Goal: Task Accomplishment & Management: Manage account settings

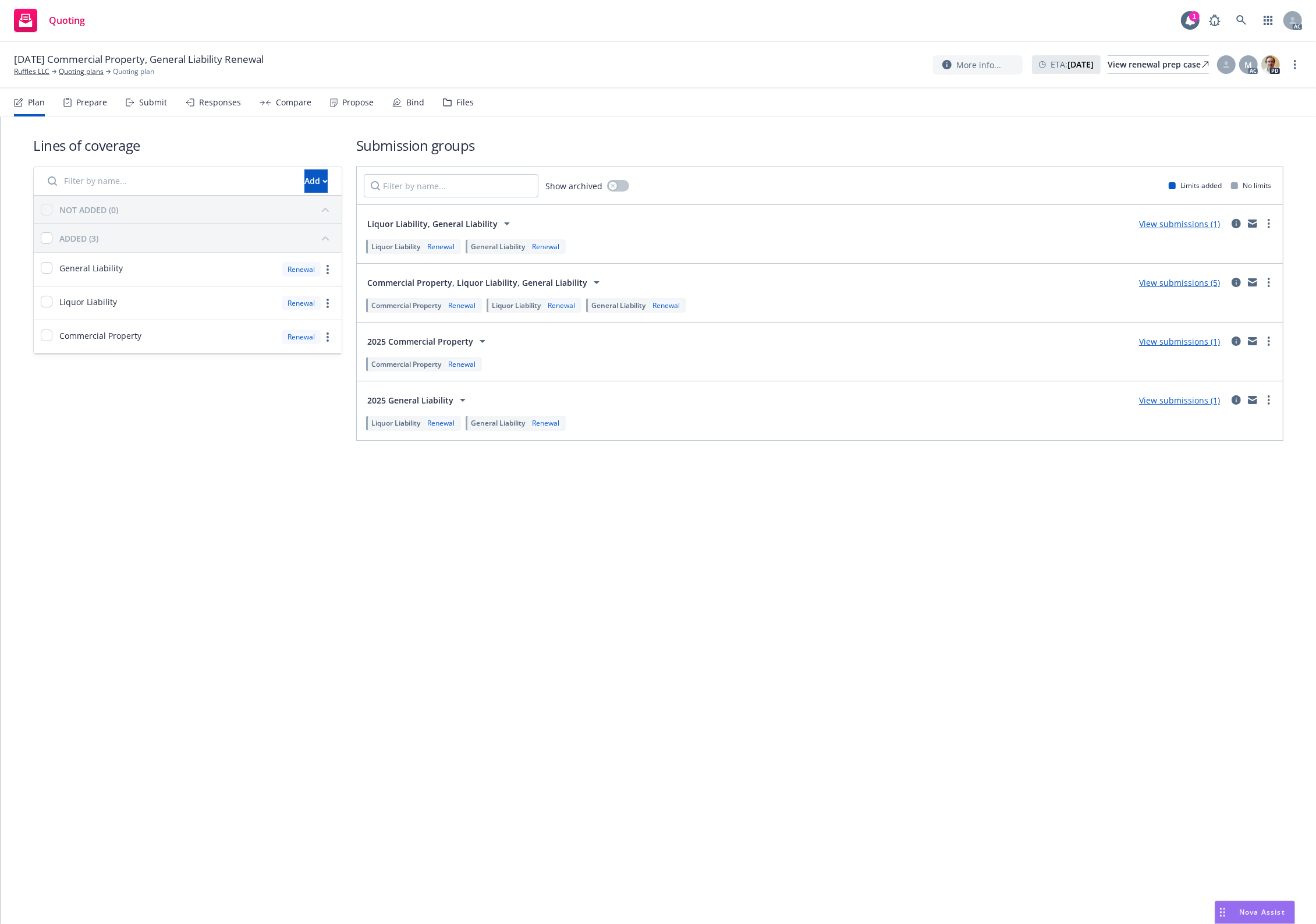
click at [465, 103] on div "Files" at bounding box center [466, 103] width 18 height 10
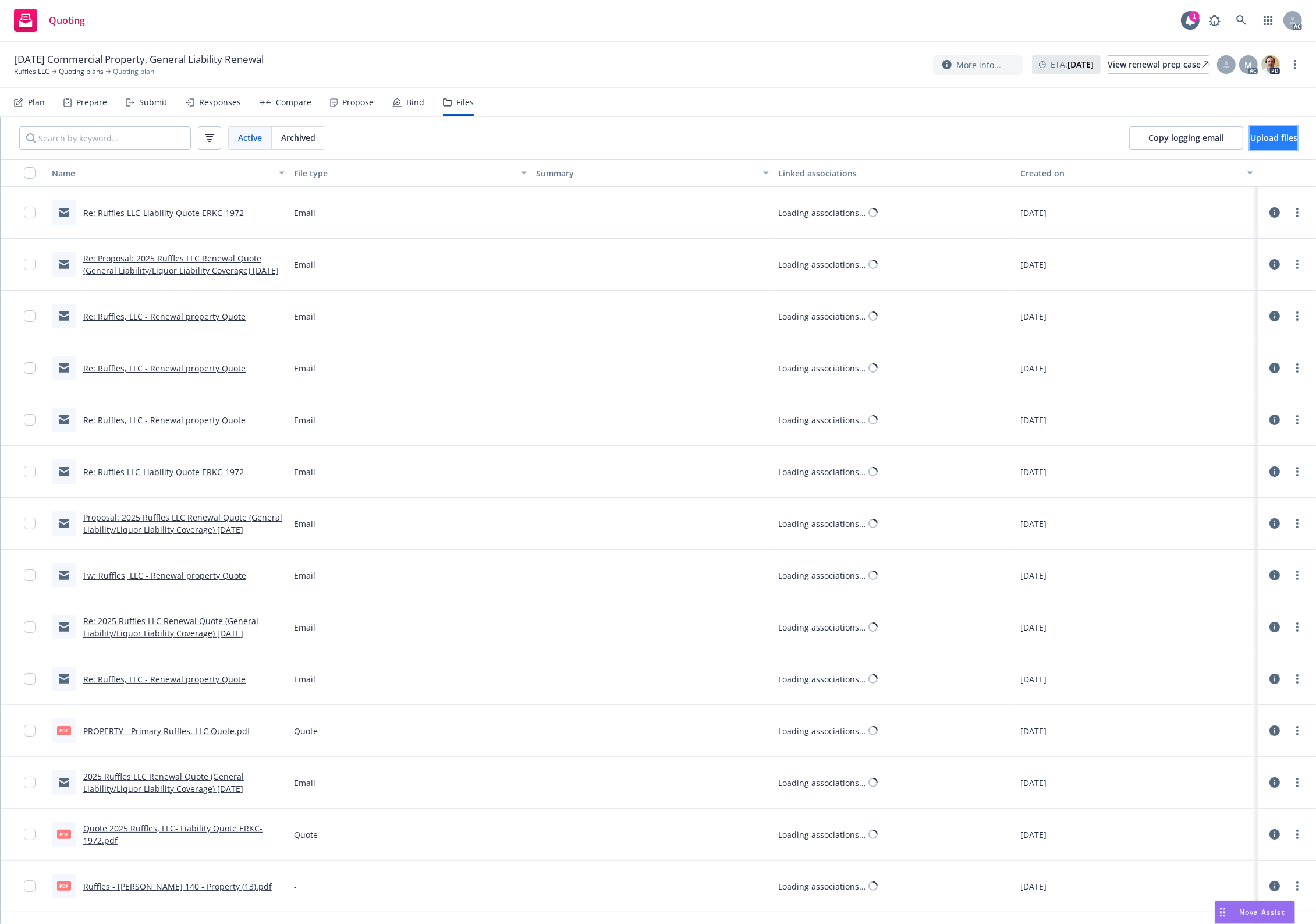
click at [1053, 129] on button "Upload files" at bounding box center [1274, 138] width 47 height 24
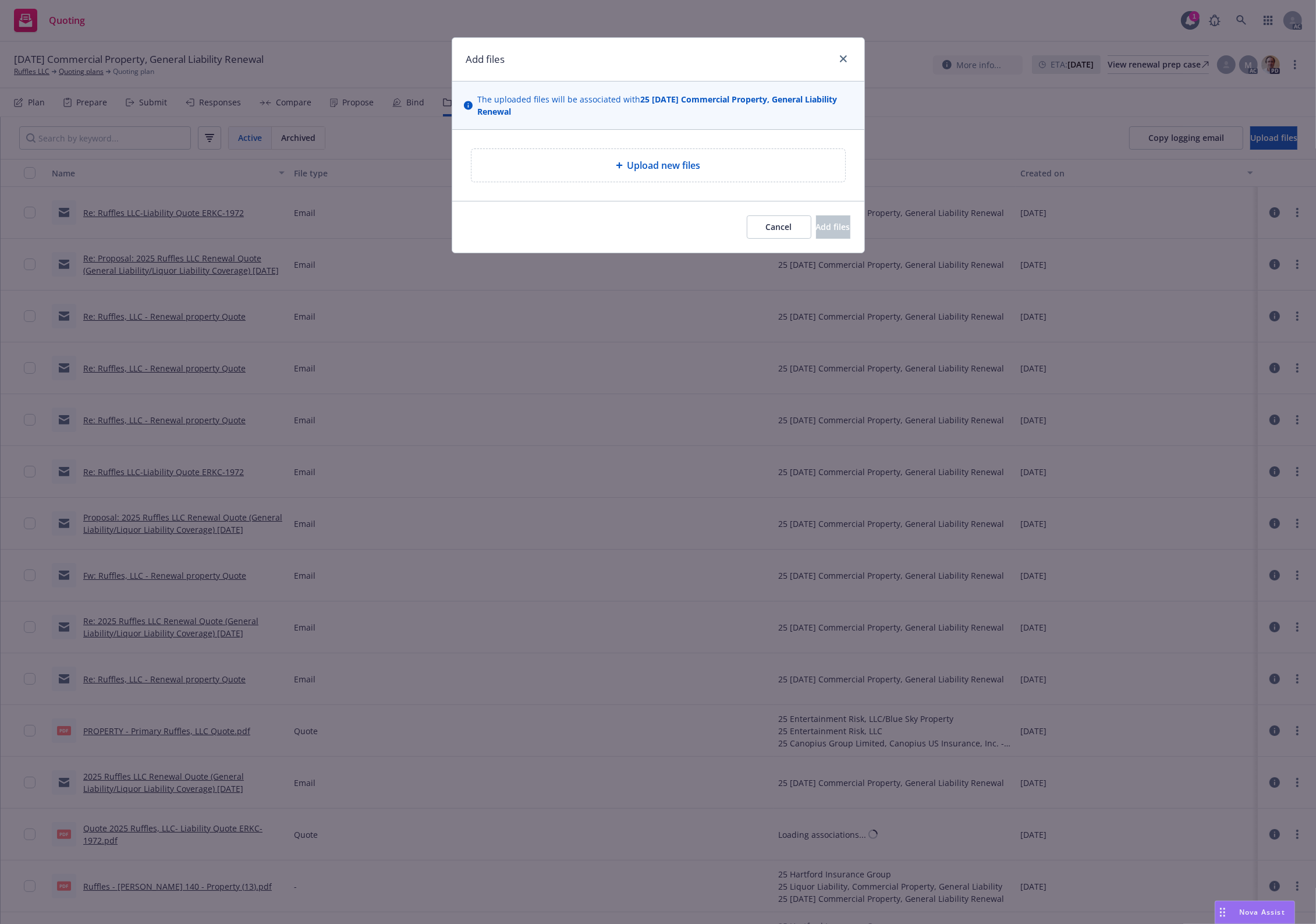
click at [697, 160] on span "Upload new files" at bounding box center [665, 166] width 74 height 14
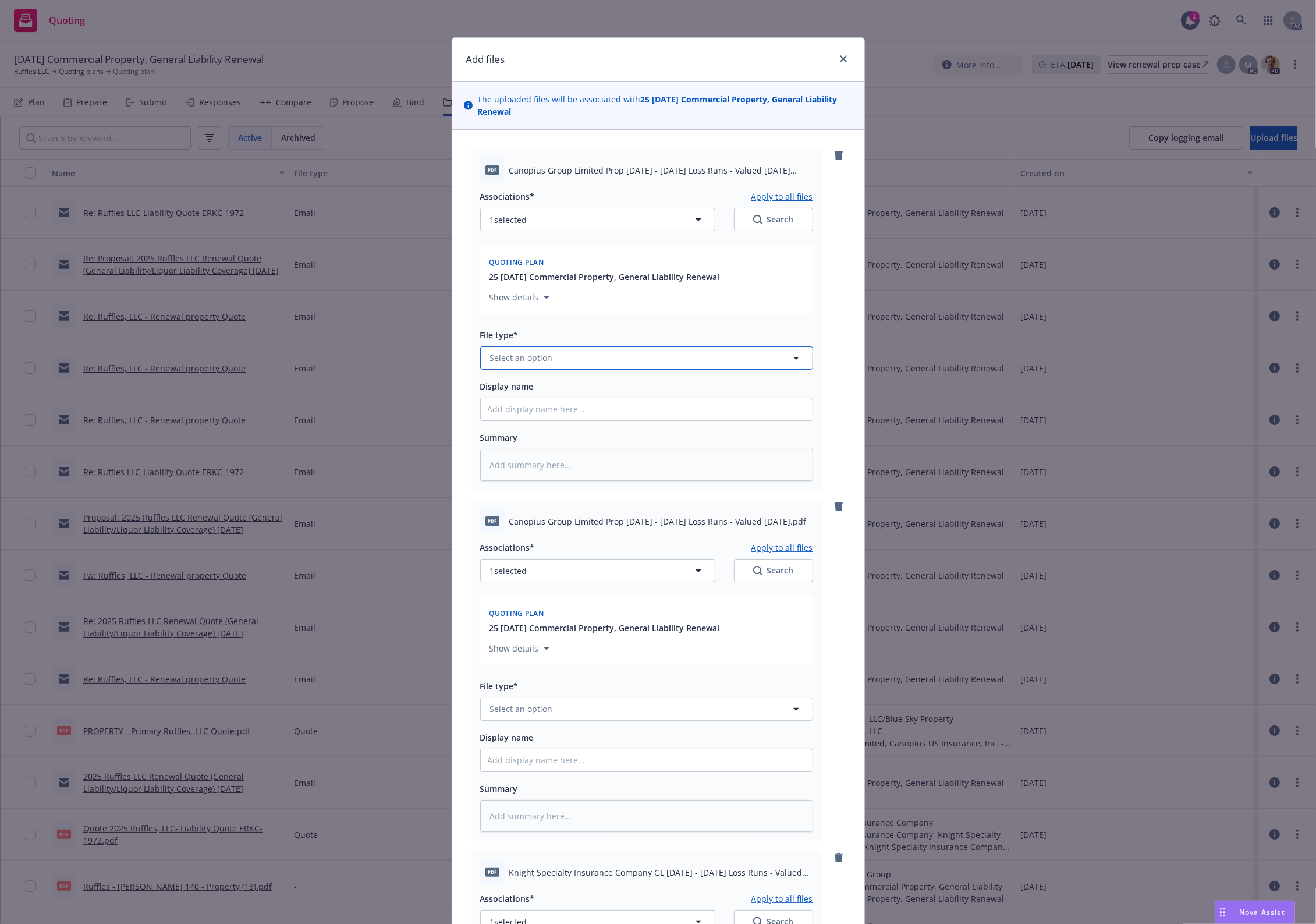
click at [536, 351] on button "Select an option" at bounding box center [647, 358] width 333 height 24
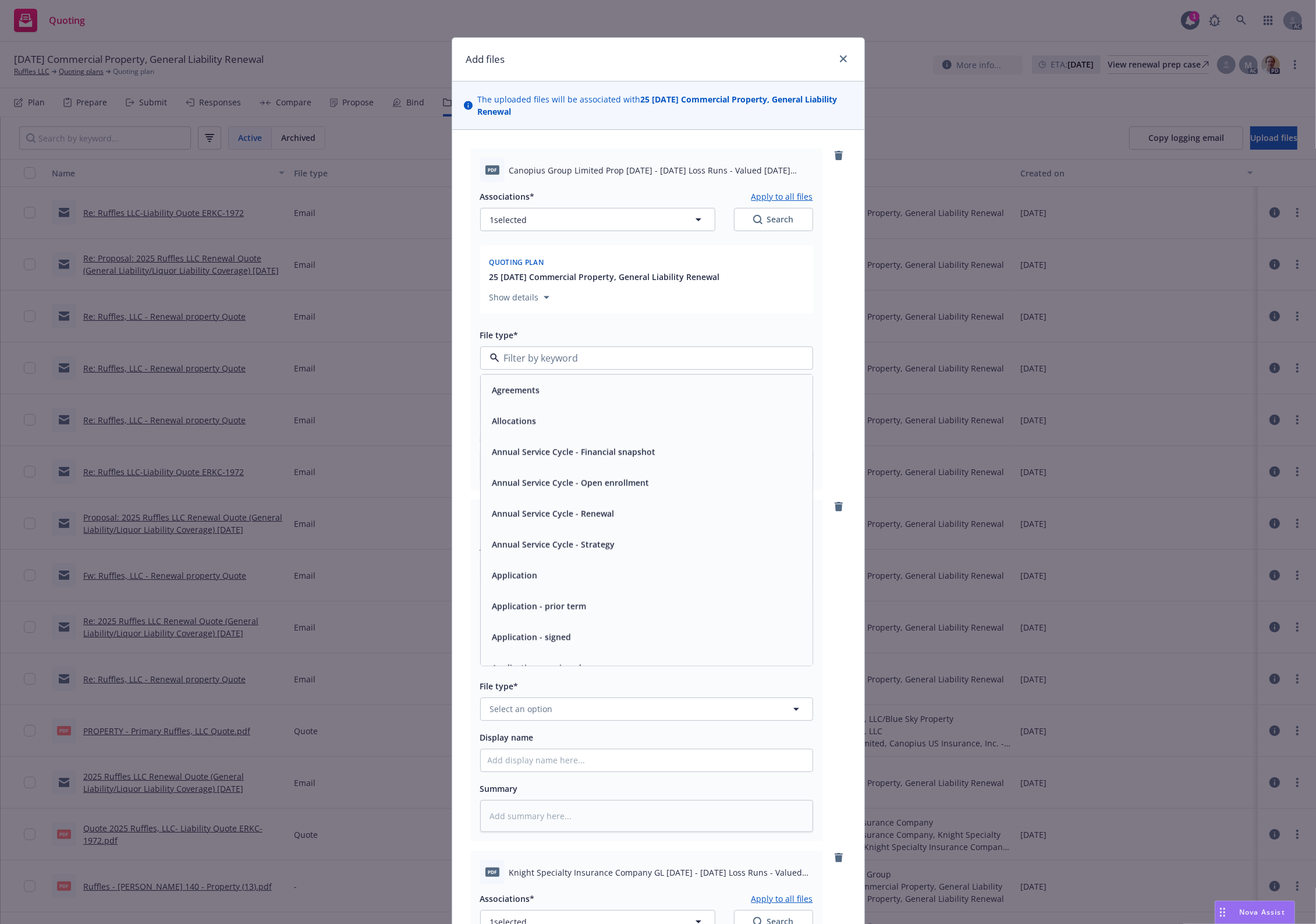
type input "`"
type textarea "x"
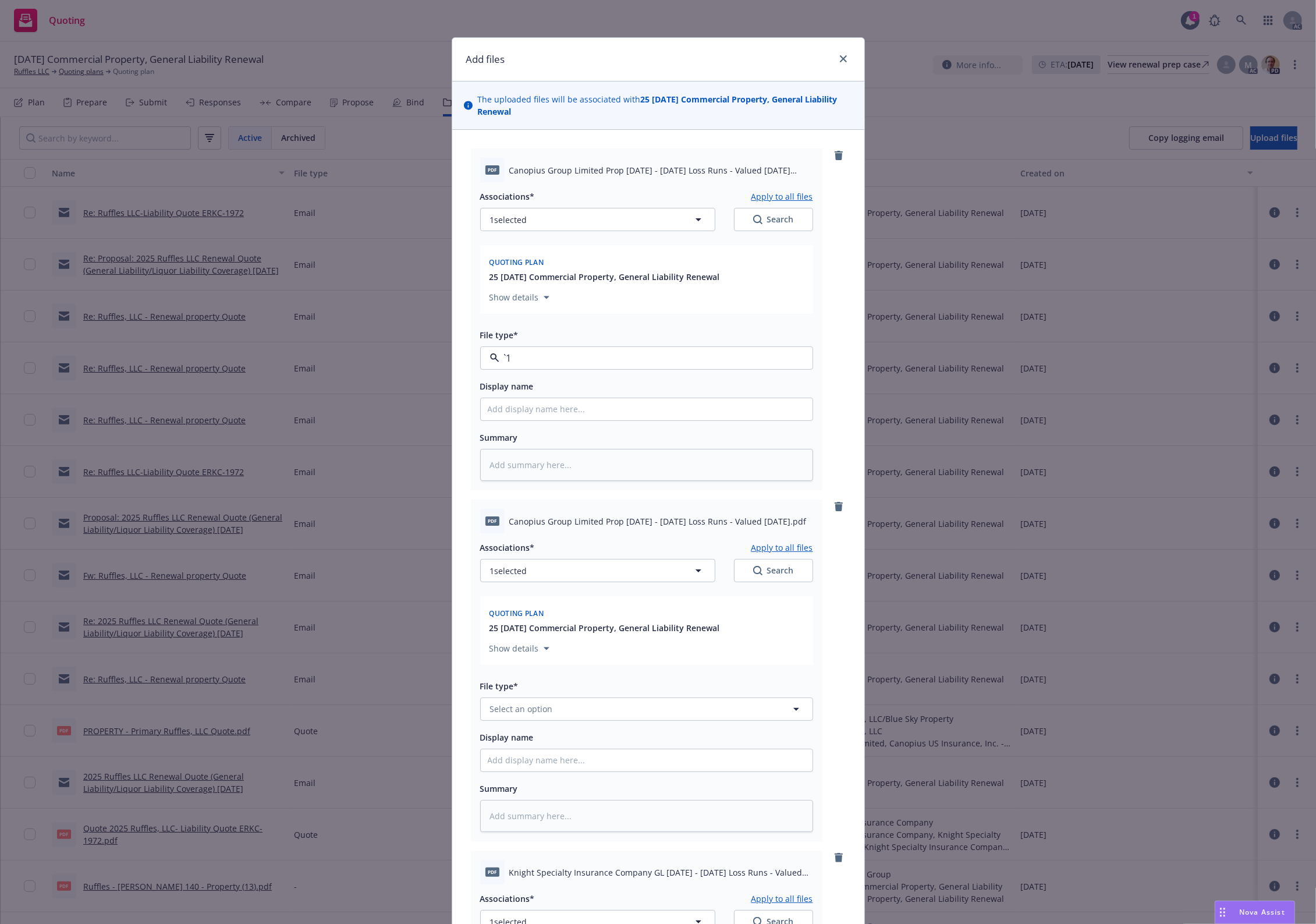
paste input "Loss Runs"
type input "Loss Runs"
drag, startPoint x: 531, startPoint y: 356, endPoint x: 473, endPoint y: 352, distance: 58.1
drag, startPoint x: 540, startPoint y: 353, endPoint x: 434, endPoint y: 351, distance: 106.0
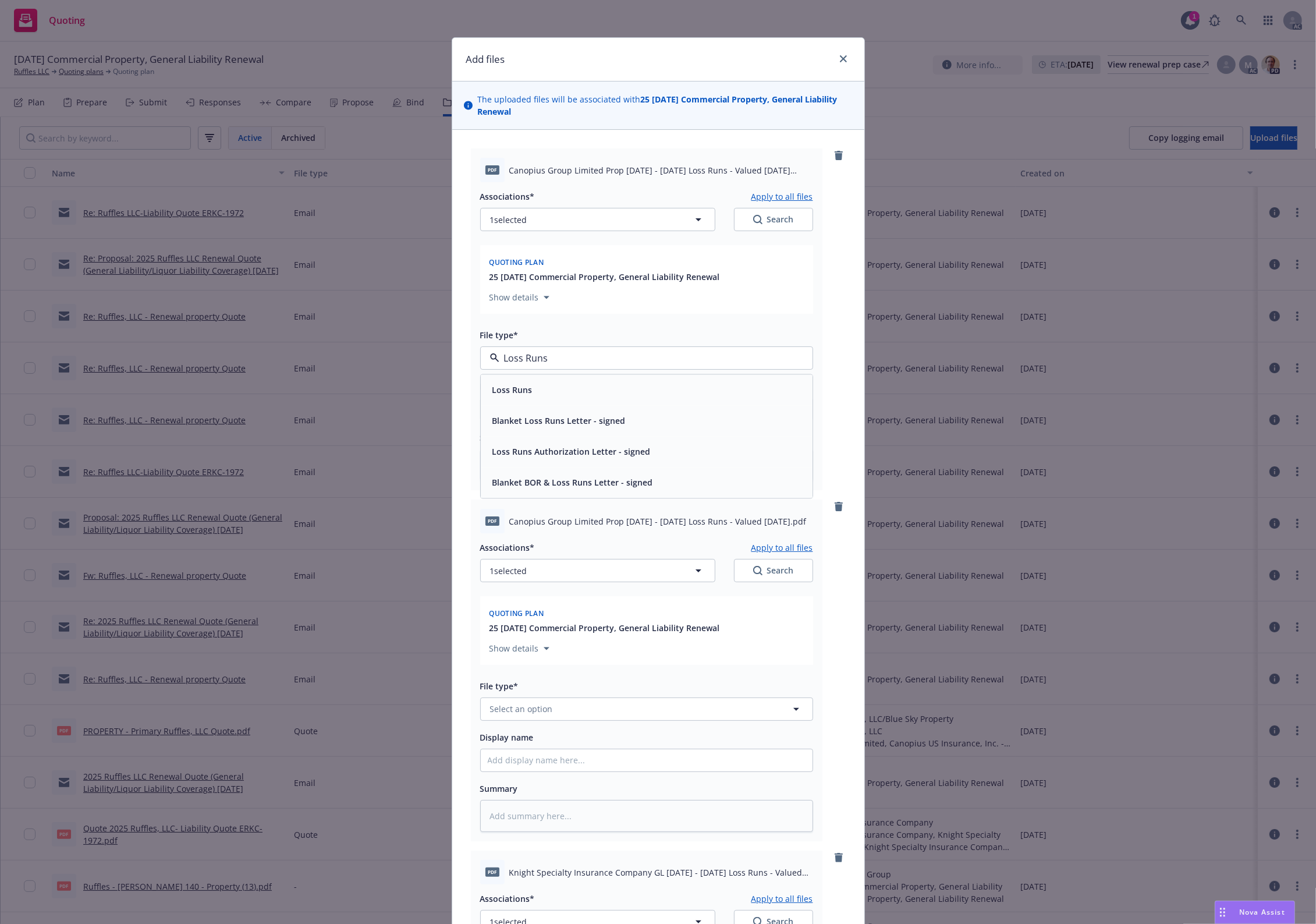
click at [434, 351] on div "Add files The uploaded files will be associated with 25 [DATE] Commercial Prope…" at bounding box center [658, 462] width 1316 height 924
click at [502, 387] on span "Loss Runs" at bounding box center [513, 390] width 40 height 12
type textarea "x"
click at [513, 704] on span "Select an option" at bounding box center [522, 708] width 63 height 12
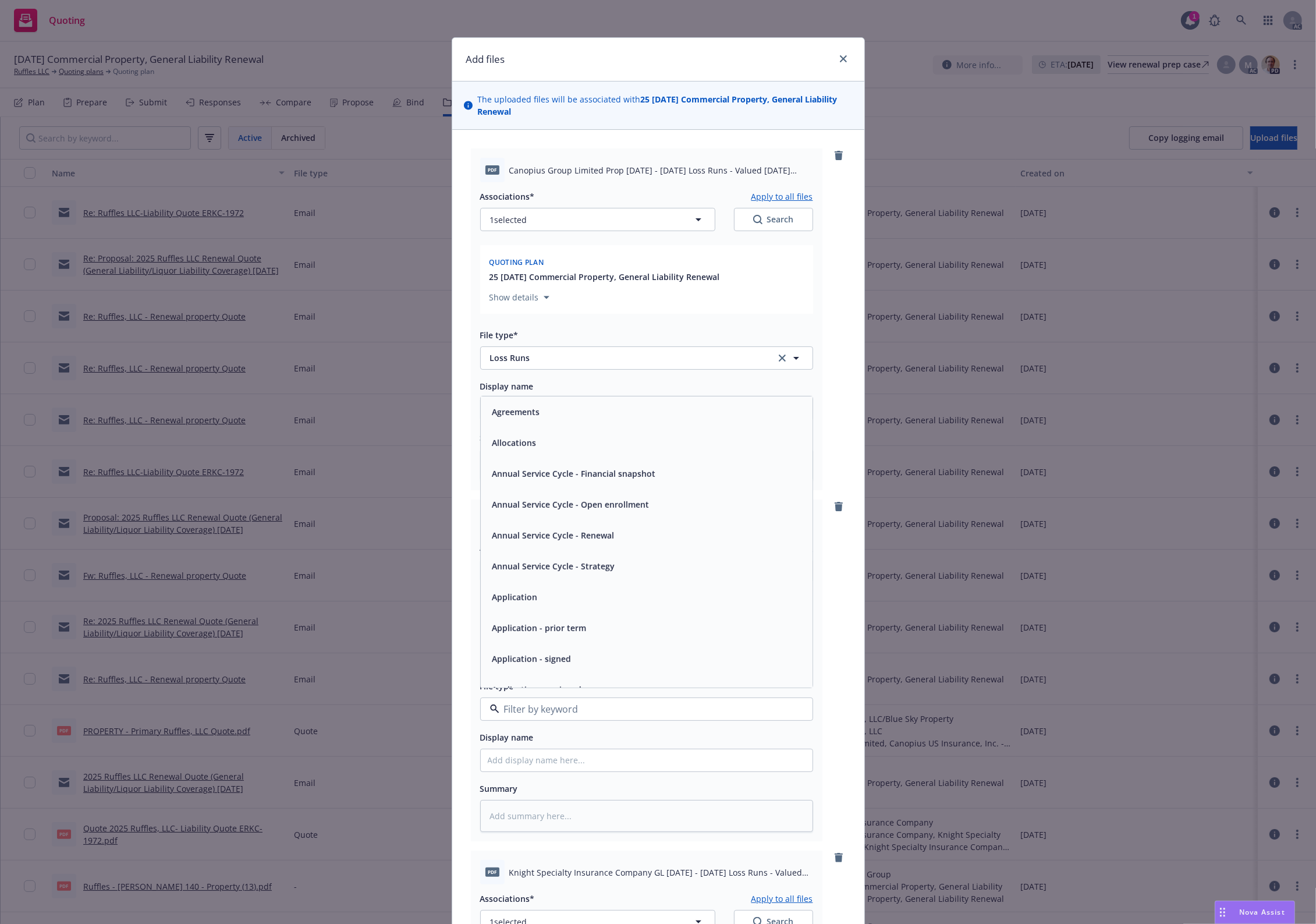
paste input "Loss Runs"
type input "Loss Runs"
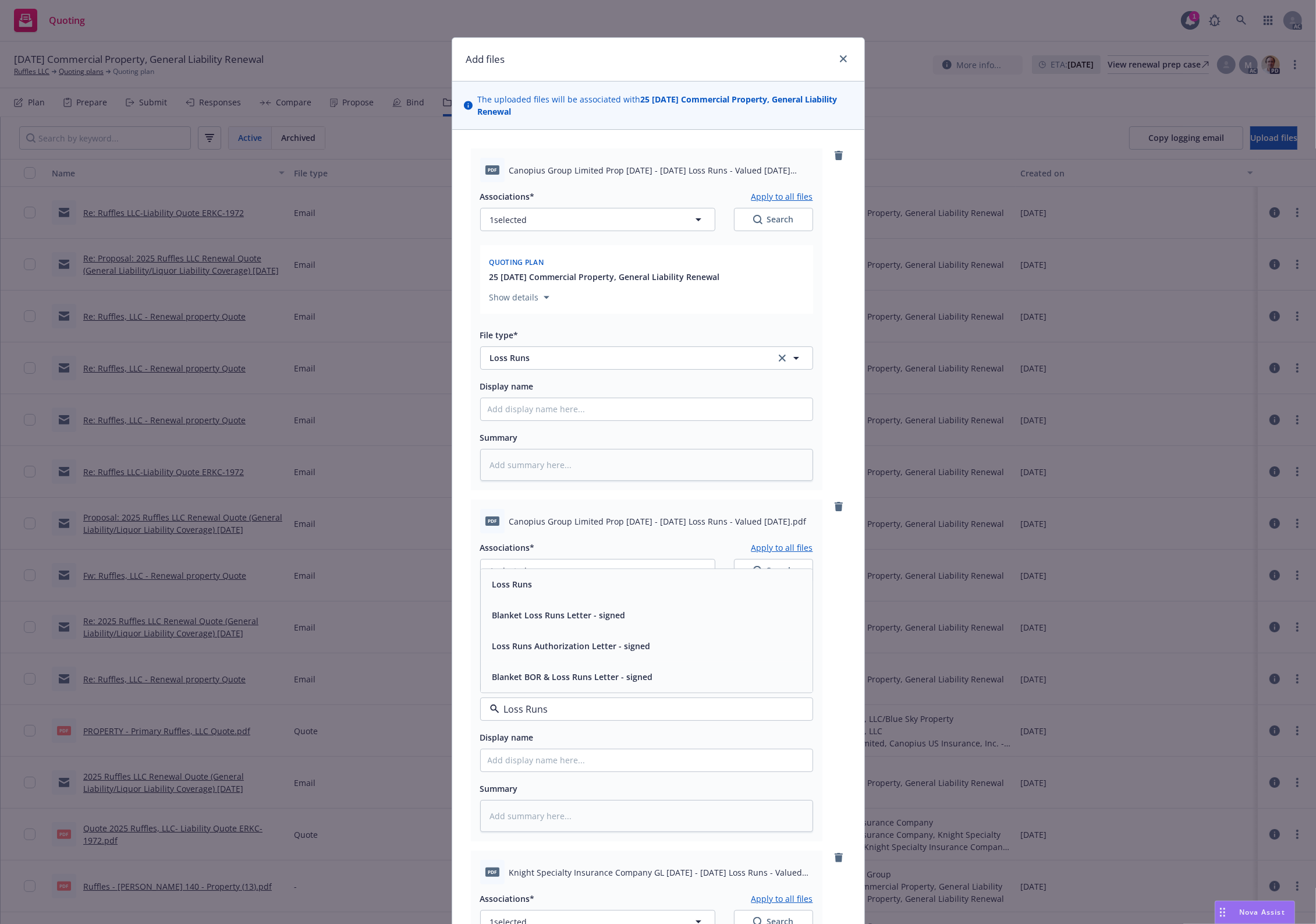
click at [508, 589] on span "Loss Runs" at bounding box center [513, 584] width 40 height 12
type textarea "x"
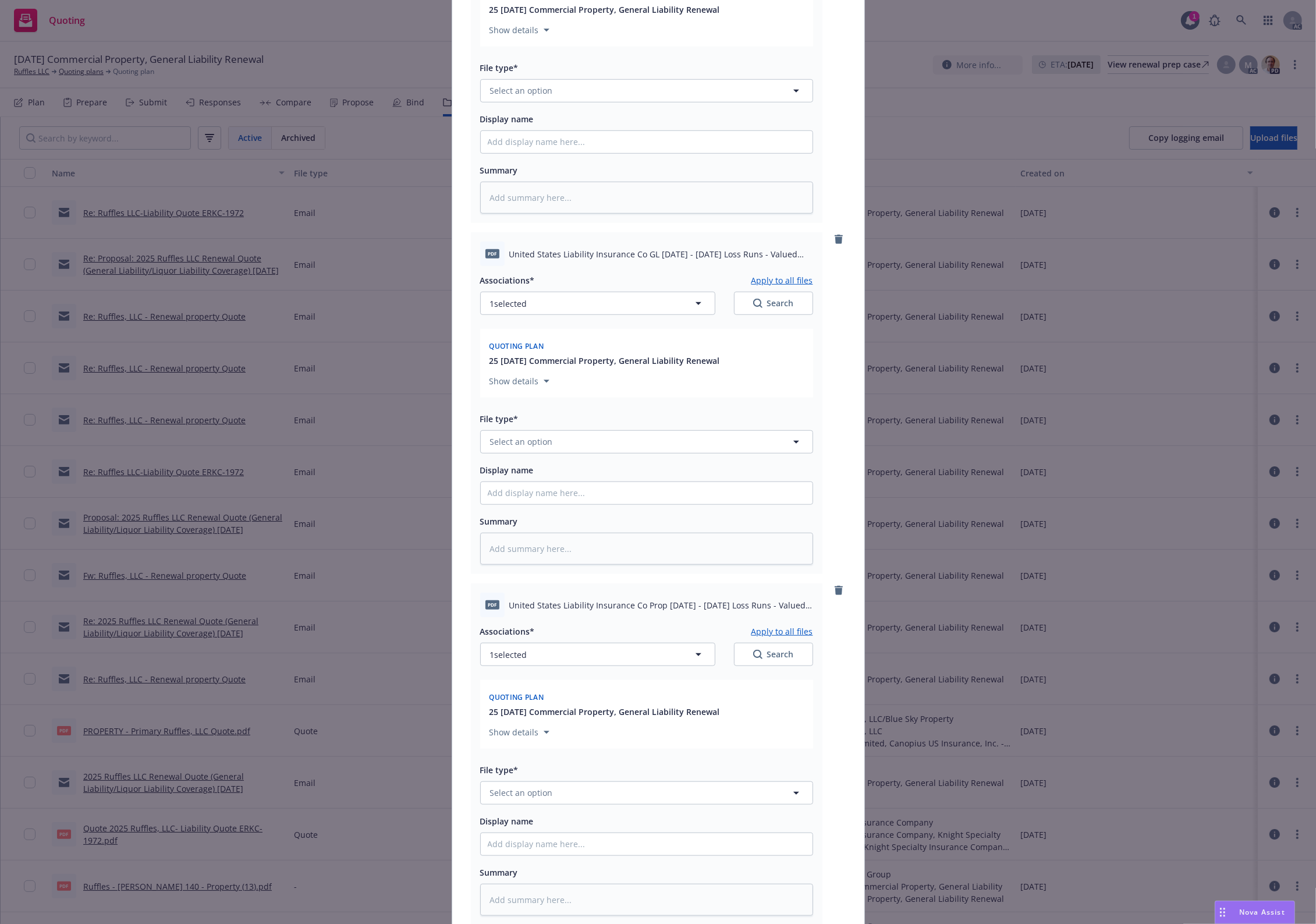
scroll to position [970, 0]
click at [520, 83] on button "Select an option" at bounding box center [647, 90] width 333 height 24
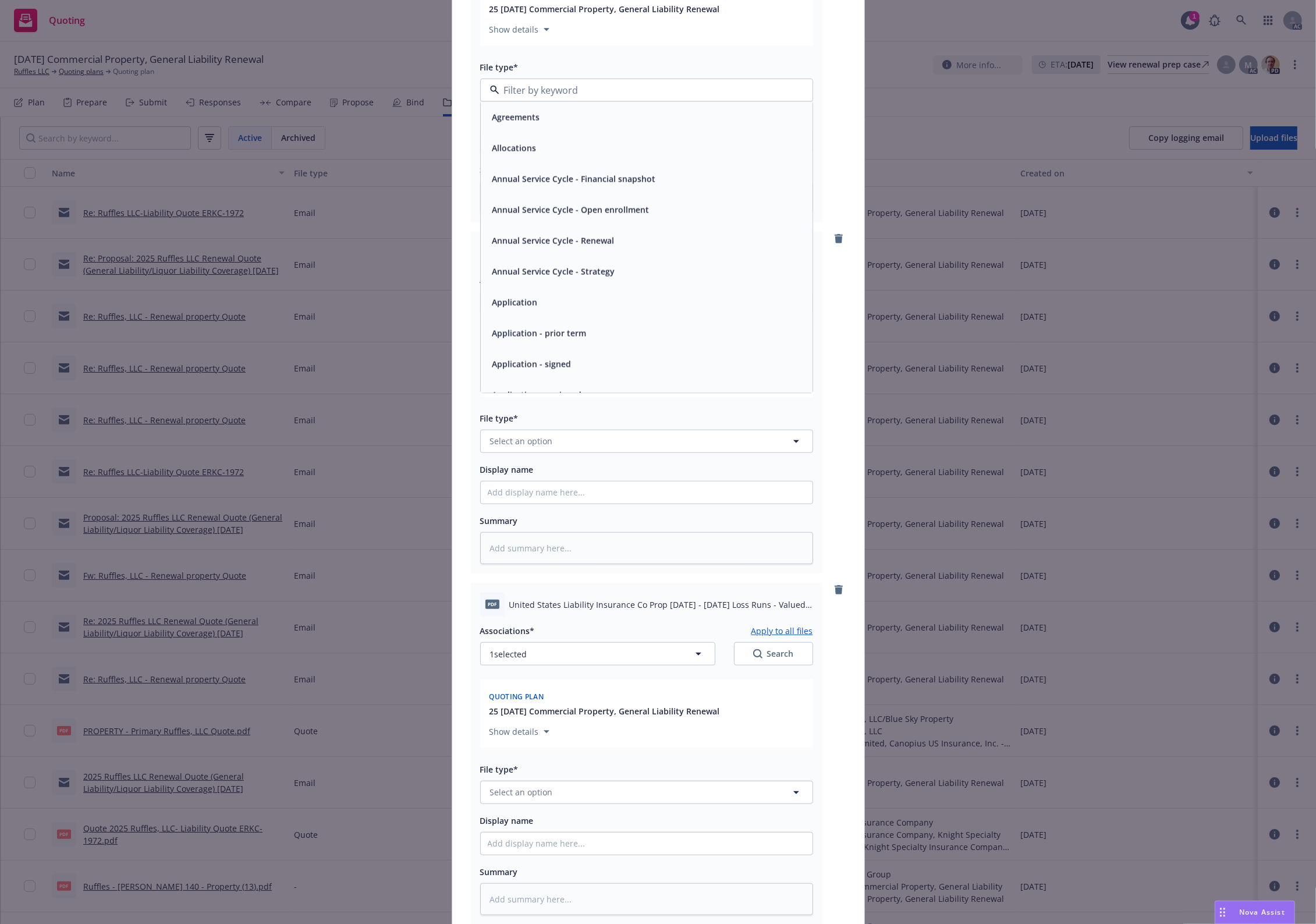
paste input "Loss Runs"
type input "Loss Runs"
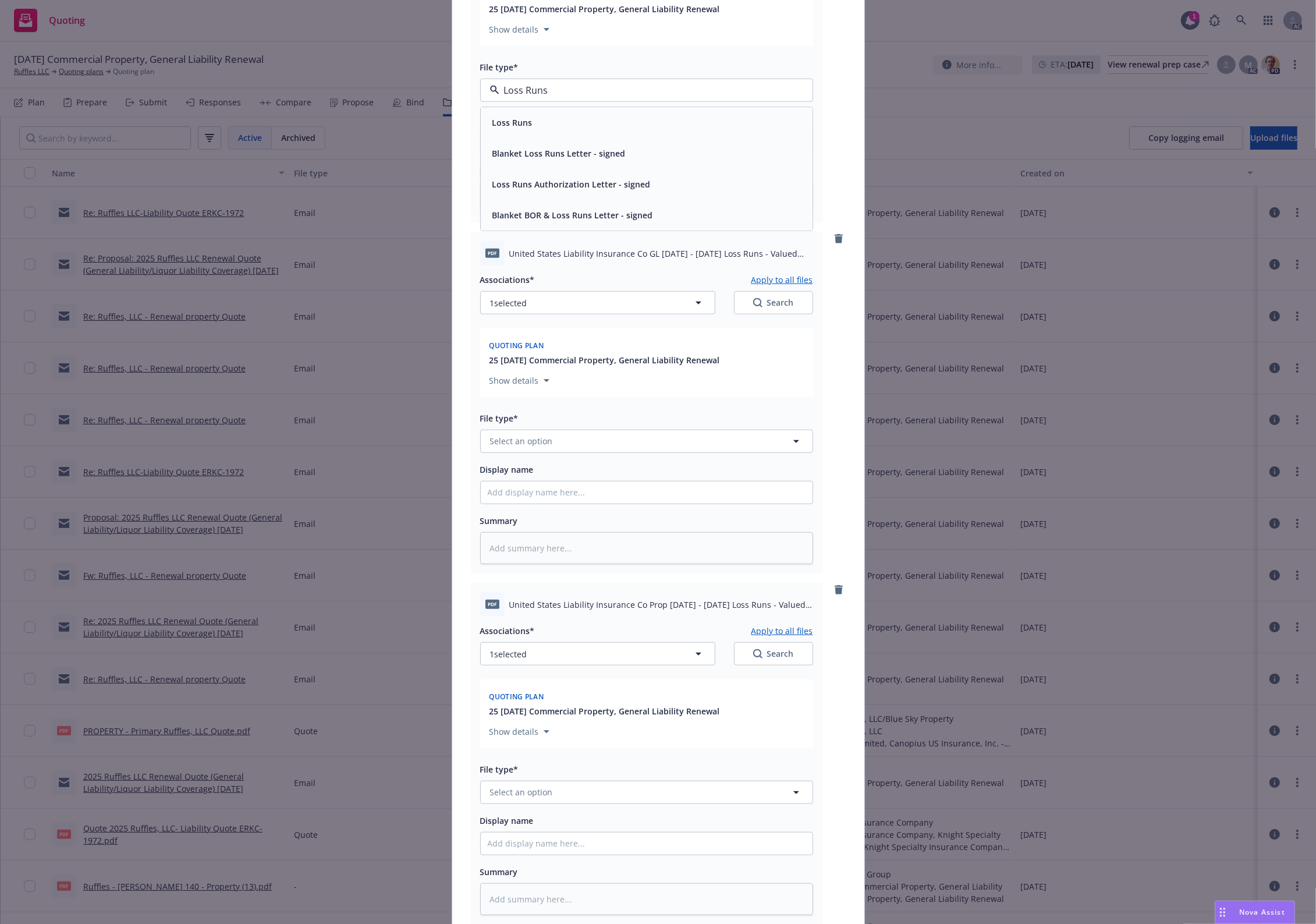
click at [523, 113] on div "Loss Runs" at bounding box center [646, 122] width 331 height 31
type textarea "x"
click at [498, 437] on span "Select an option" at bounding box center [522, 441] width 63 height 12
paste input "Loss Runs"
type input "Loss Runs"
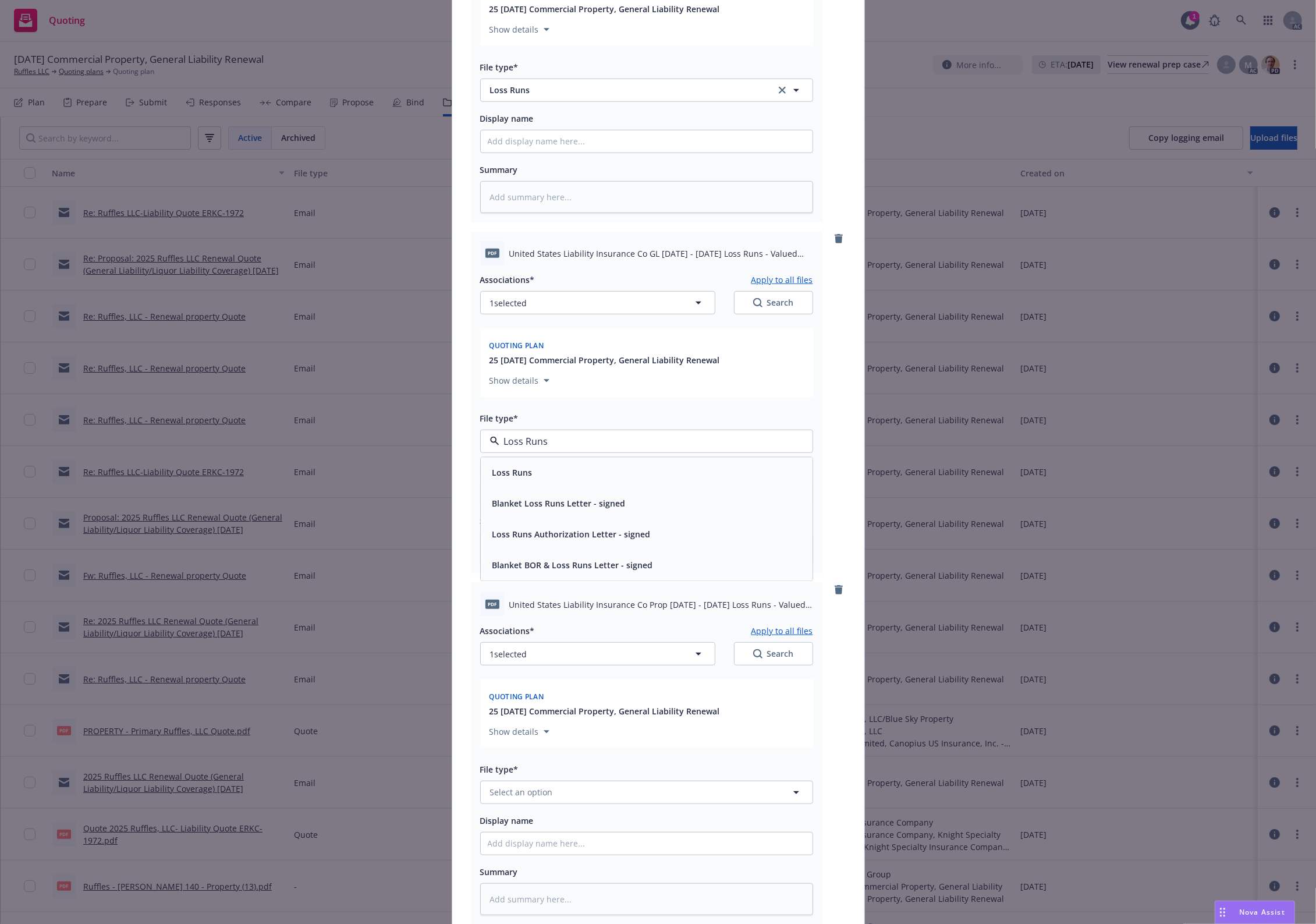
click at [501, 458] on div "Loss Runs Blanket Loss Runs Letter - signed Loss Runs Authorization Letter - si…" at bounding box center [647, 519] width 333 height 124
click at [503, 466] on div "Loss Runs" at bounding box center [511, 473] width 47 height 17
type textarea "x"
click at [559, 739] on button "Select an option" at bounding box center [647, 792] width 333 height 24
paste input "Loss Runs"
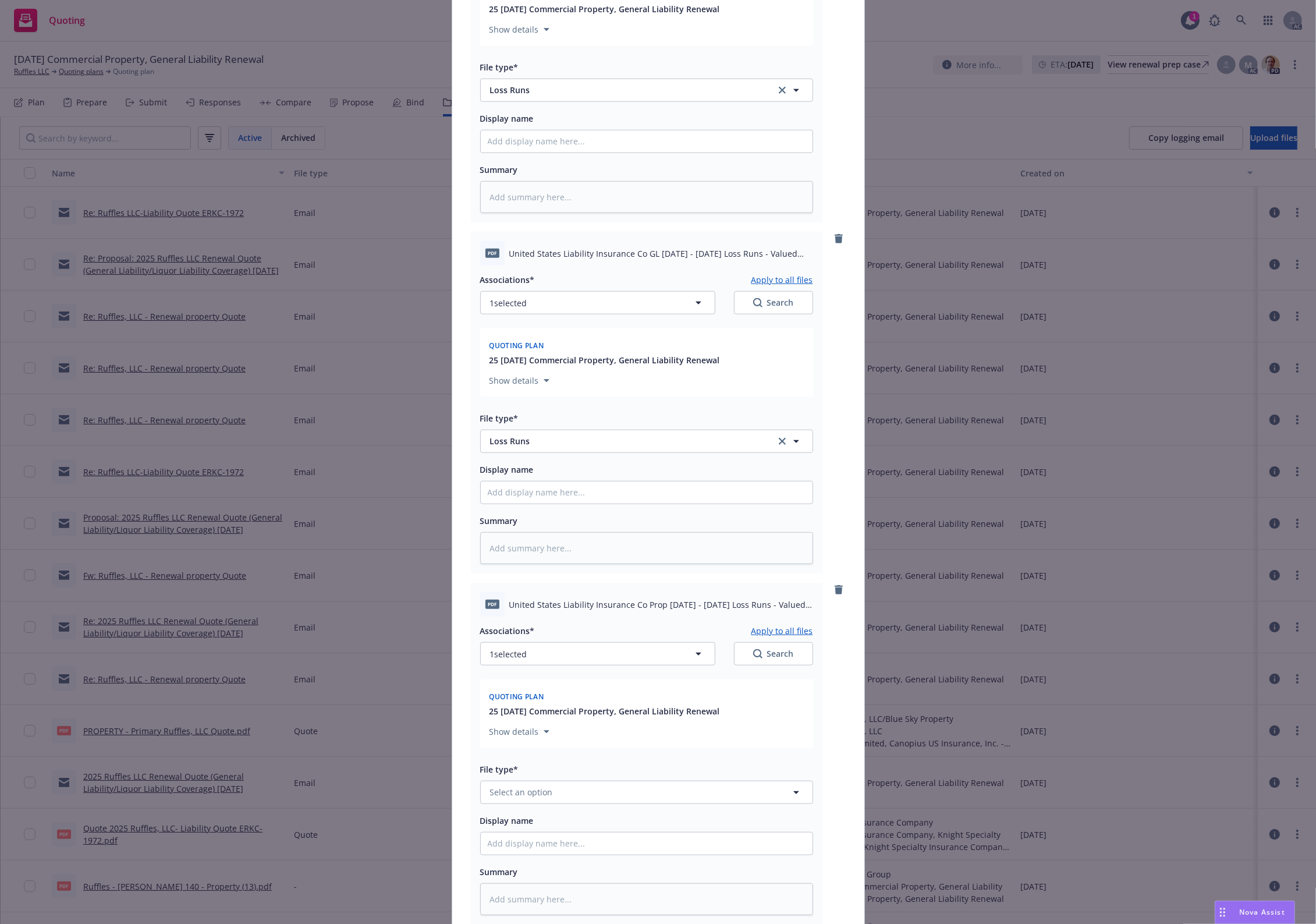
type input "Loss Runs"
click at [527, 675] on div "Loss Runs" at bounding box center [511, 667] width 47 height 17
type textarea "x"
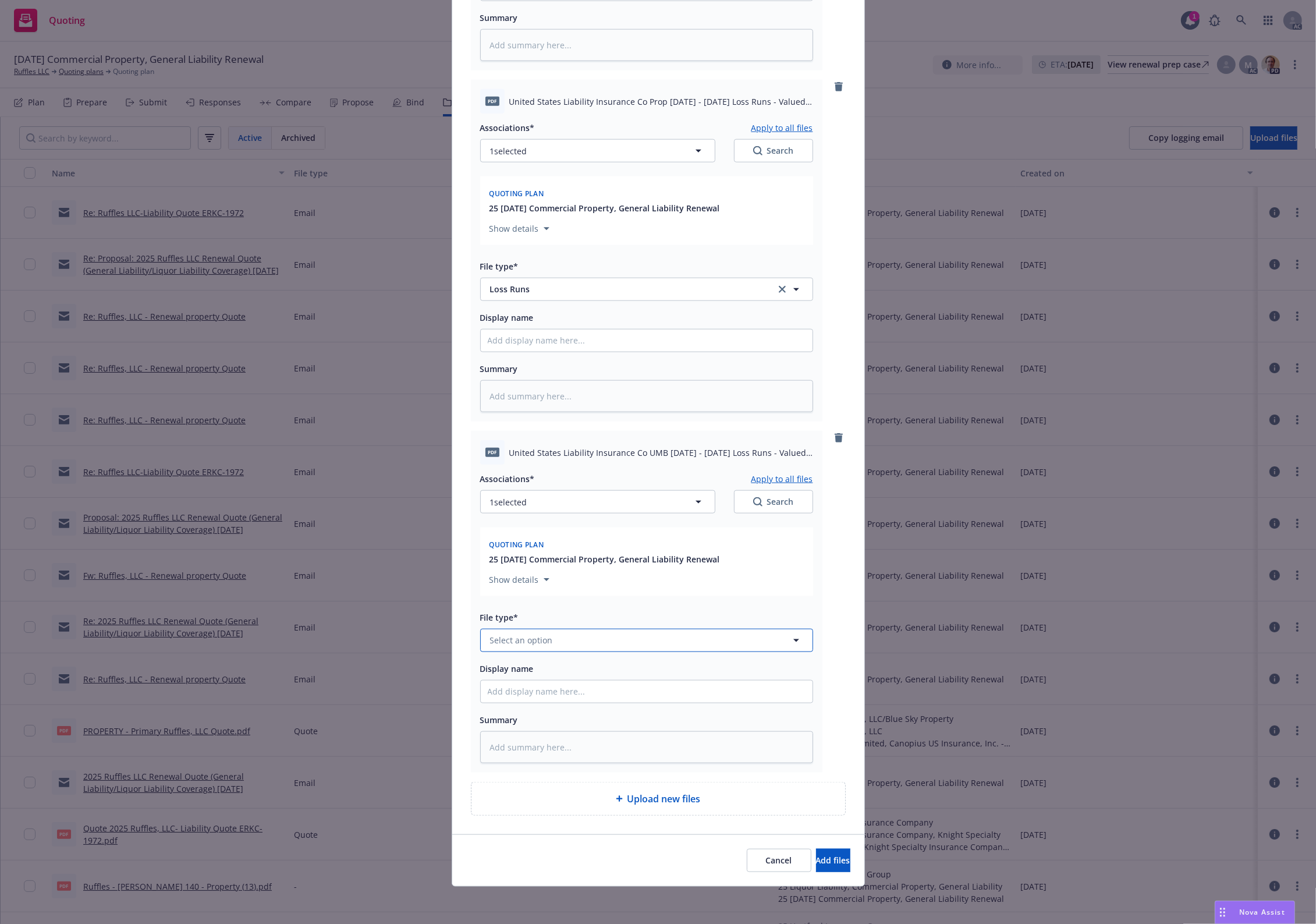
click at [539, 638] on span "Select an option" at bounding box center [522, 640] width 63 height 12
paste input "Loss Runs"
type input "Loss Runs"
click at [507, 516] on span "Loss Runs" at bounding box center [513, 515] width 40 height 12
click at [512, 499] on span "1 selected" at bounding box center [509, 502] width 37 height 12
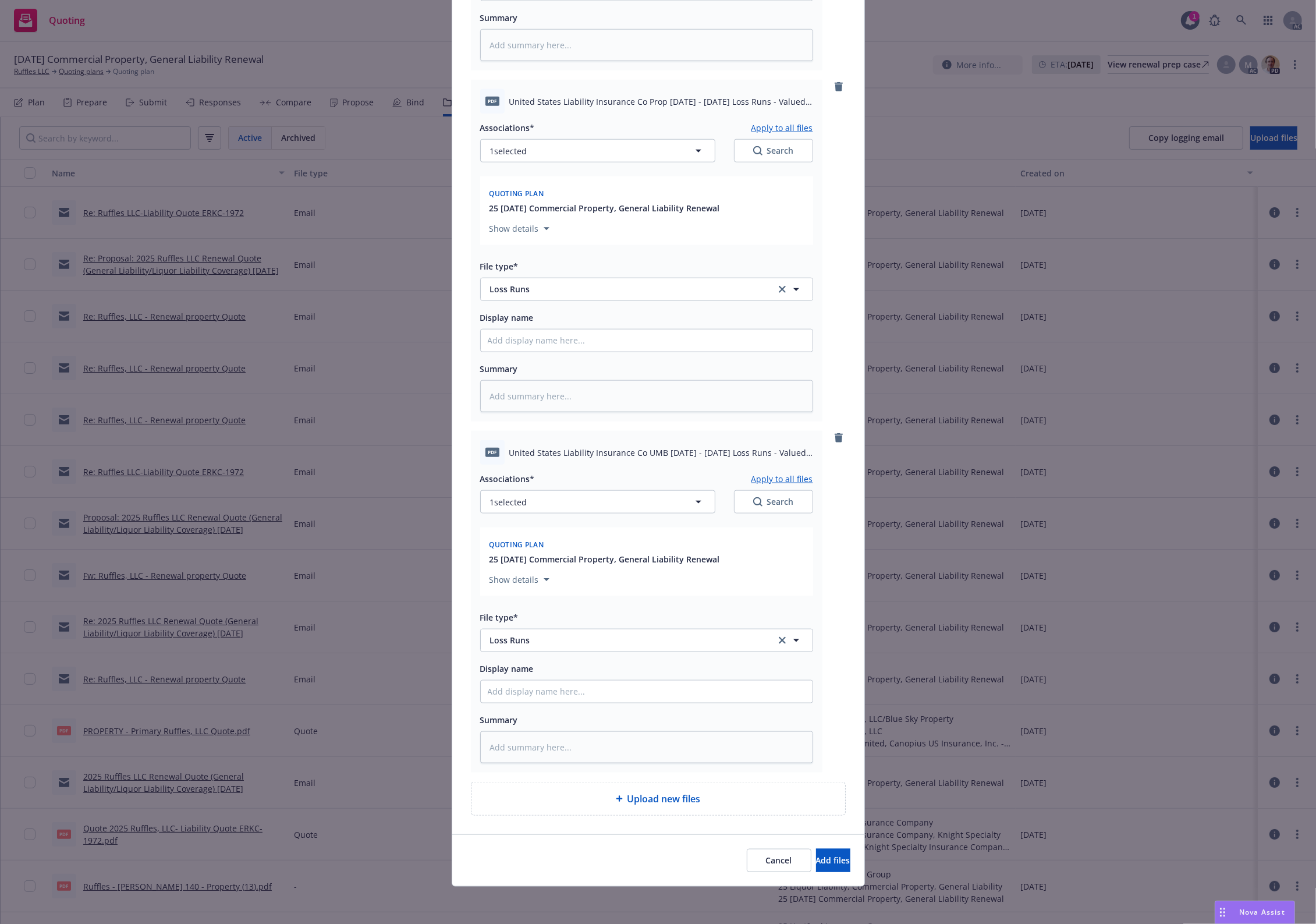
type textarea "x"
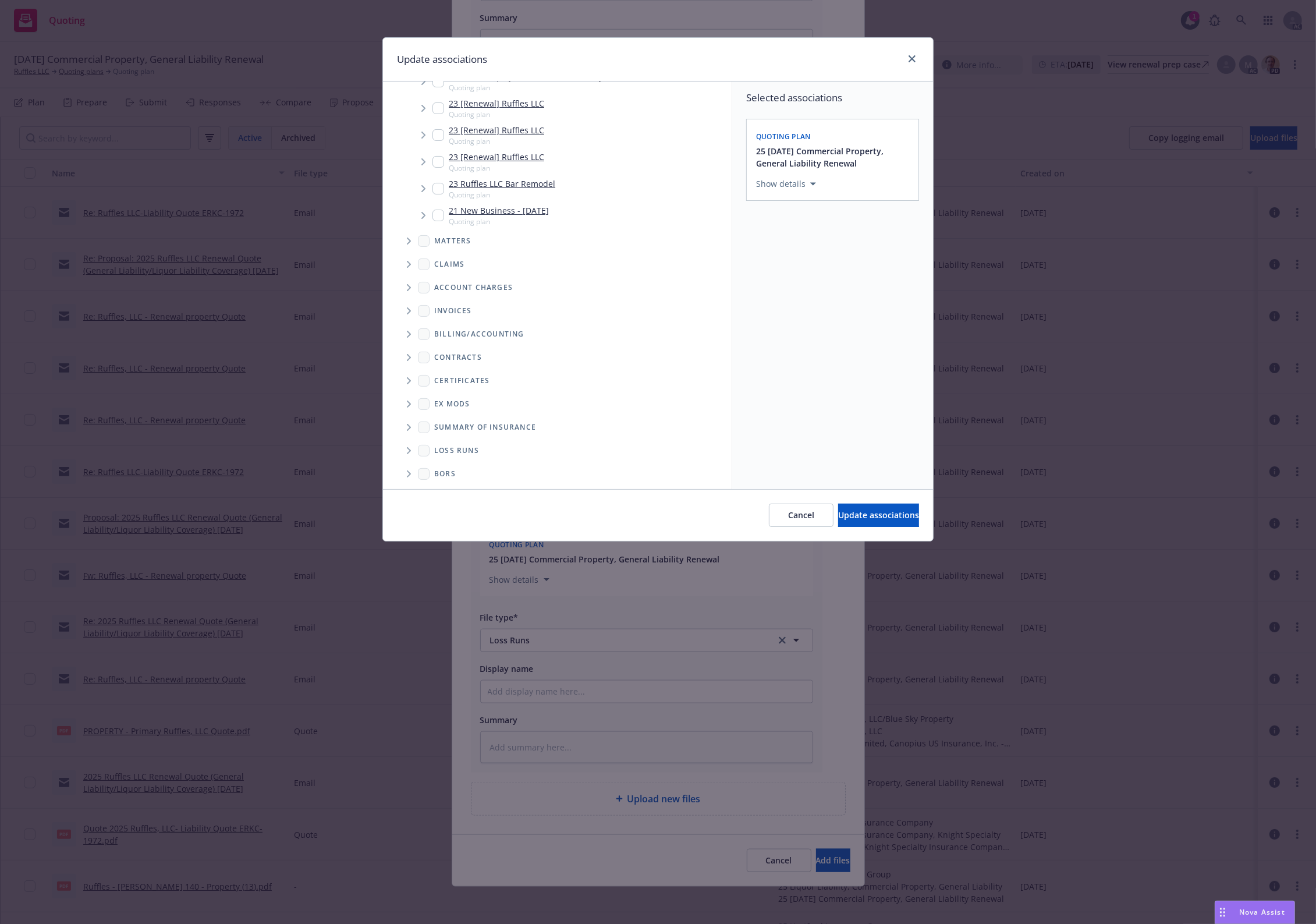
scroll to position [193, 0]
click at [410, 450] on icon "Folder Tree Example" at bounding box center [409, 449] width 4 height 7
click at [467, 446] on link "2025" at bounding box center [462, 447] width 18 height 12
checkbox input "true"
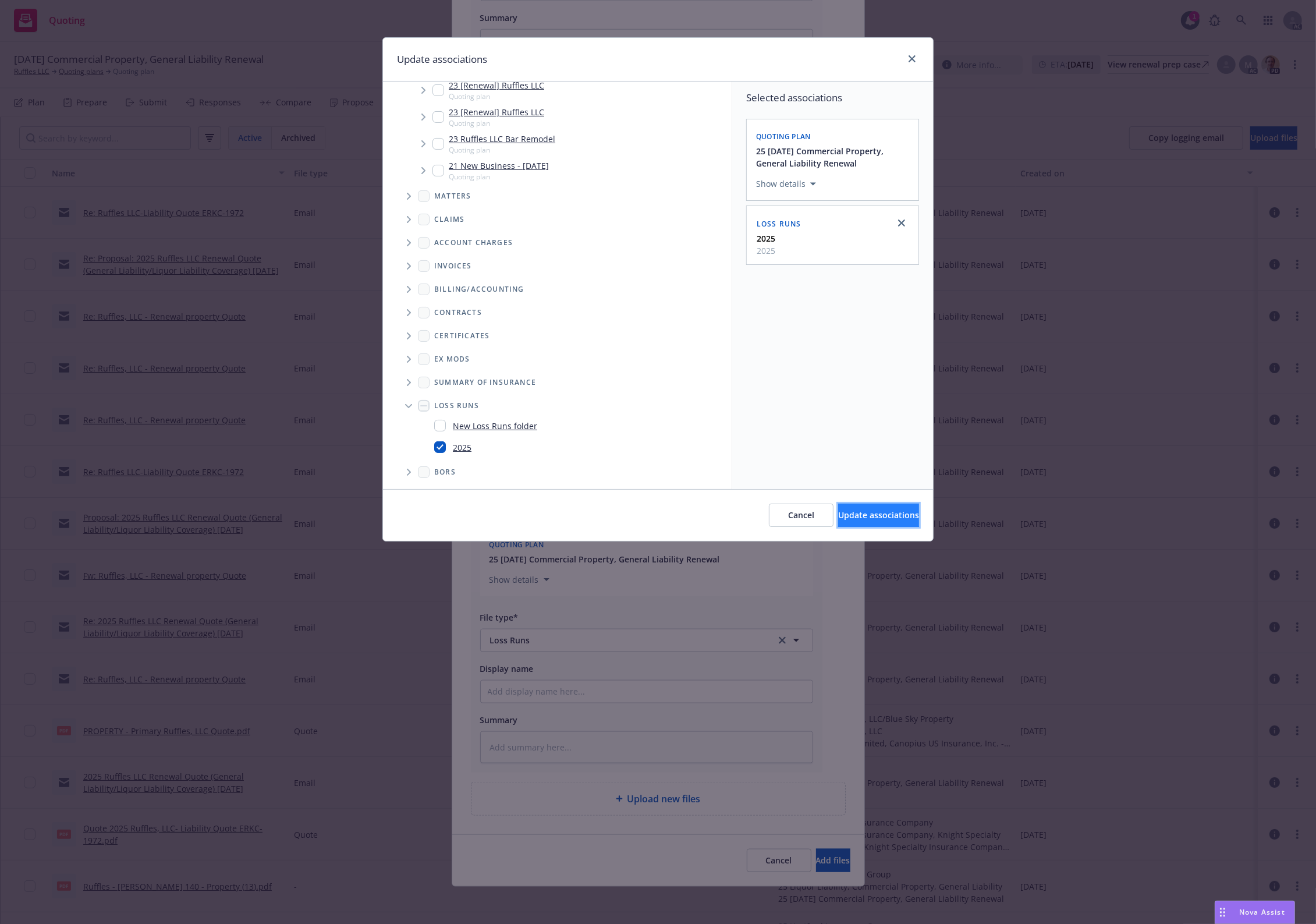
click at [838, 510] on span "Update associations" at bounding box center [879, 515] width 81 height 11
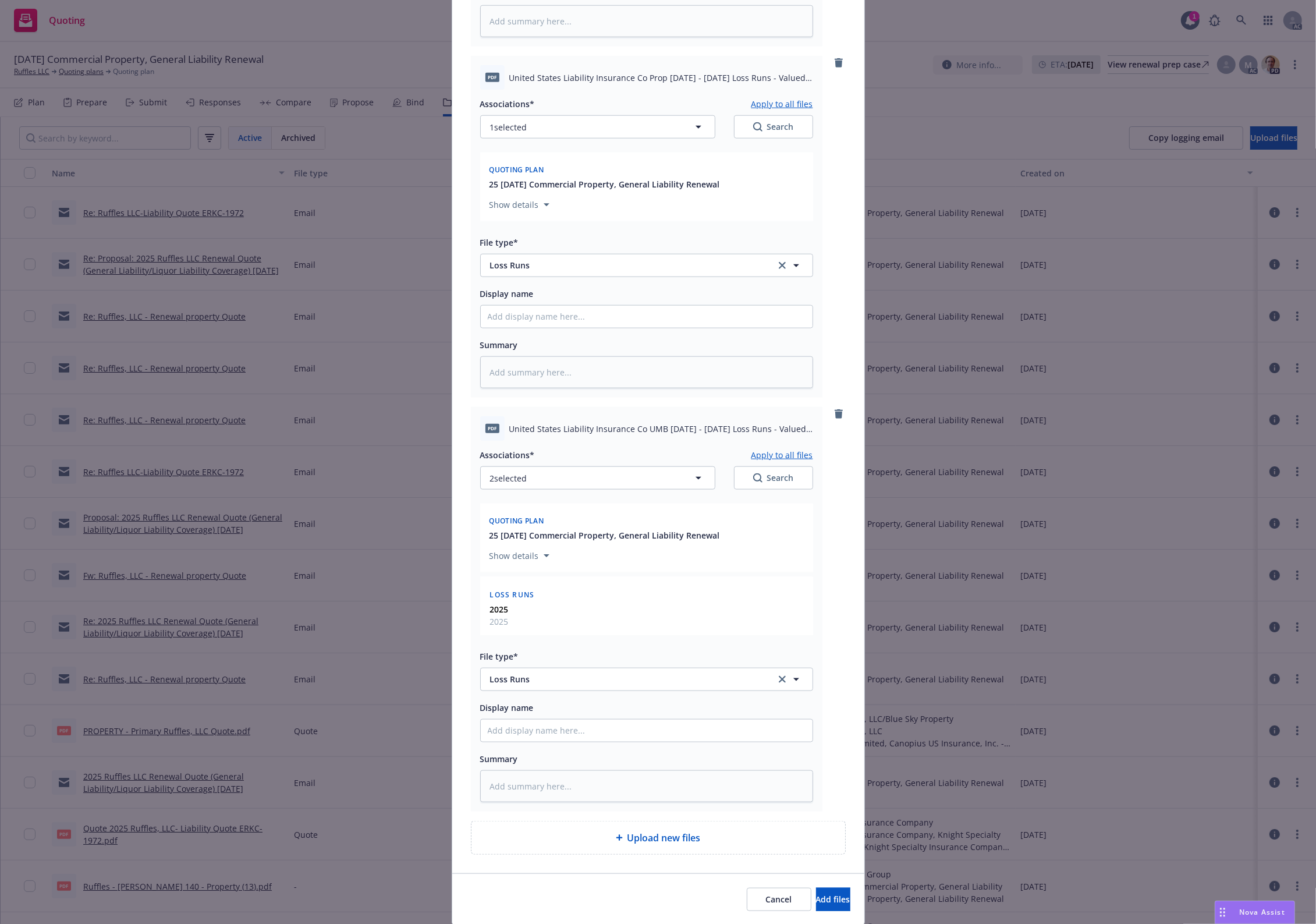
scroll to position [1538, 0]
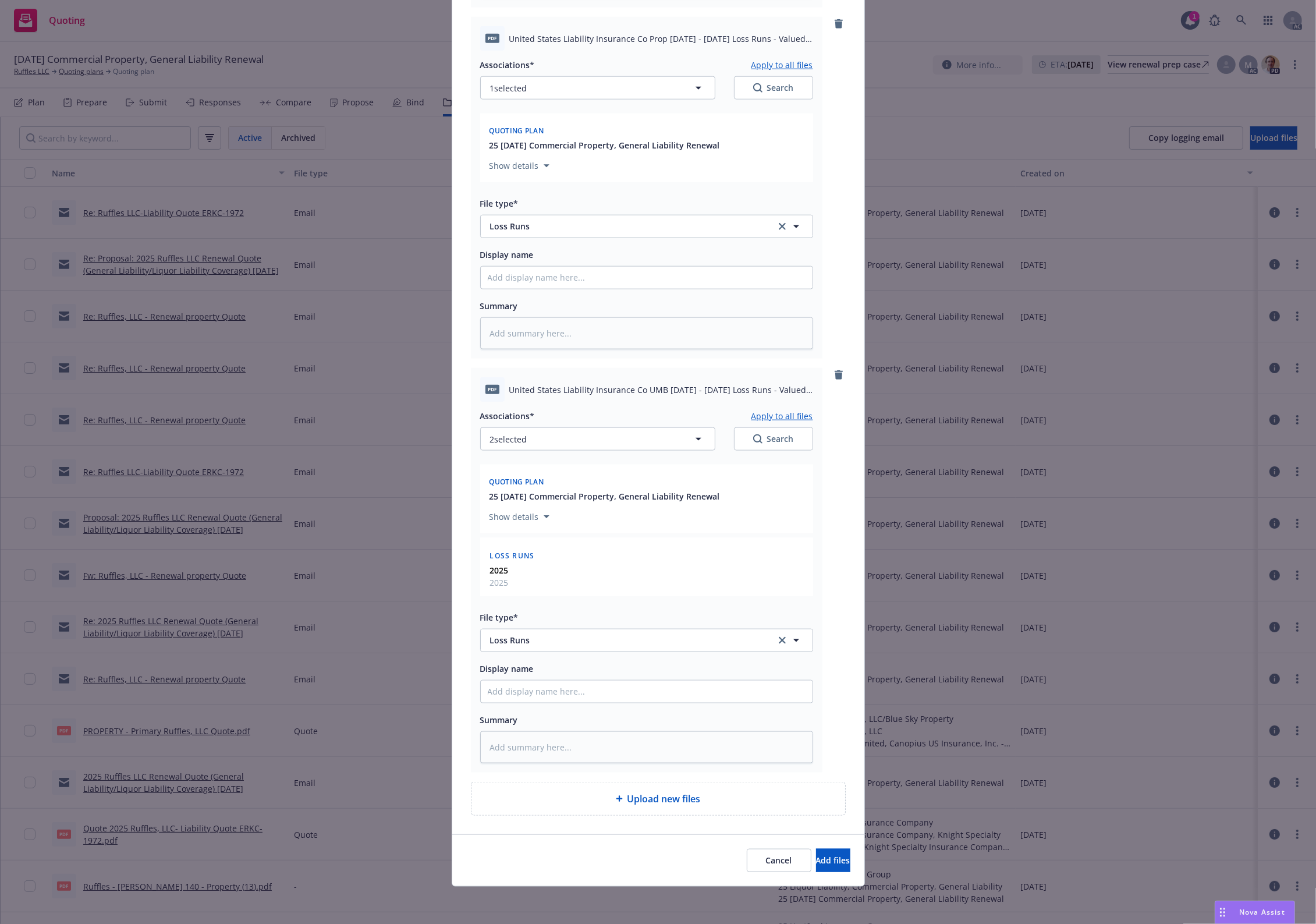
click at [793, 413] on button "Apply to all files" at bounding box center [782, 416] width 61 height 14
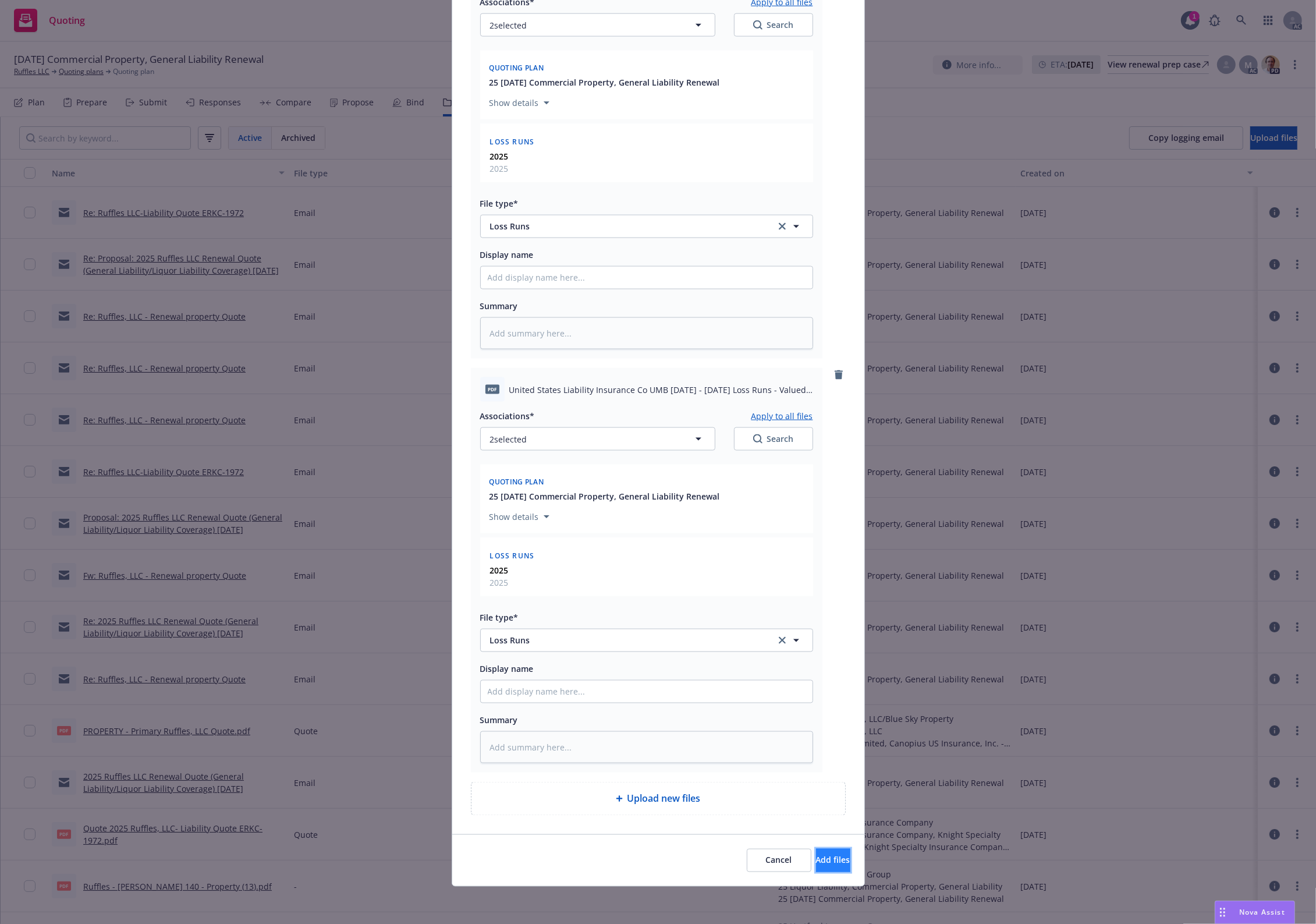
click at [816, 739] on button "Add files" at bounding box center [833, 860] width 34 height 24
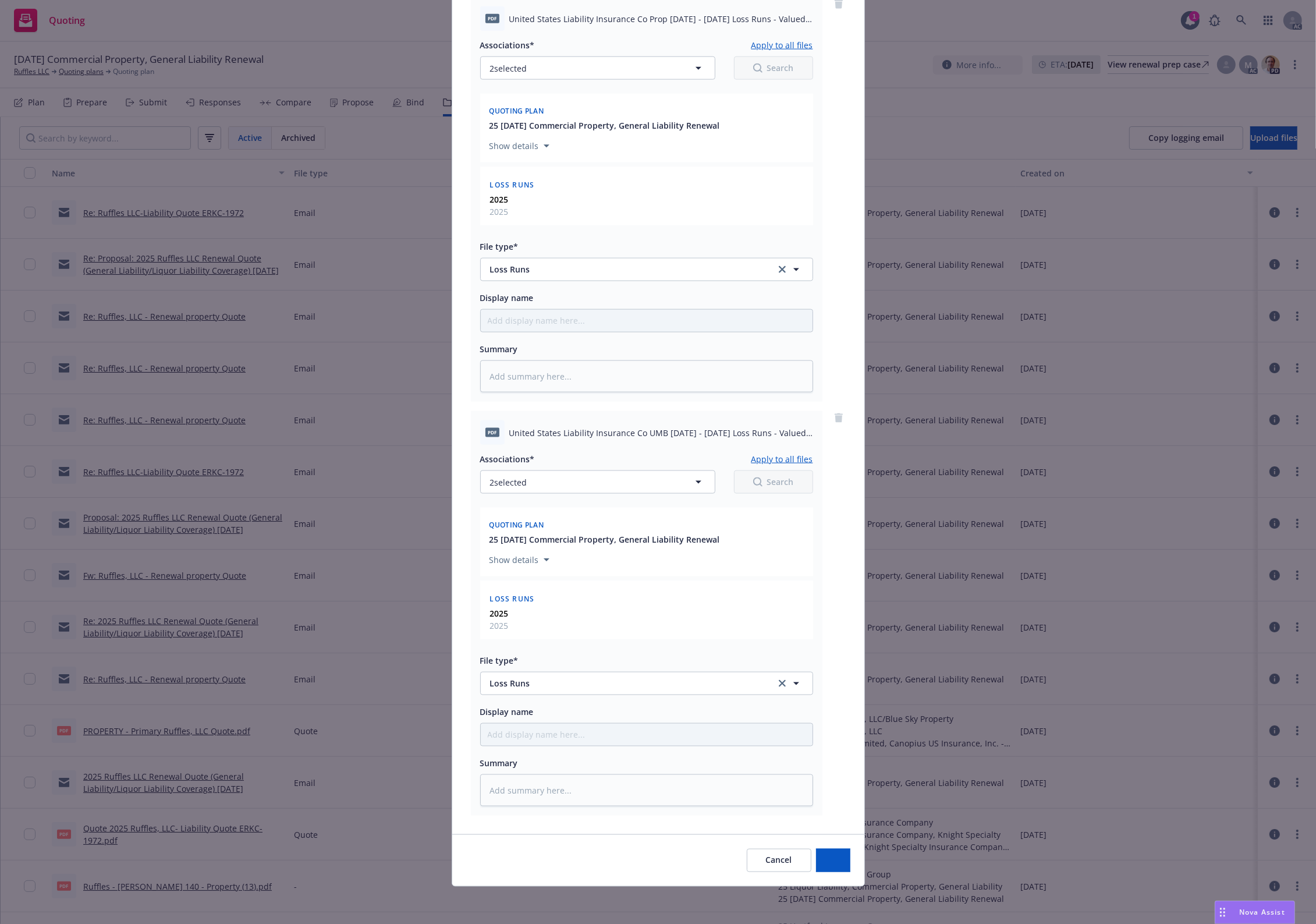
scroll to position [1809, 0]
type textarea "x"
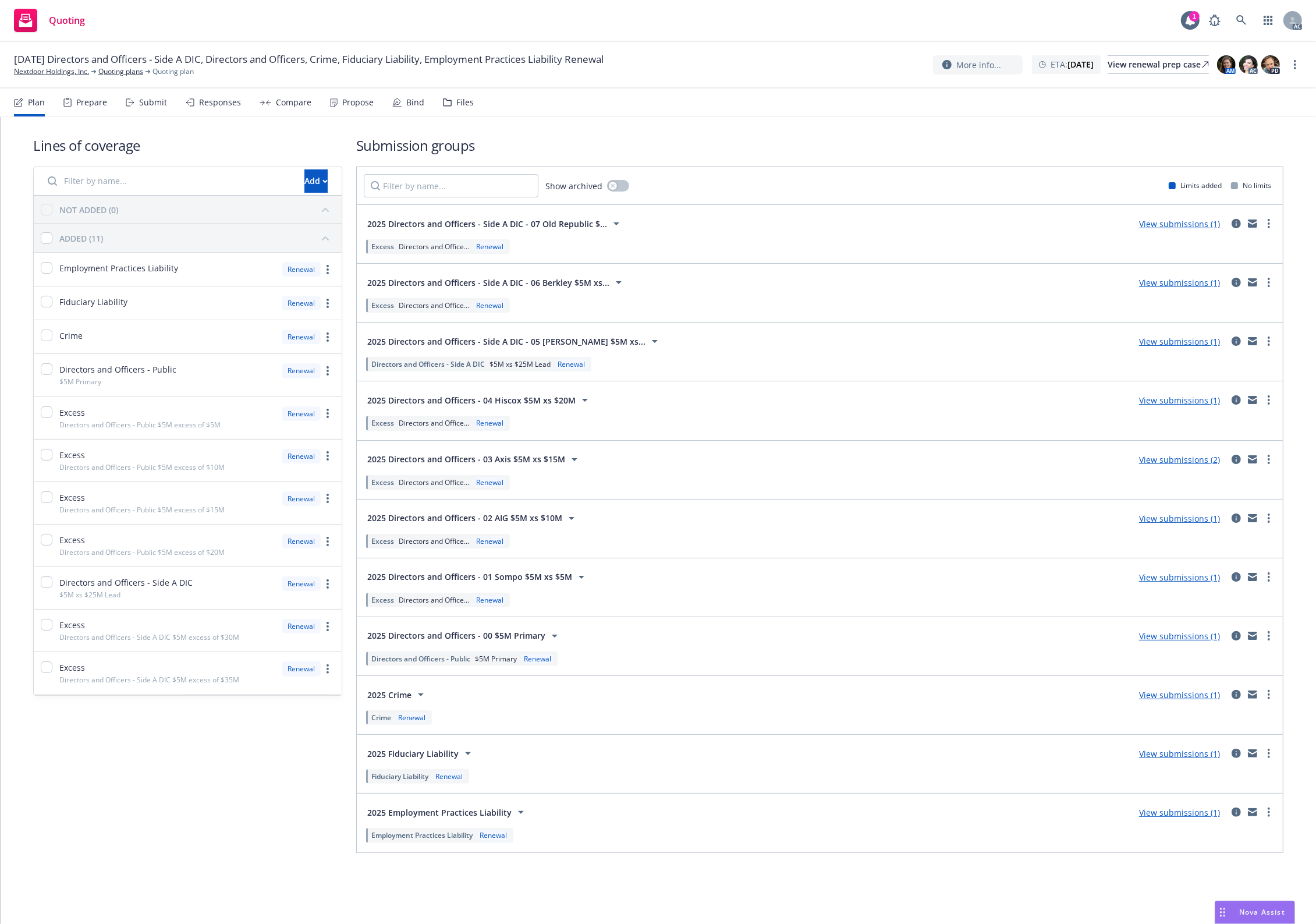
click at [463, 109] on div "Files" at bounding box center [458, 103] width 31 height 28
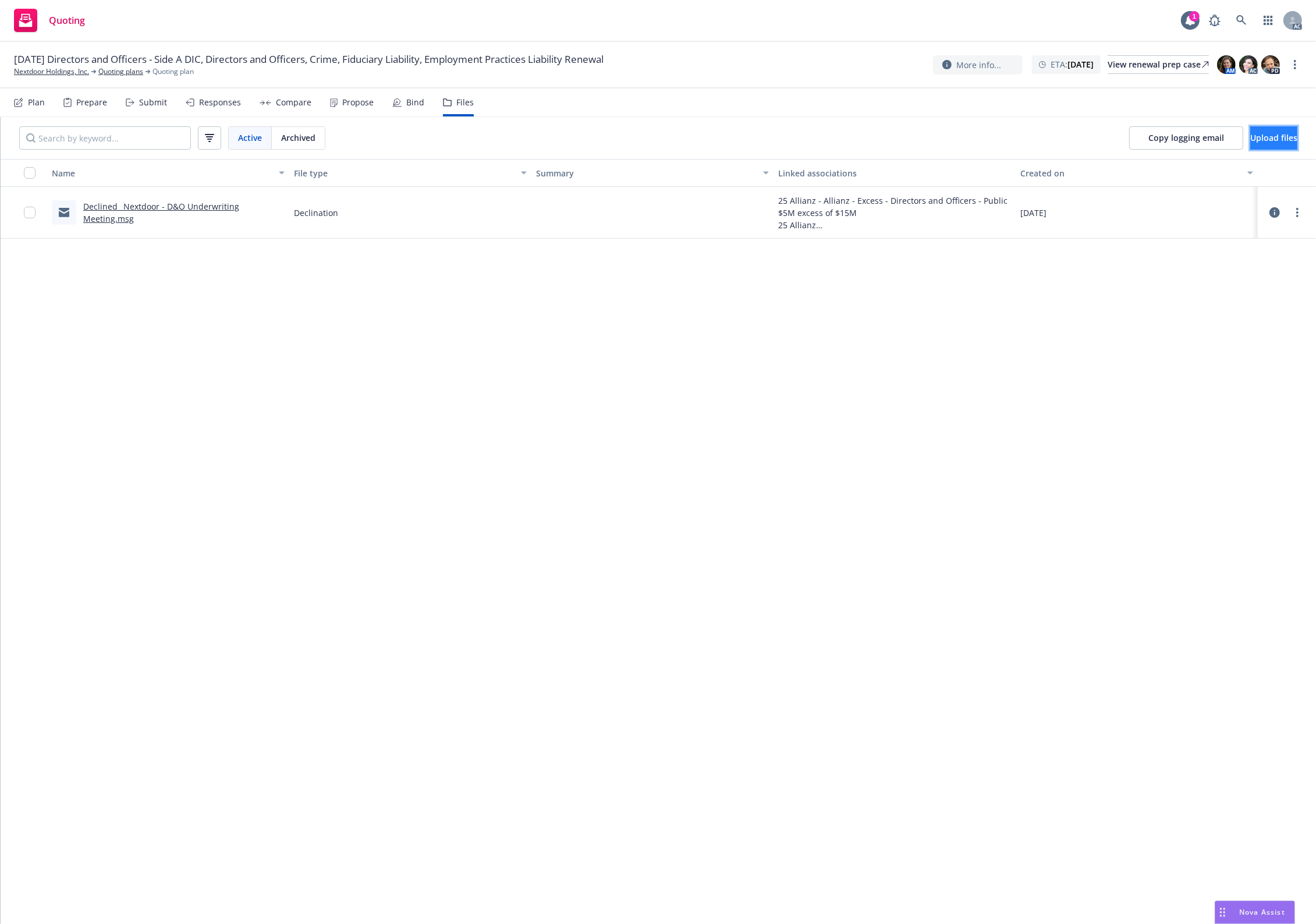
click at [1250, 136] on span "Upload files" at bounding box center [1274, 138] width 47 height 11
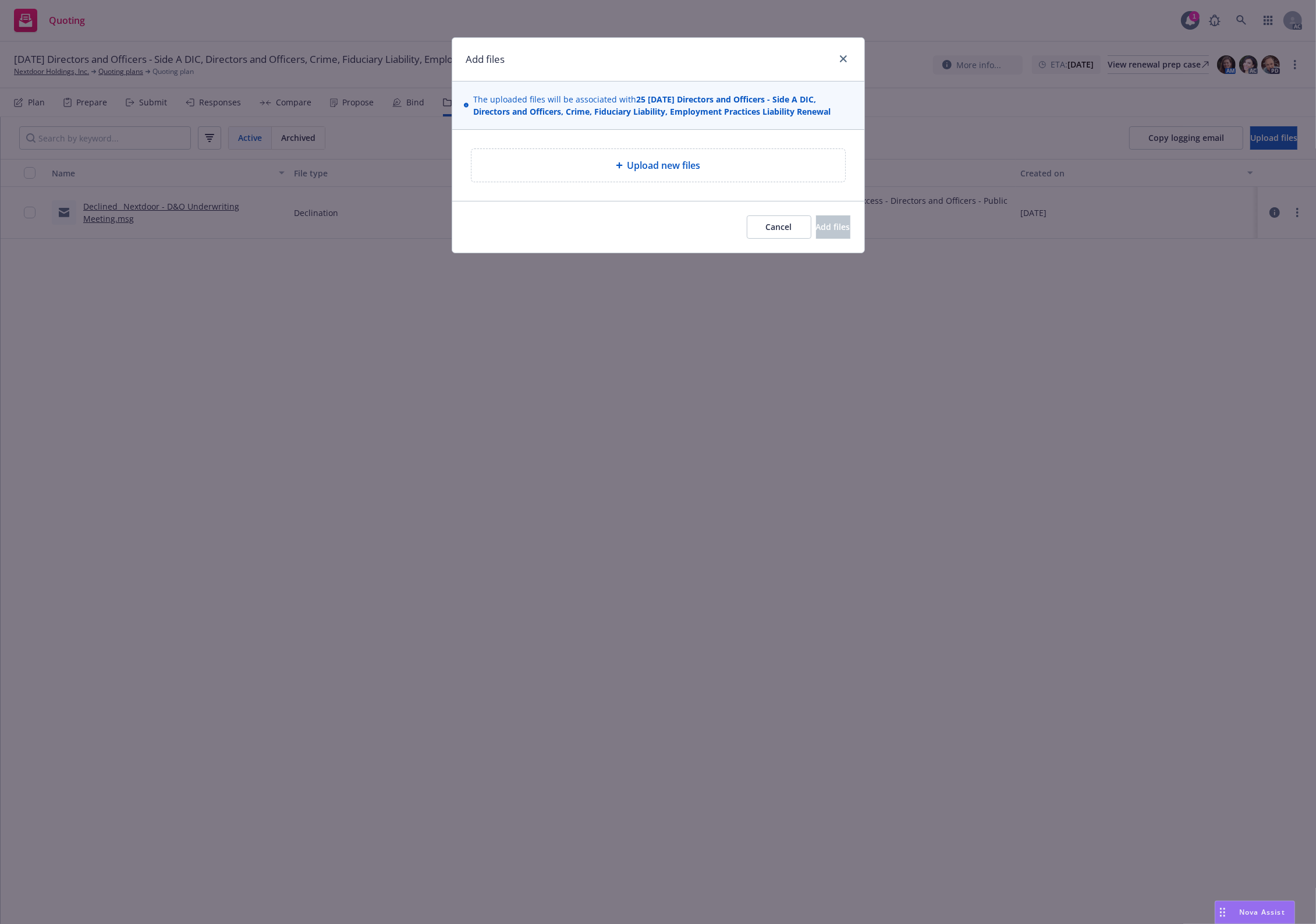
click at [676, 169] on span "Upload new files" at bounding box center [665, 166] width 74 height 14
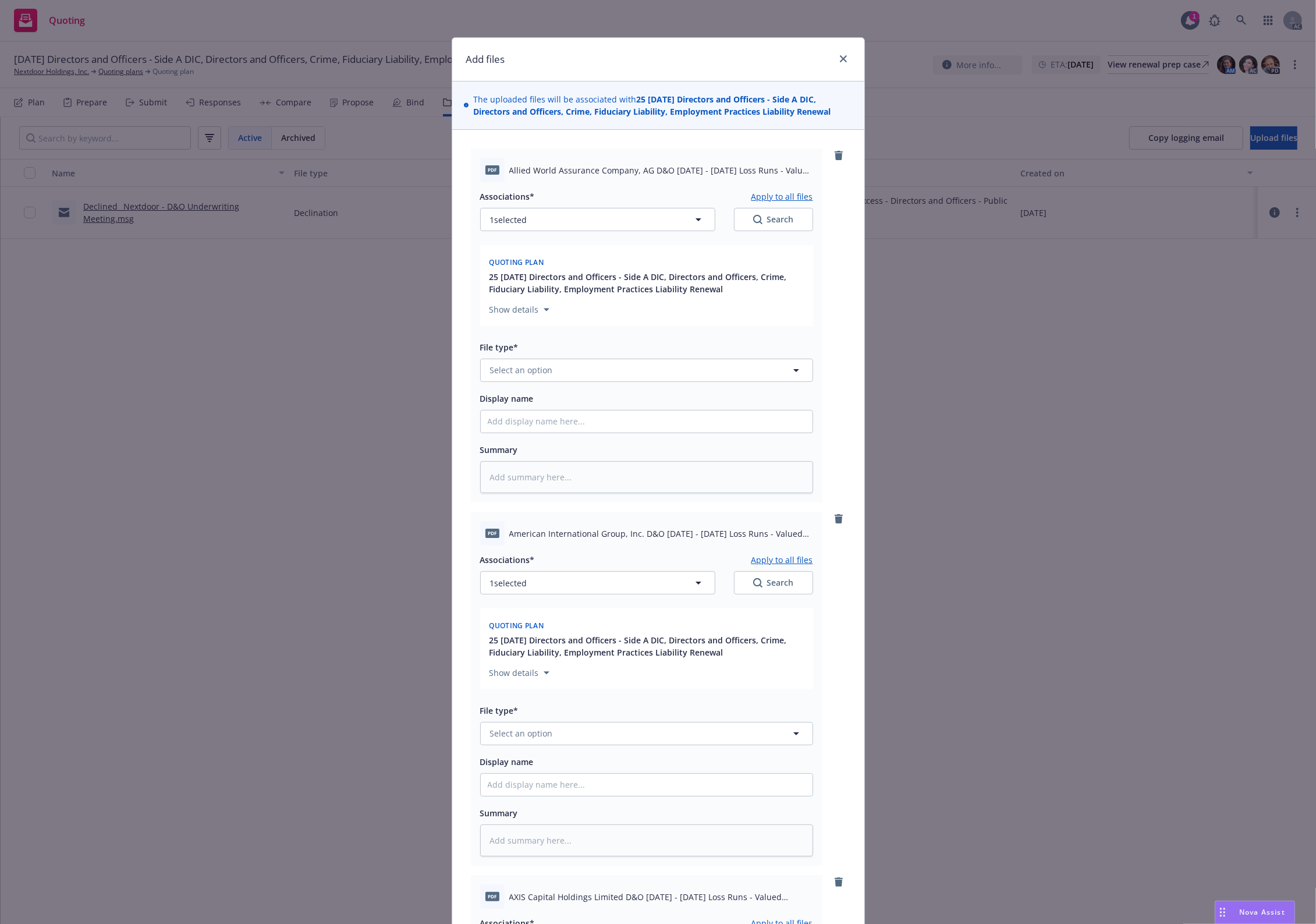
drag, startPoint x: 1093, startPoint y: 672, endPoint x: 1049, endPoint y: 642, distance: 53.3
click at [1087, 670] on div "Add files The uploaded files will be associated with 25 11/05/25 Directors and …" at bounding box center [658, 462] width 1316 height 924
click at [549, 375] on button "Select an option" at bounding box center [647, 370] width 333 height 24
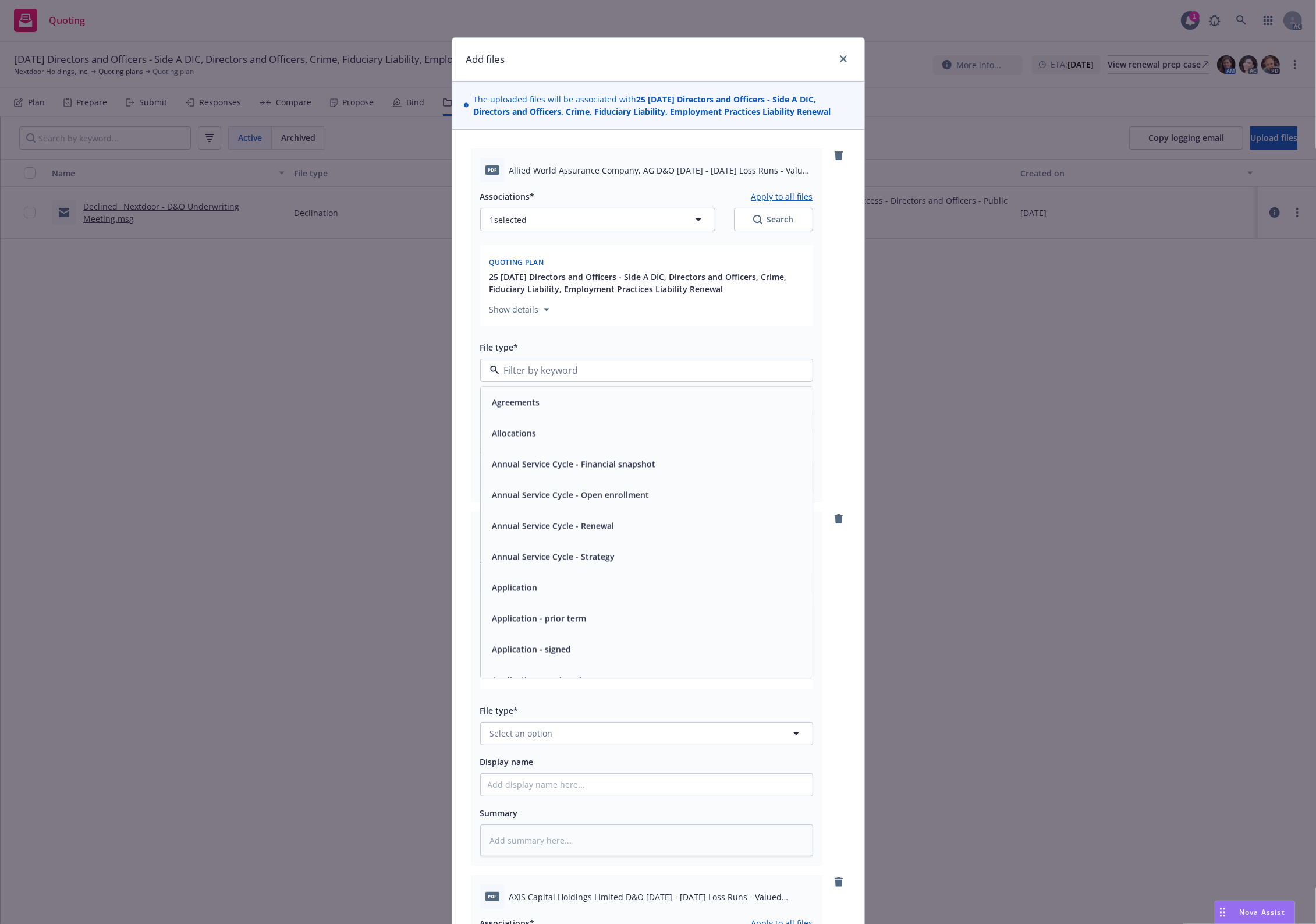
type input "`"
type textarea "x"
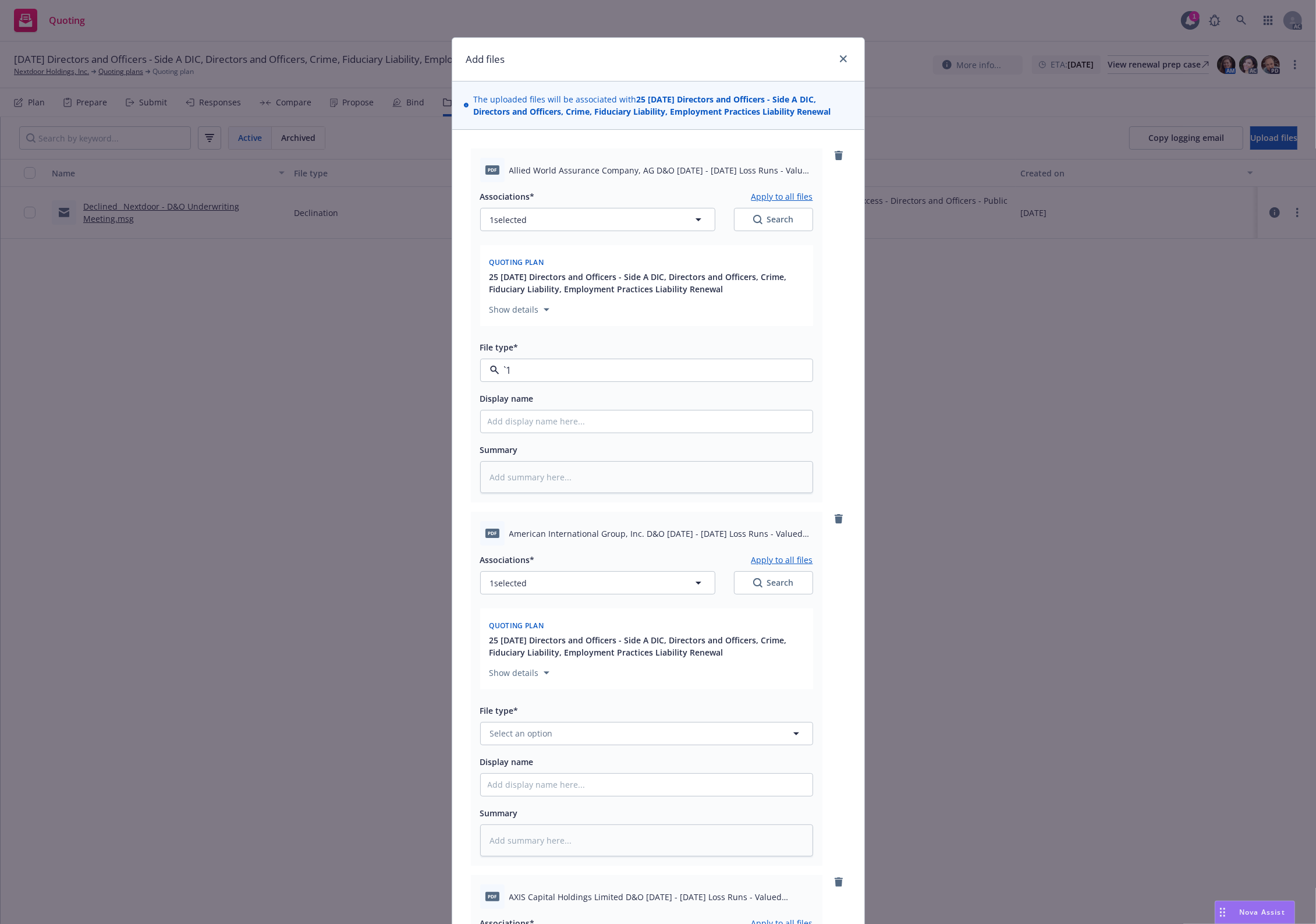
paste input "Loss Runs"
type input "Loss Runs"
click at [553, 376] on button "Select an option" at bounding box center [647, 370] width 333 height 24
paste input "Loss Runs"
type input "Loss Runs"
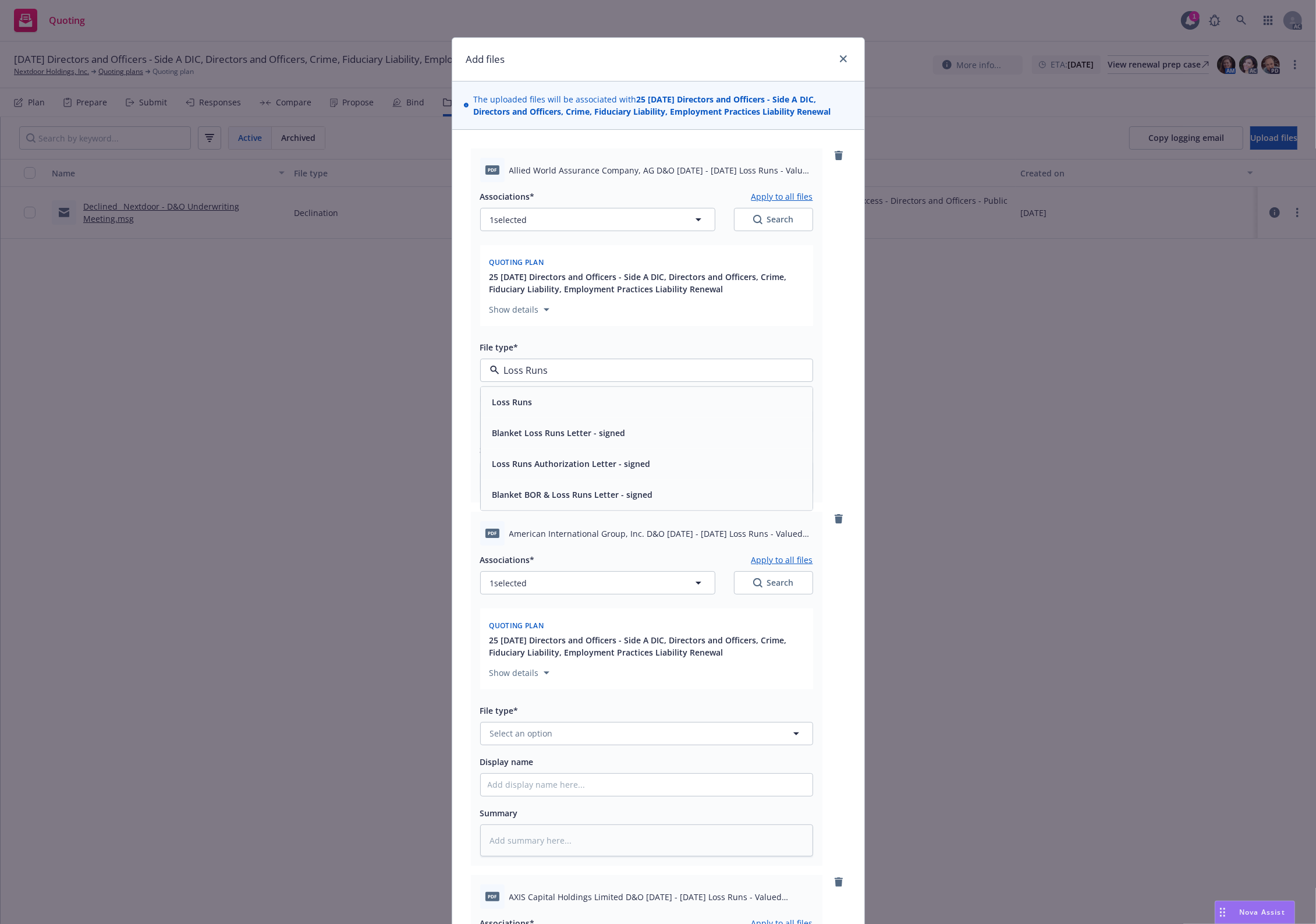
drag, startPoint x: 551, startPoint y: 371, endPoint x: 399, endPoint y: 357, distance: 152.6
click at [393, 358] on div "Add files The uploaded files will be associated with 25 11/05/25 Directors and …" at bounding box center [658, 462] width 1316 height 924
click at [496, 394] on div "Loss Runs" at bounding box center [511, 402] width 47 height 17
type textarea "x"
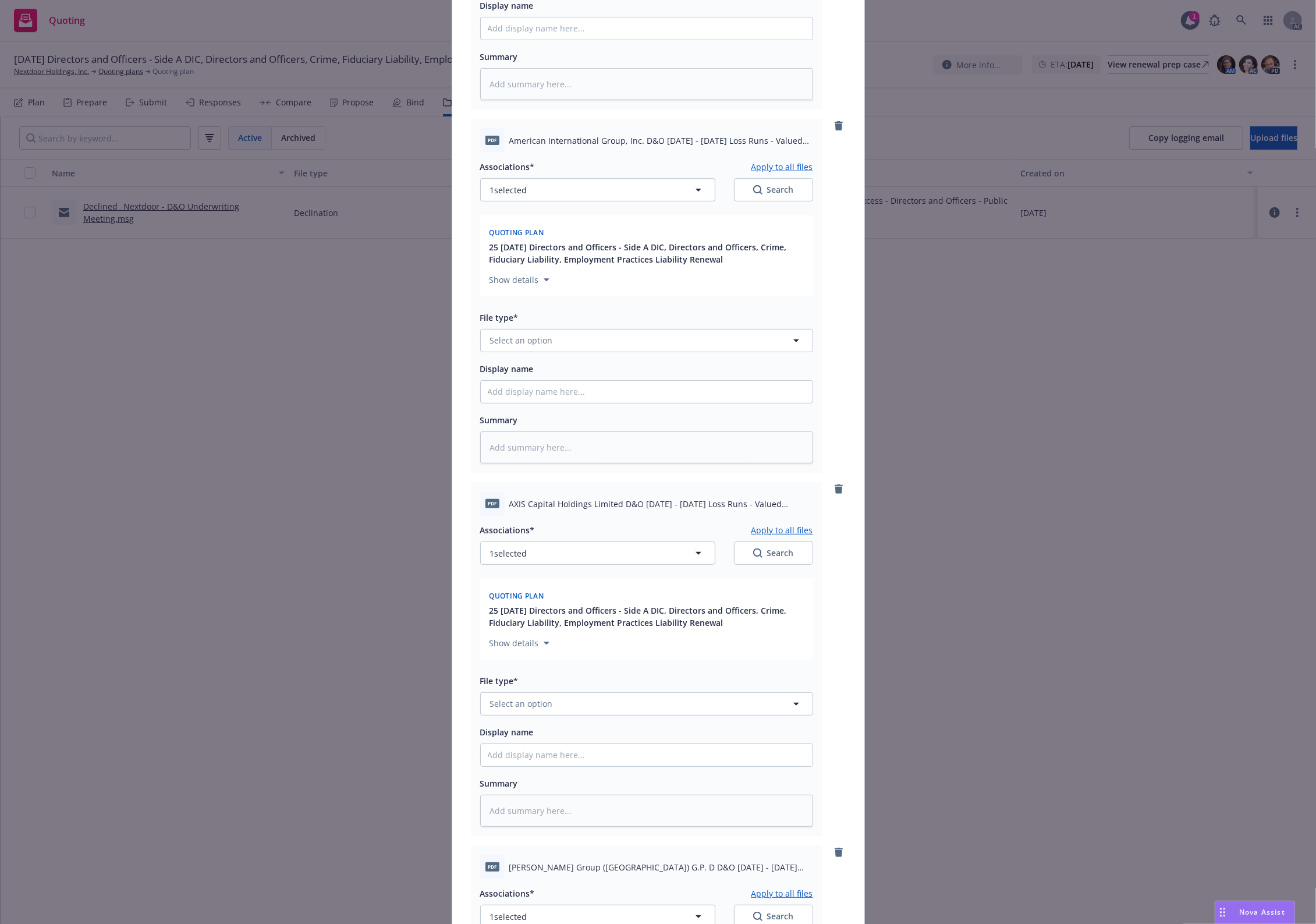
scroll to position [387, 0]
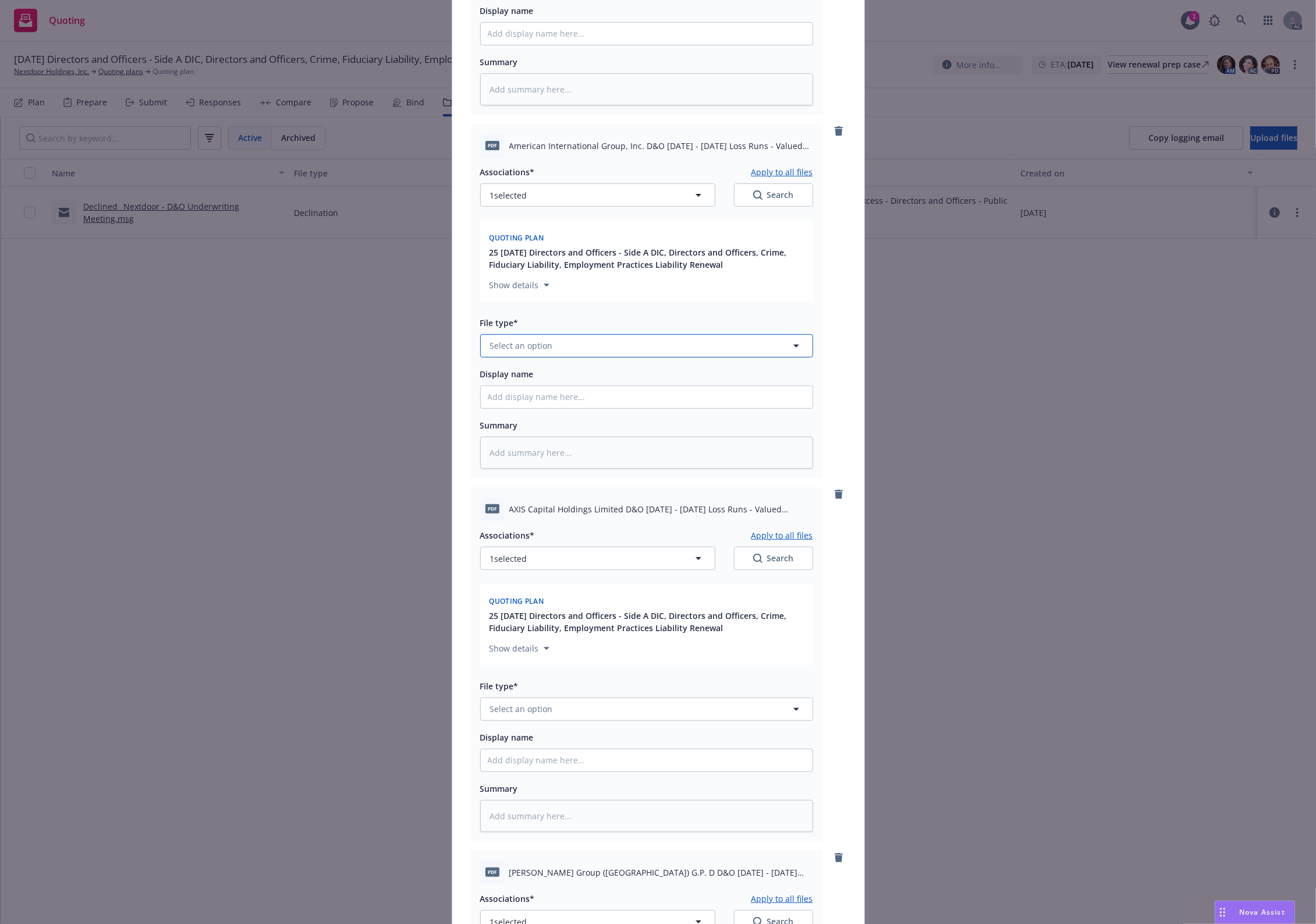
click at [544, 349] on span "Select an option" at bounding box center [522, 345] width 63 height 12
paste input "Loss Runs"
type input "Loss Runs"
click at [530, 384] on div "Loss Runs" at bounding box center [646, 378] width 318 height 17
type textarea "x"
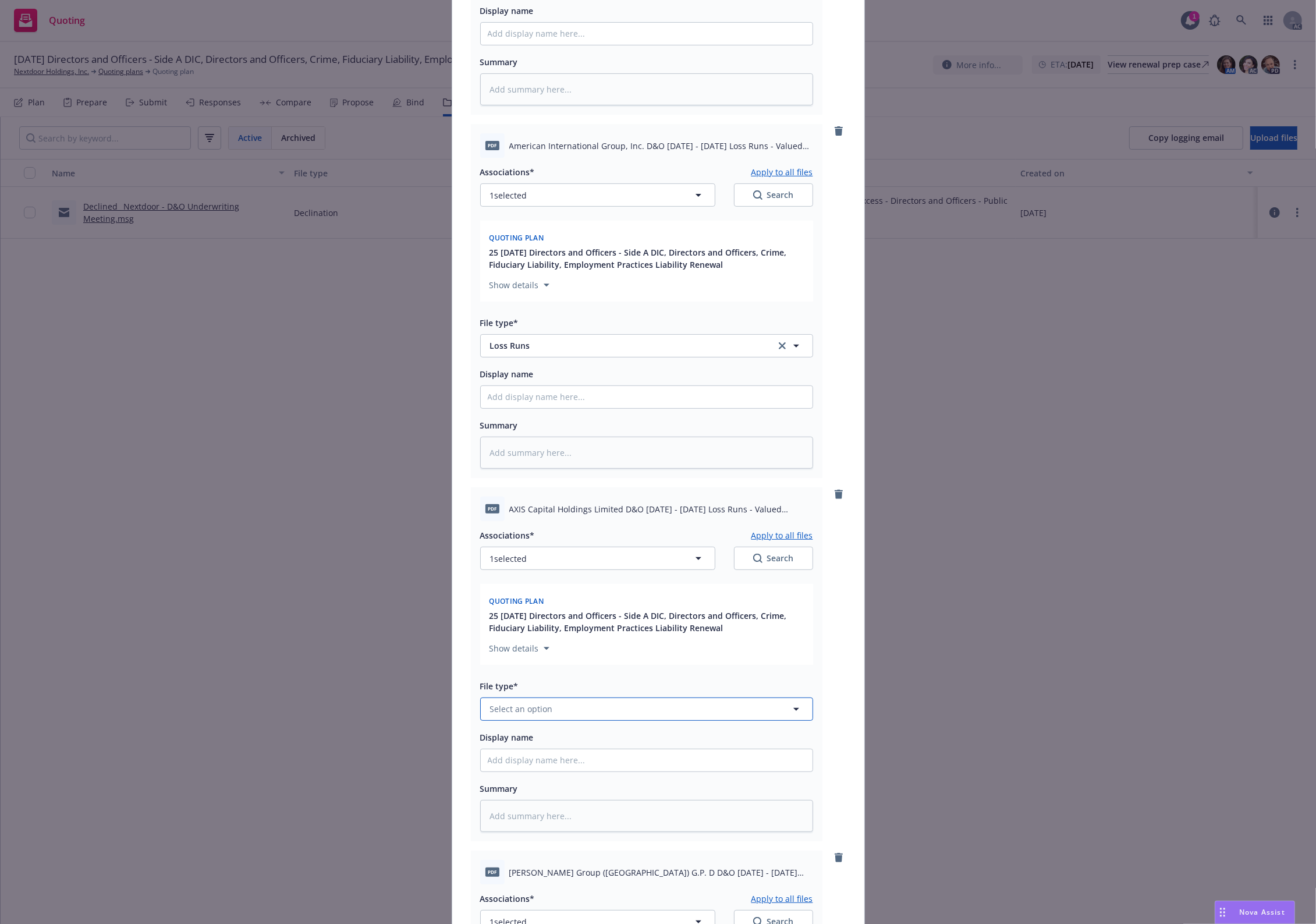
click at [533, 711] on span "Select an option" at bounding box center [522, 708] width 63 height 12
paste input "Loss Runs"
type input "Loss Runs"
click at [534, 582] on div "Loss Runs" at bounding box center [646, 584] width 318 height 17
type textarea "x"
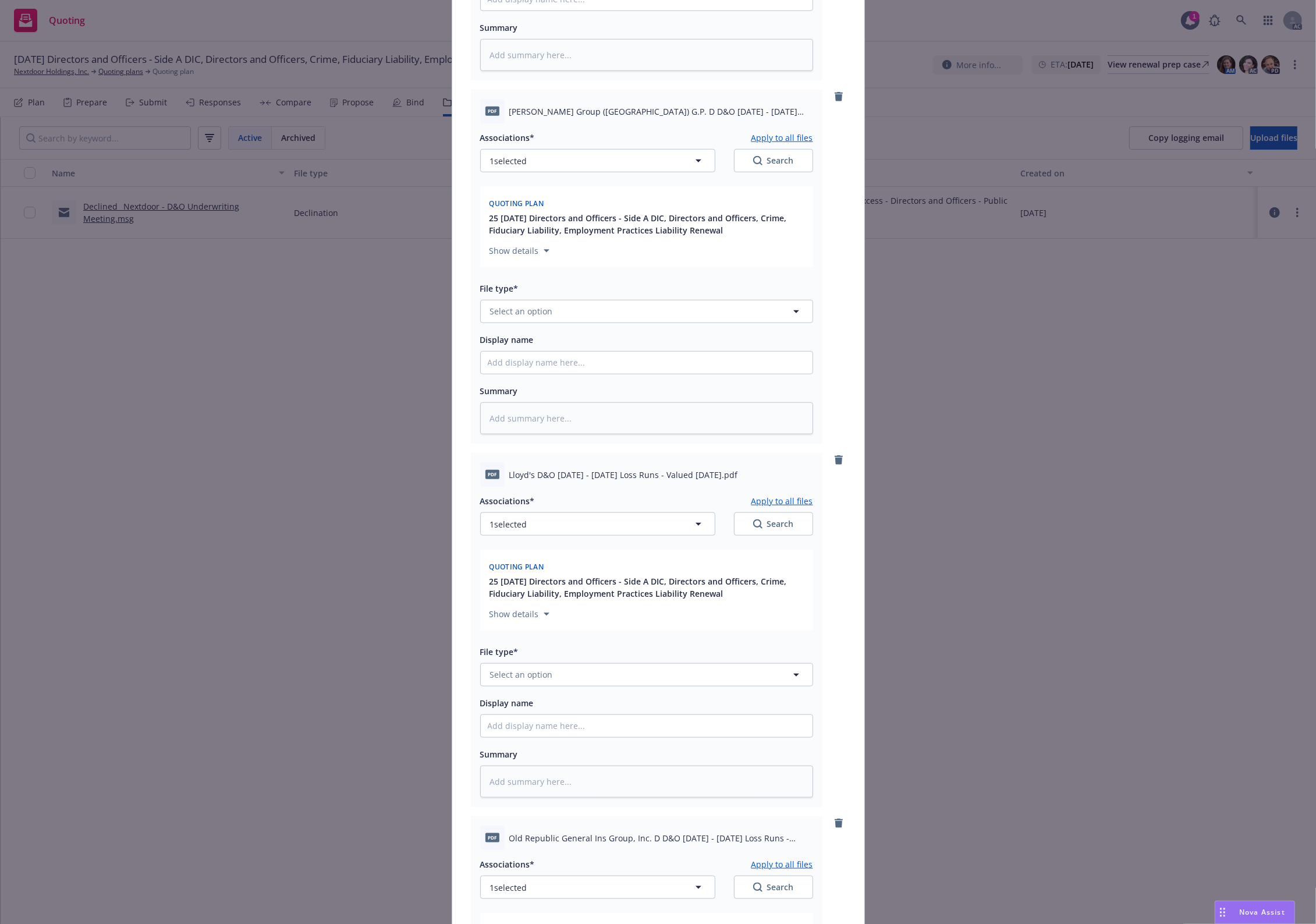
scroll to position [1164, 0]
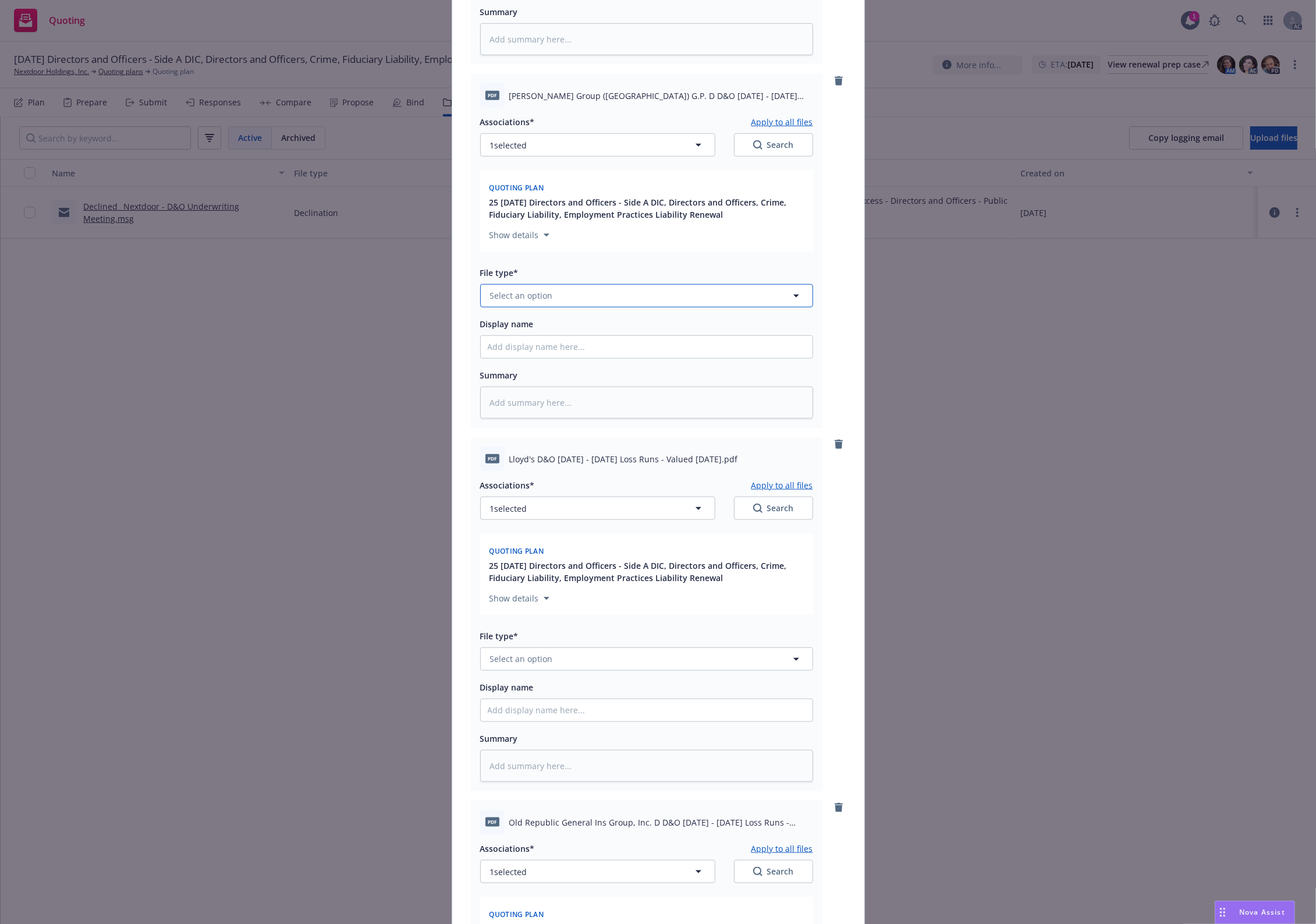
click at [503, 303] on button "Select an option" at bounding box center [647, 295] width 333 height 24
paste input "Loss Runs"
type input "Loss Runs"
click at [505, 325] on span "Loss Runs" at bounding box center [513, 327] width 40 height 12
type textarea "x"
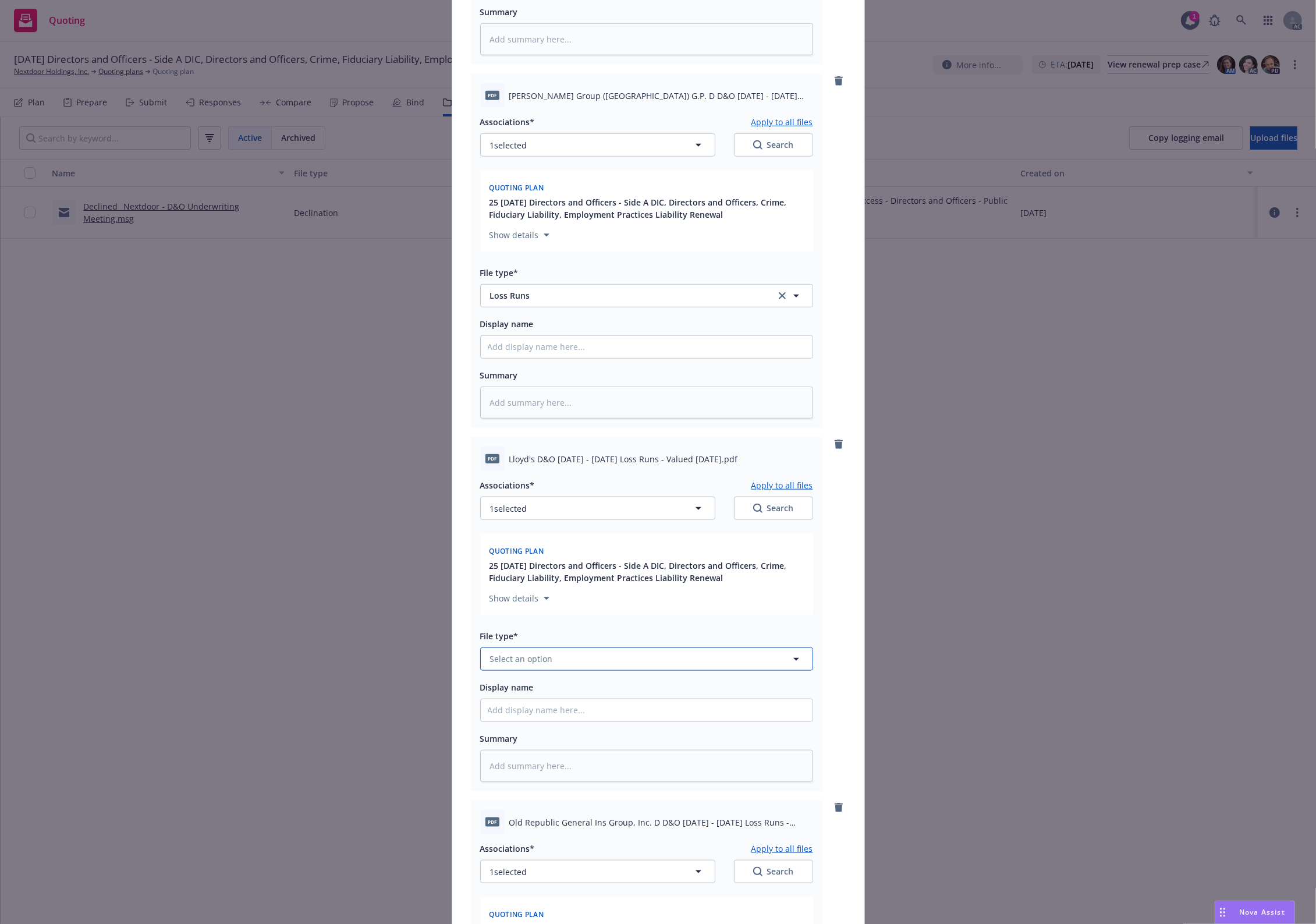
click at [523, 649] on button "Select an option" at bounding box center [647, 658] width 333 height 24
paste input "Loss Runs"
type input "Loss Runs"
click at [520, 530] on span "Loss Runs" at bounding box center [513, 535] width 40 height 12
type textarea "x"
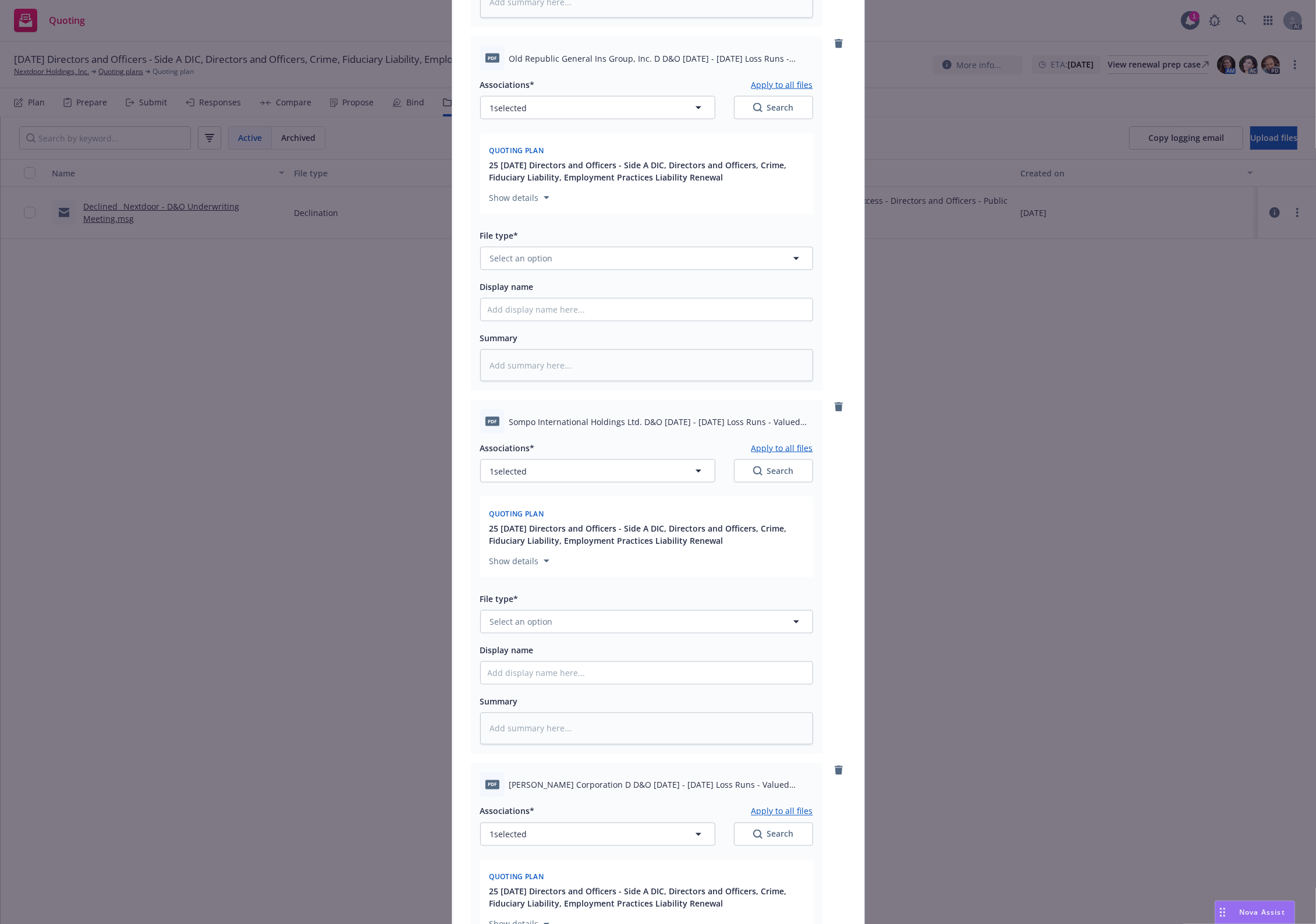
scroll to position [1940, 0]
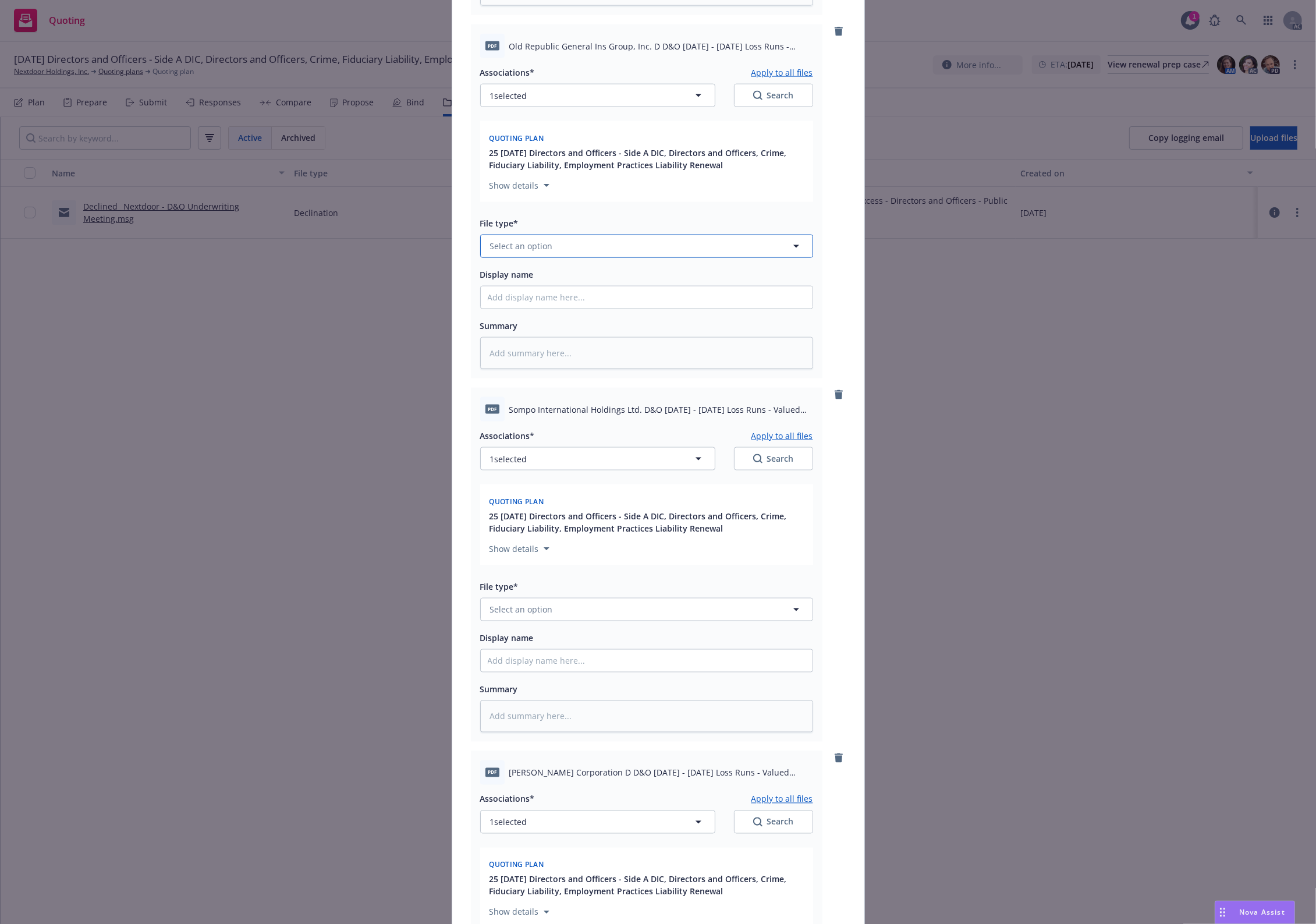
click at [516, 245] on span "Select an option" at bounding box center [522, 246] width 63 height 12
paste input "Loss Runs"
type input "Loss Runs"
click at [510, 287] on div "Loss Runs" at bounding box center [646, 277] width 331 height 31
type textarea "x"
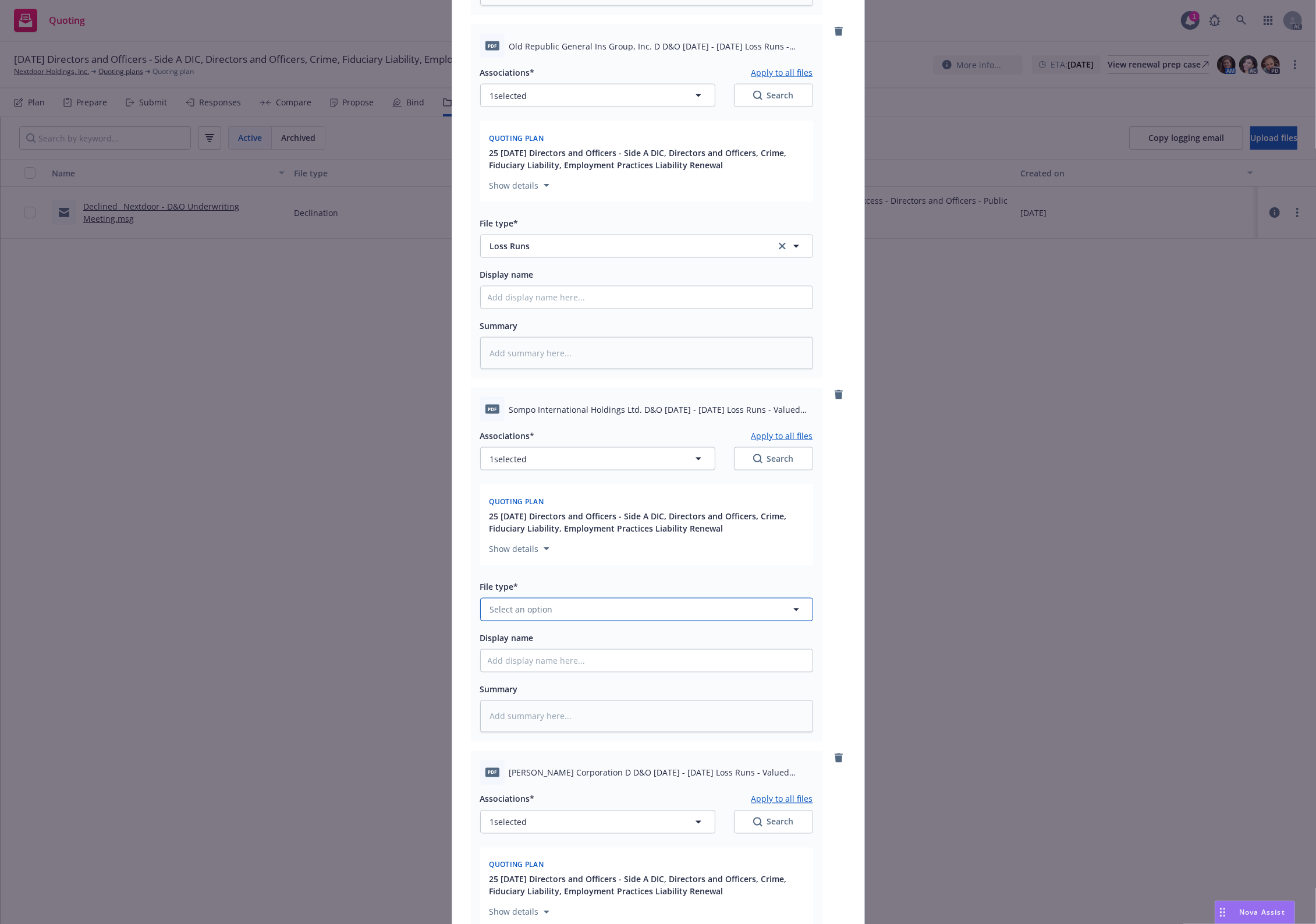
click at [540, 601] on button "Select an option" at bounding box center [647, 609] width 333 height 24
paste input "Loss Runs"
type input "Loss Runs"
click at [527, 635] on div "Loss Runs" at bounding box center [511, 641] width 47 height 17
type textarea "x"
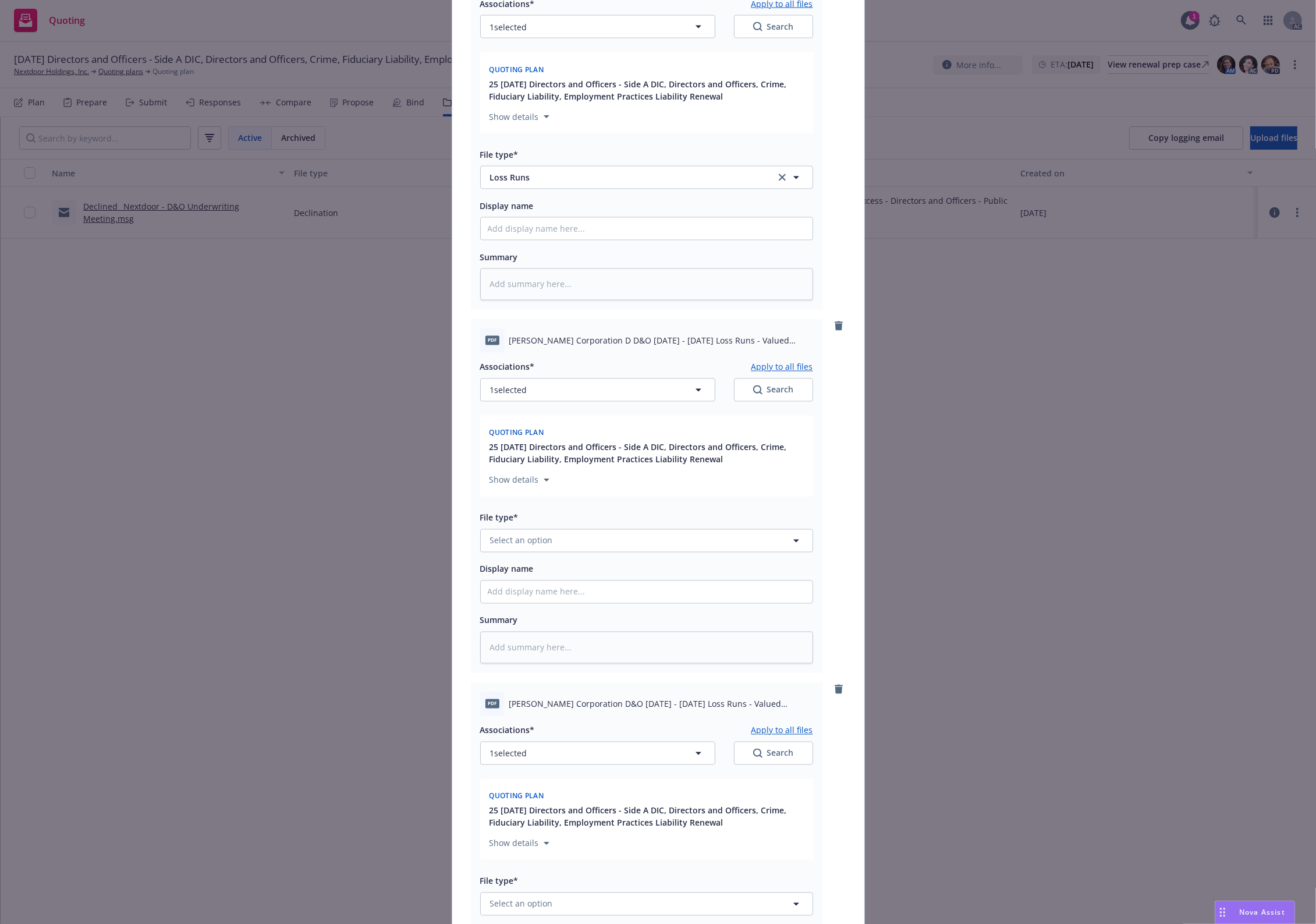
scroll to position [2522, 0]
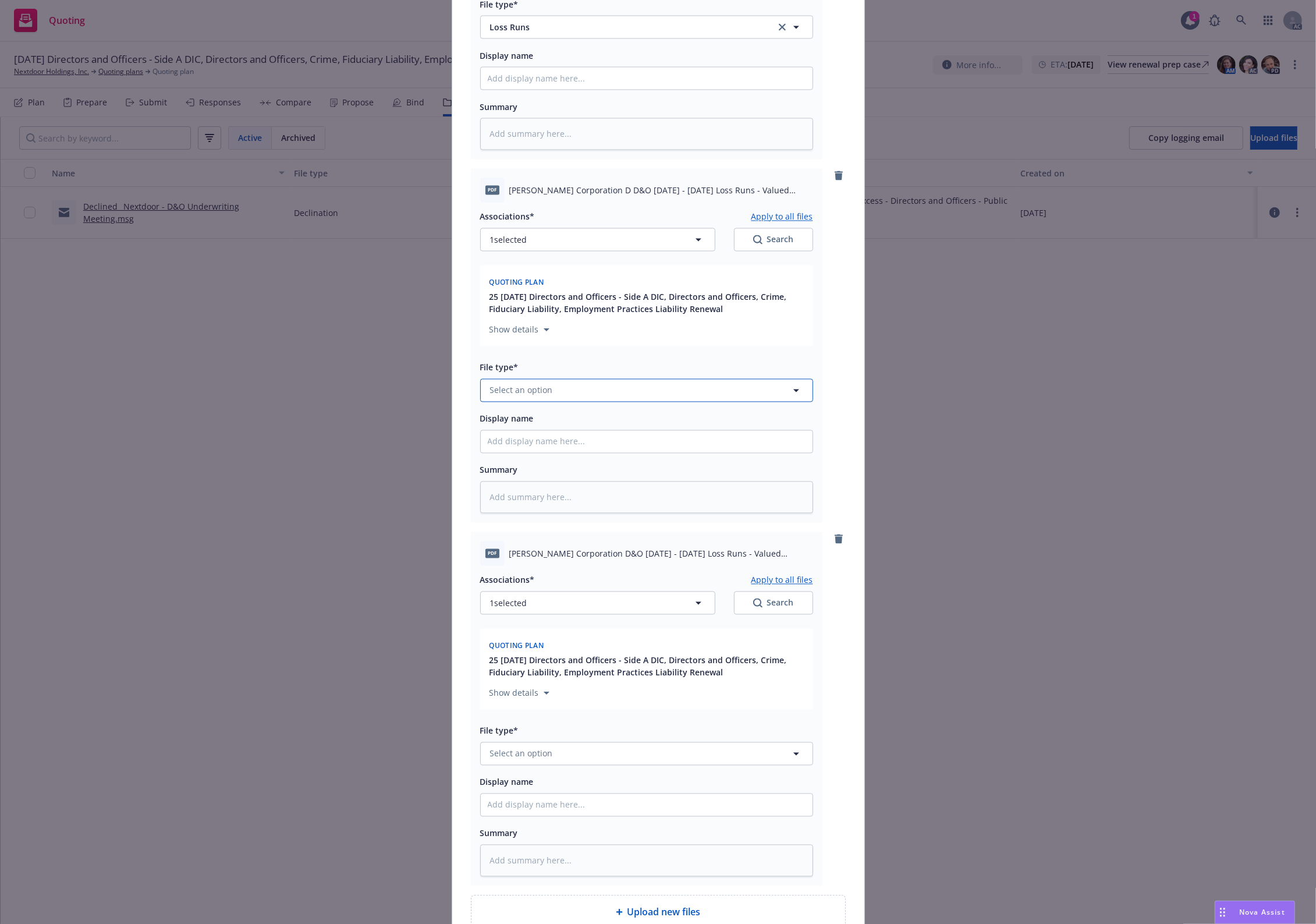
click at [521, 396] on span "Select an option" at bounding box center [522, 390] width 63 height 12
paste input "Loss Runs"
type input "Loss Runs"
click at [519, 426] on span "Loss Runs" at bounding box center [513, 423] width 40 height 12
type textarea "x"
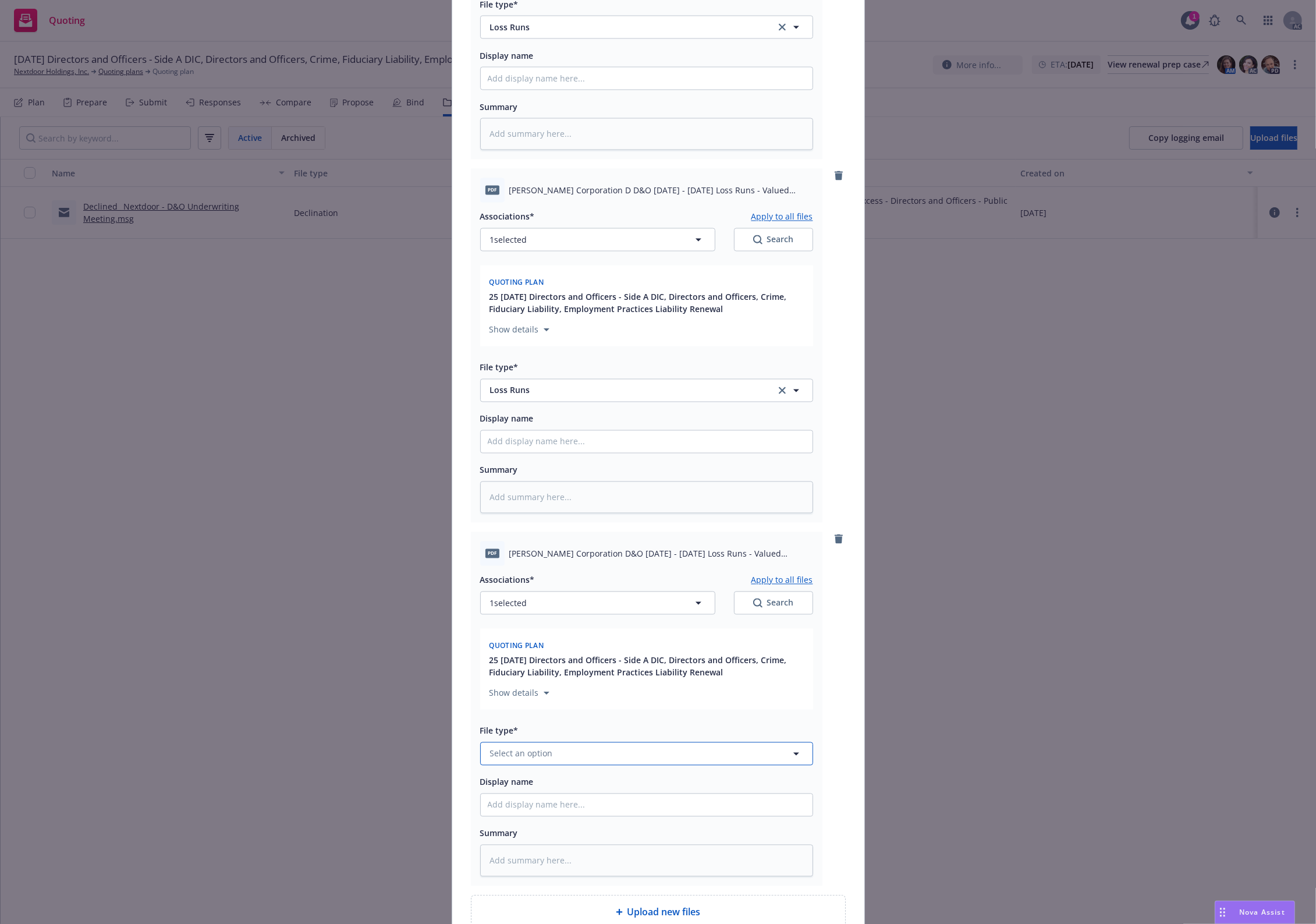
click at [523, 746] on button "Select an option" at bounding box center [647, 754] width 333 height 24
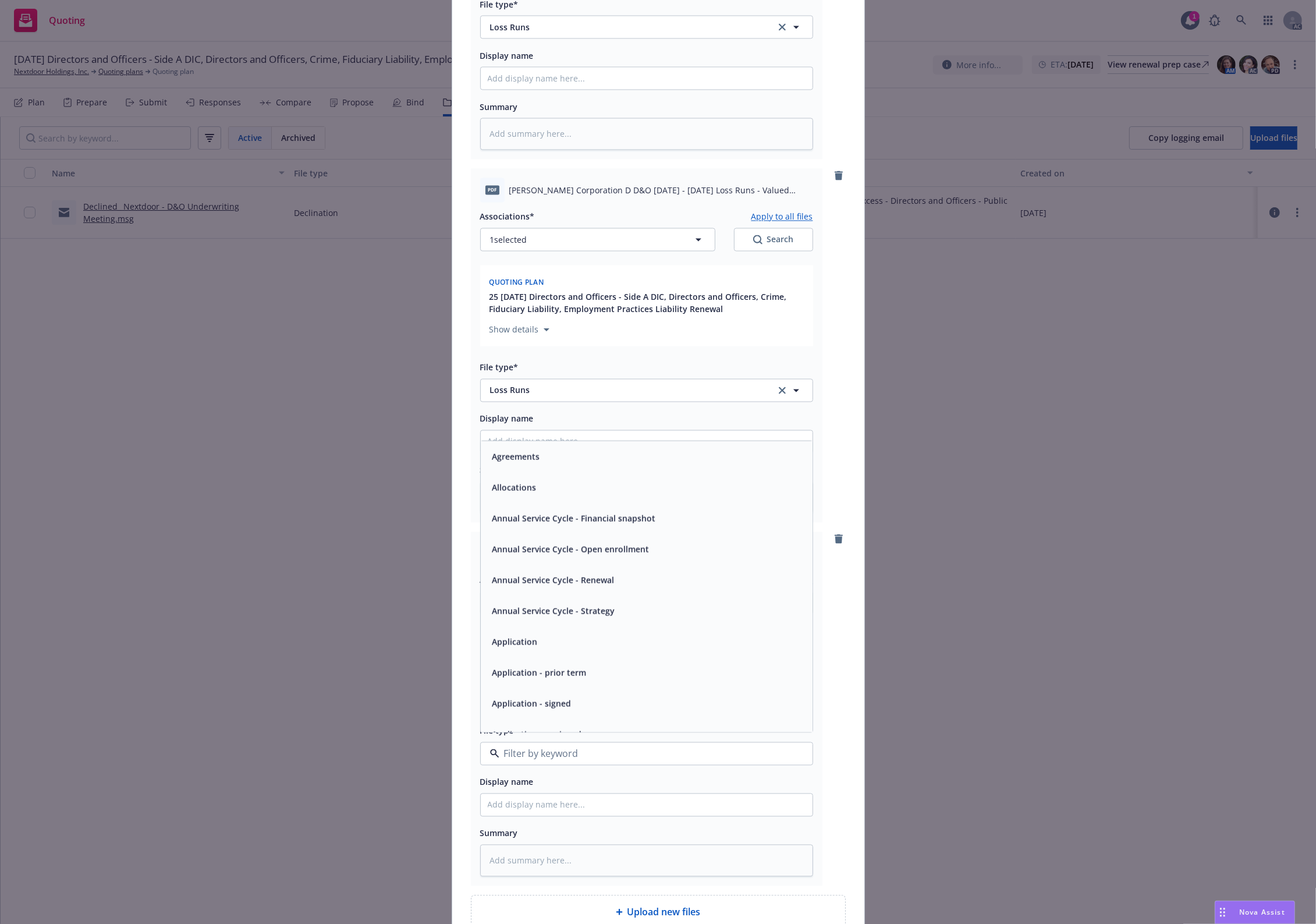
paste input "Loss Runs"
type input "Loss Runs"
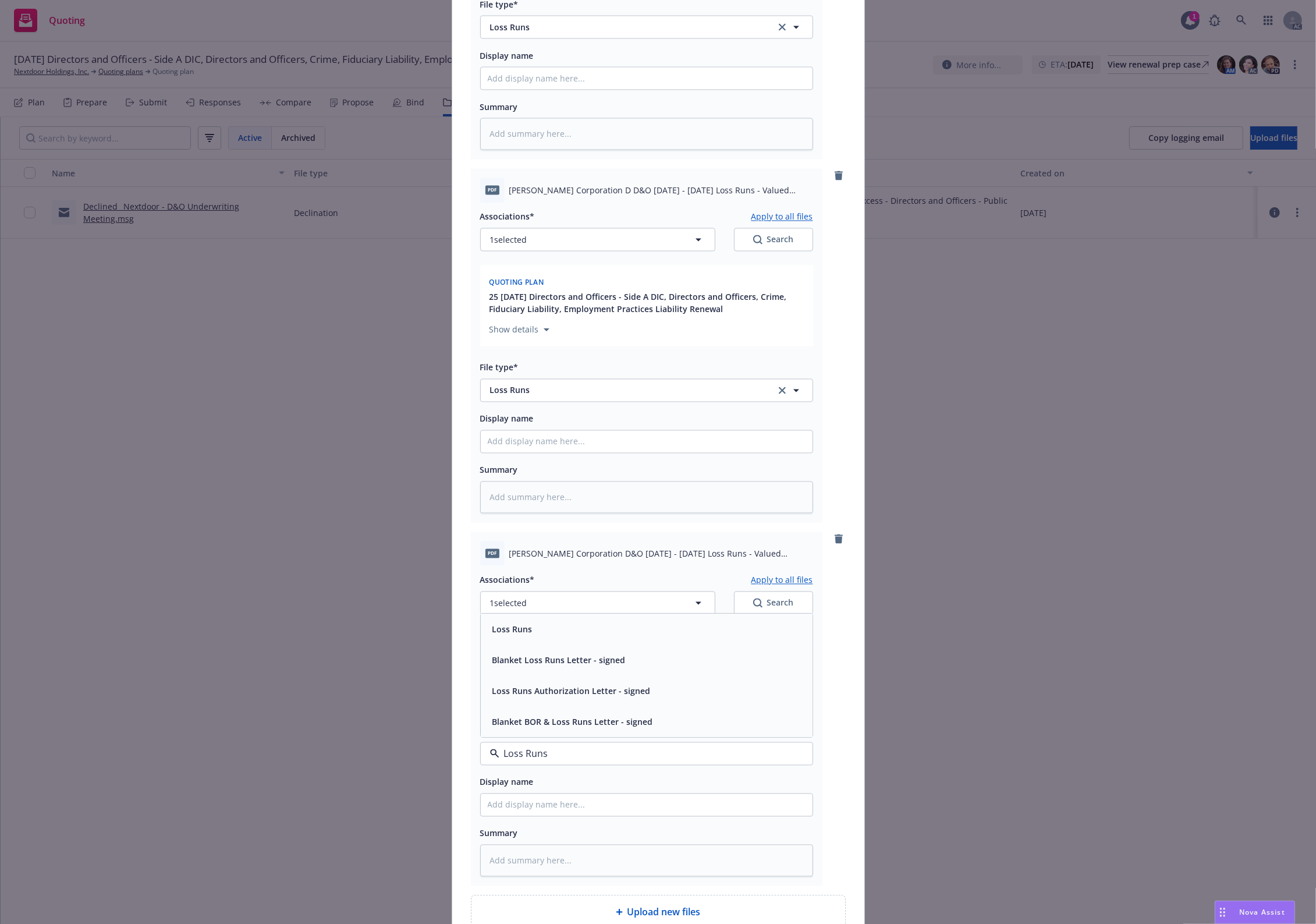
click at [527, 639] on div "Loss Runs" at bounding box center [646, 629] width 331 height 31
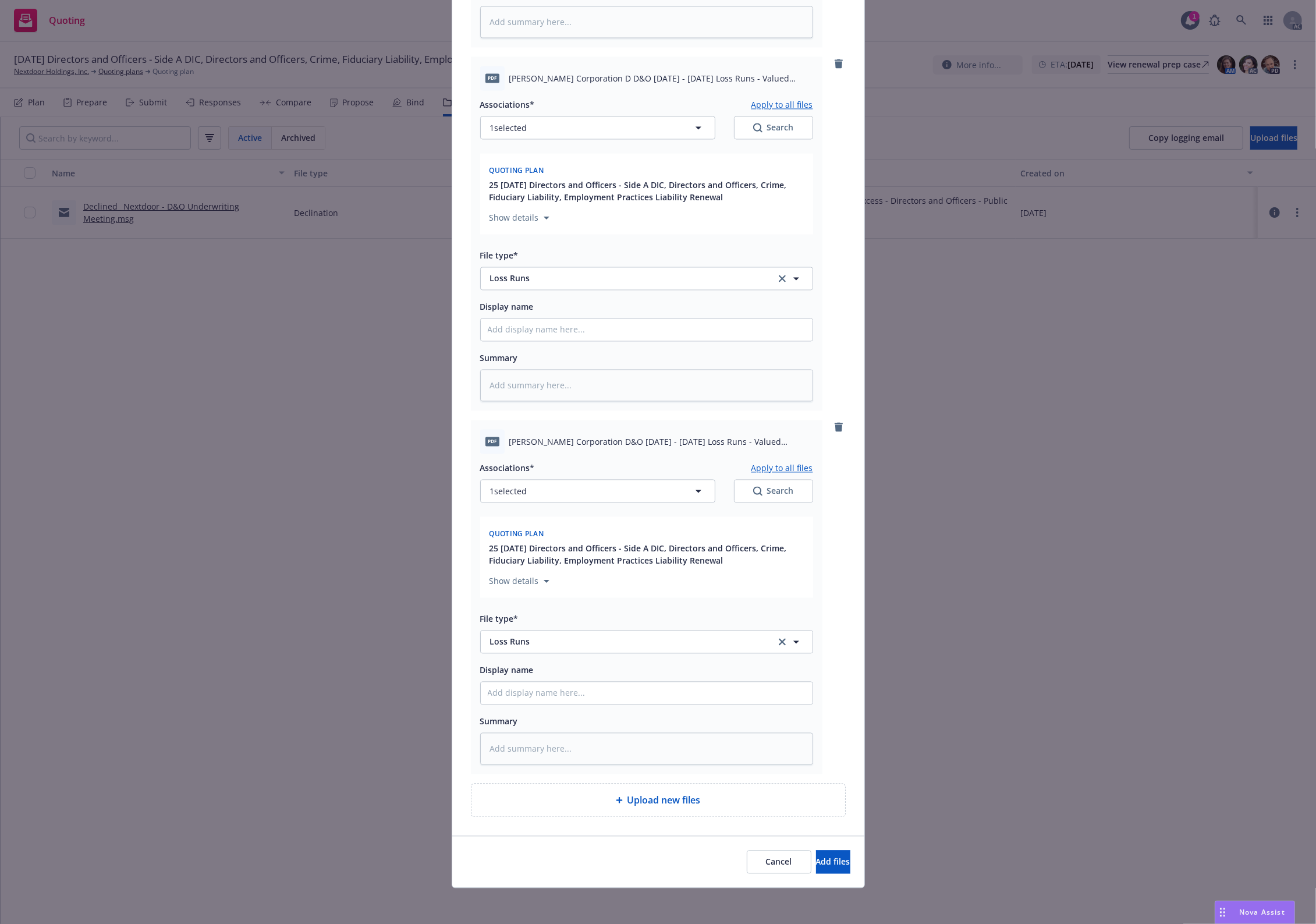
scroll to position [2638, 0]
click at [787, 484] on div "Search" at bounding box center [773, 489] width 40 height 11
type textarea "x"
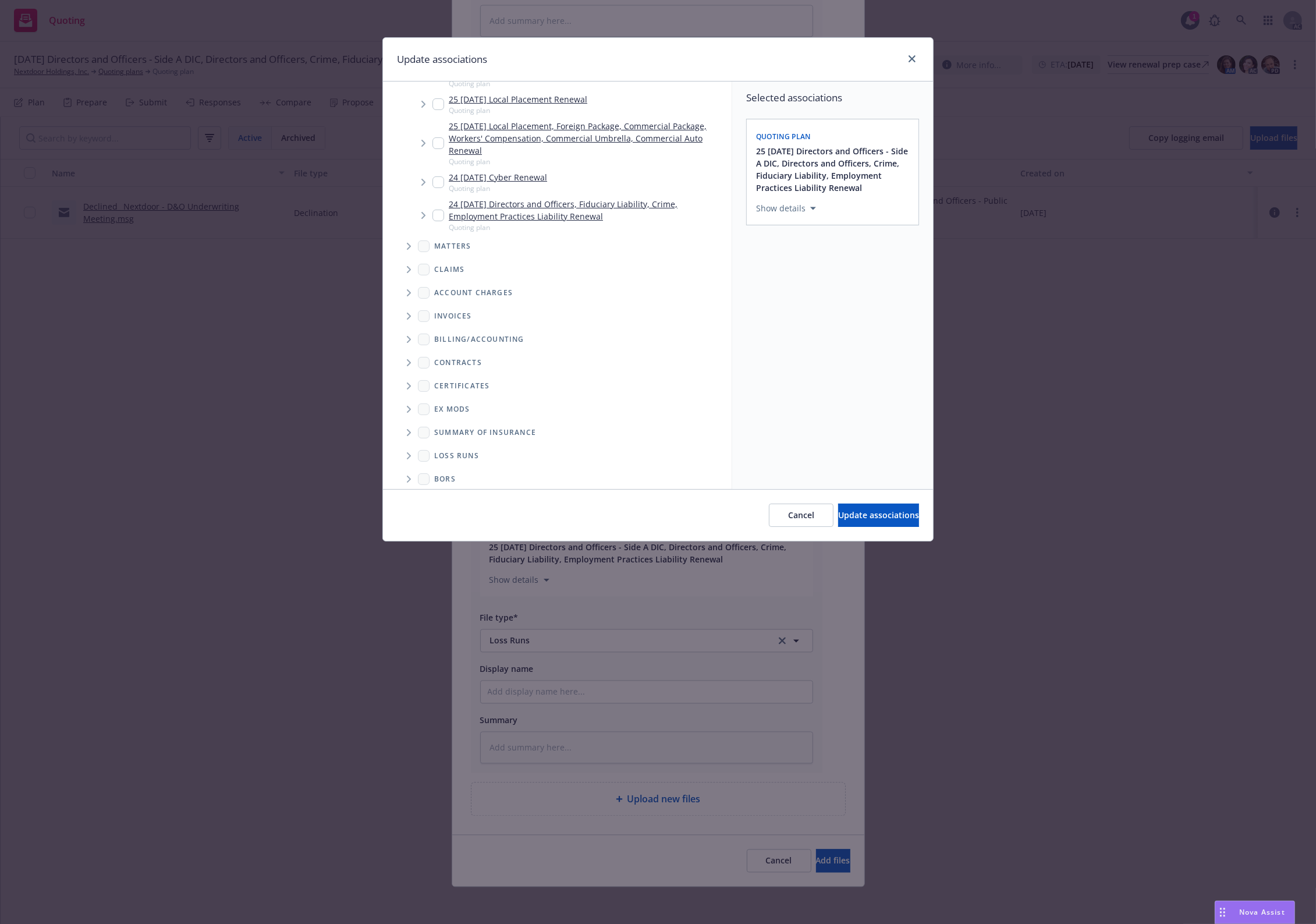
scroll to position [201, 0]
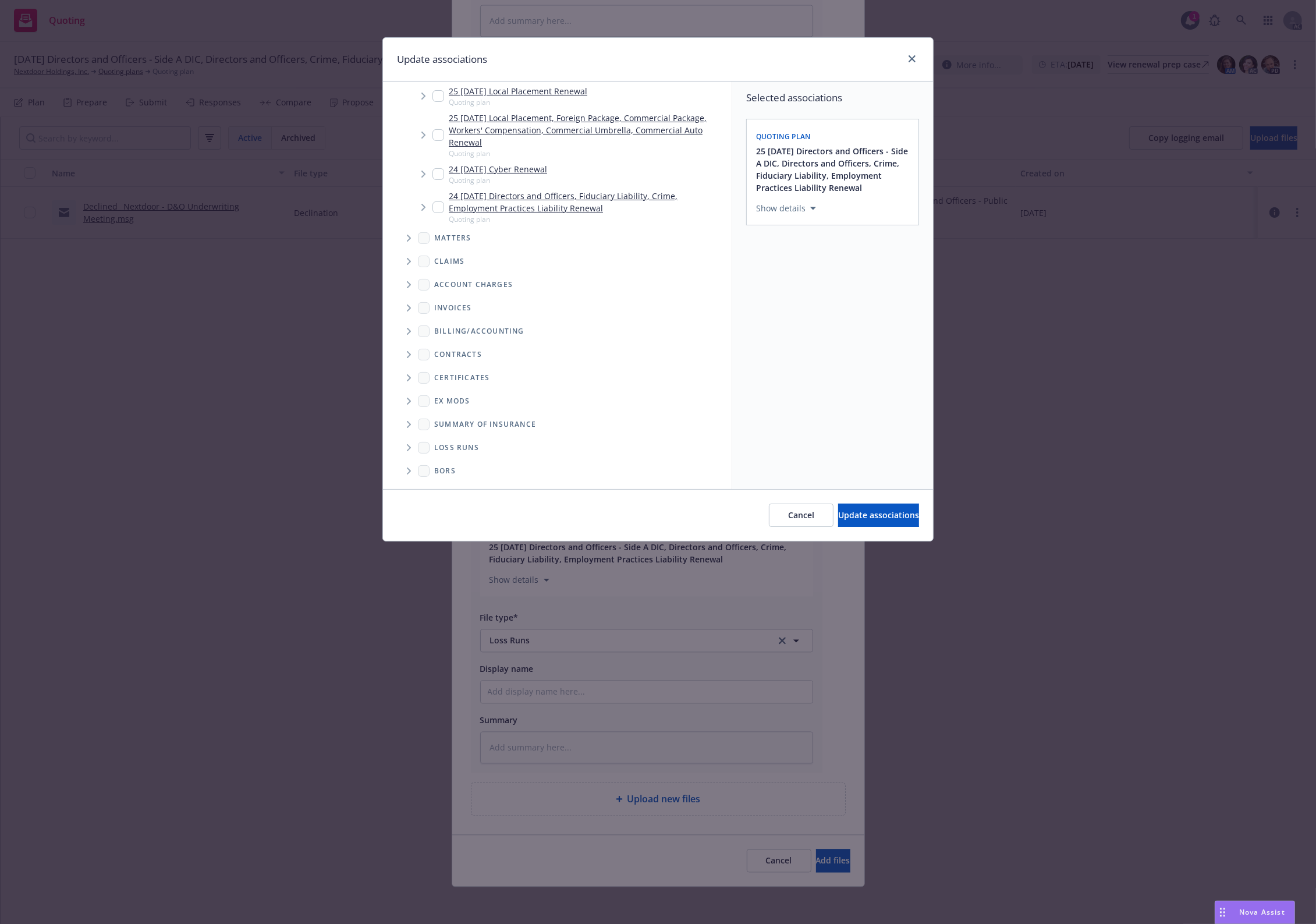
click at [408, 441] on span "Folder Tree Example" at bounding box center [409, 447] width 18 height 18
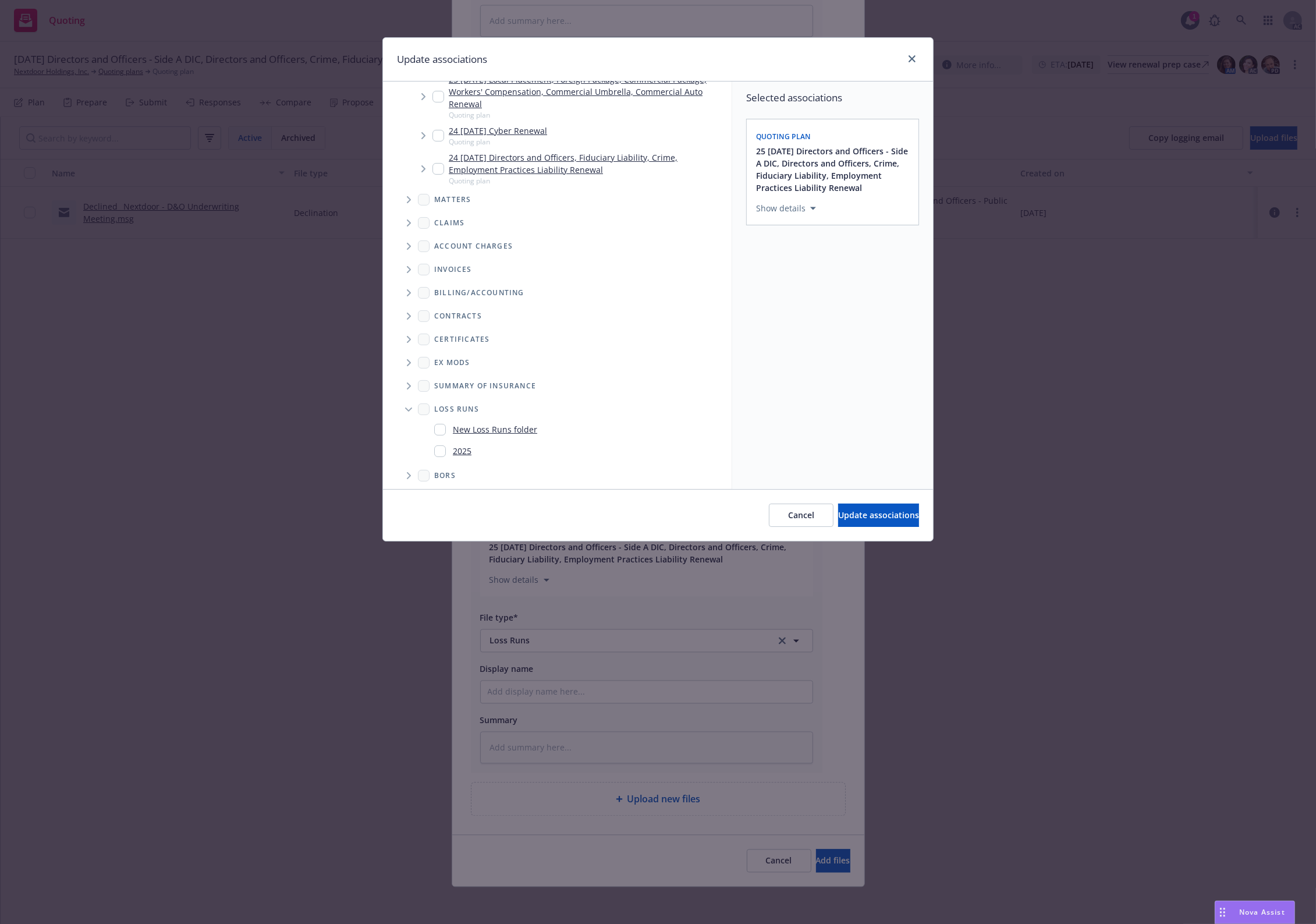
scroll to position [244, 0]
click at [470, 452] on div "2025" at bounding box center [452, 446] width 37 height 17
checkbox input "true"
drag, startPoint x: 843, startPoint y: 530, endPoint x: 849, endPoint y: 524, distance: 8.5
click at [844, 528] on div "Cancel Update associations" at bounding box center [658, 515] width 550 height 52
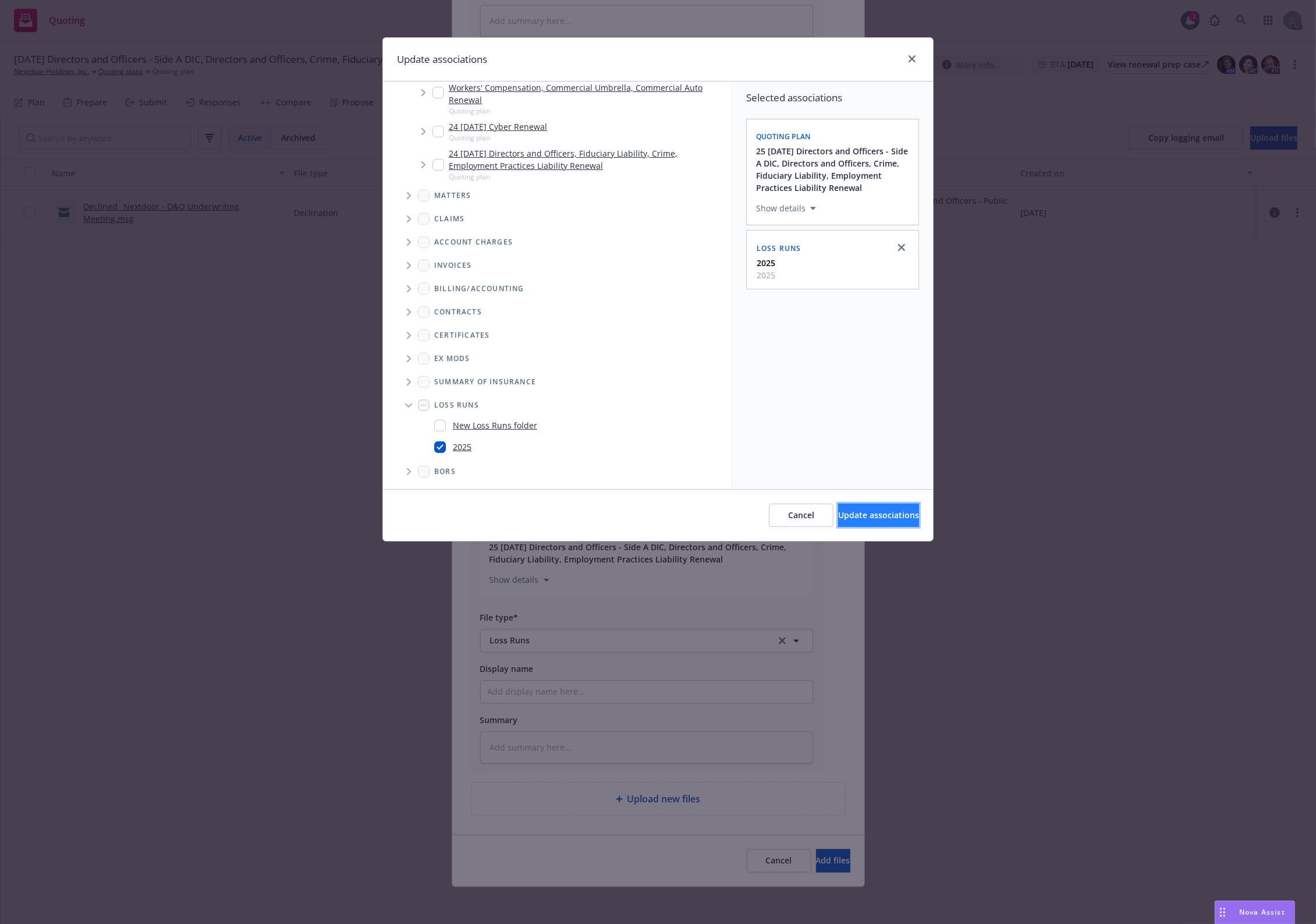
click at [851, 519] on span "Update associations" at bounding box center [879, 515] width 81 height 11
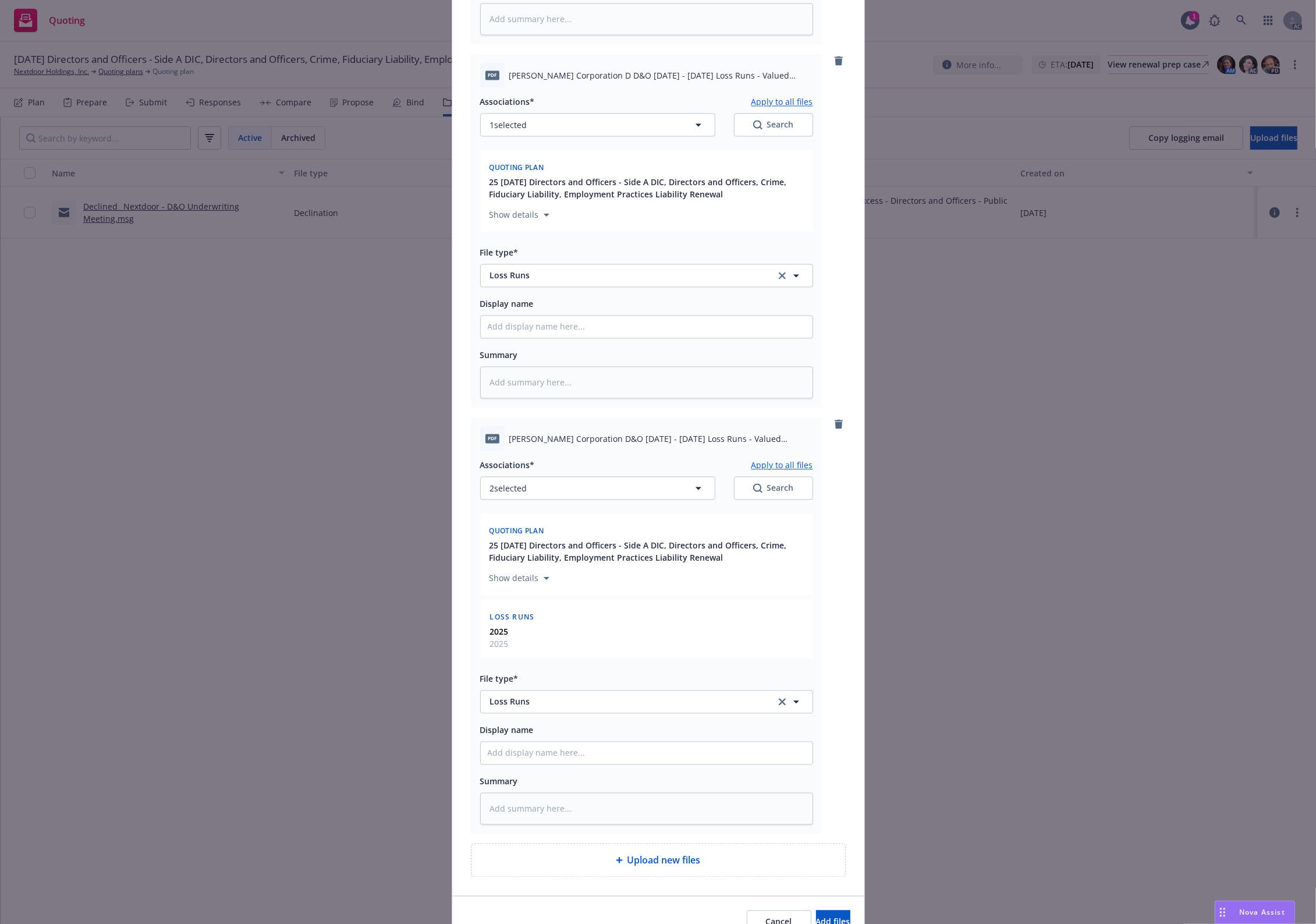
click at [781, 464] on button "Apply to all files" at bounding box center [782, 465] width 61 height 14
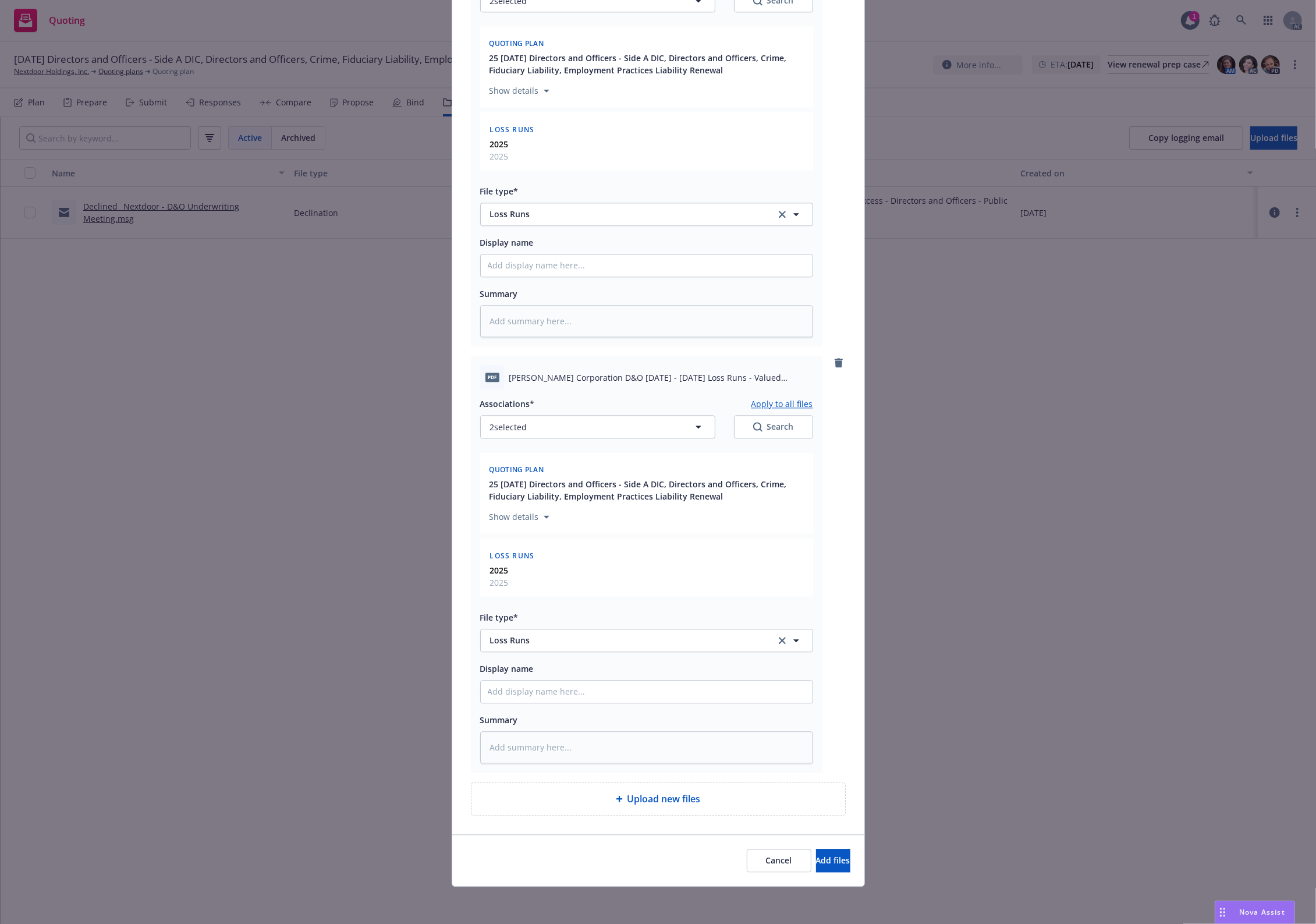
scroll to position [3206, 0]
click at [816, 853] on button "Add files" at bounding box center [833, 860] width 34 height 24
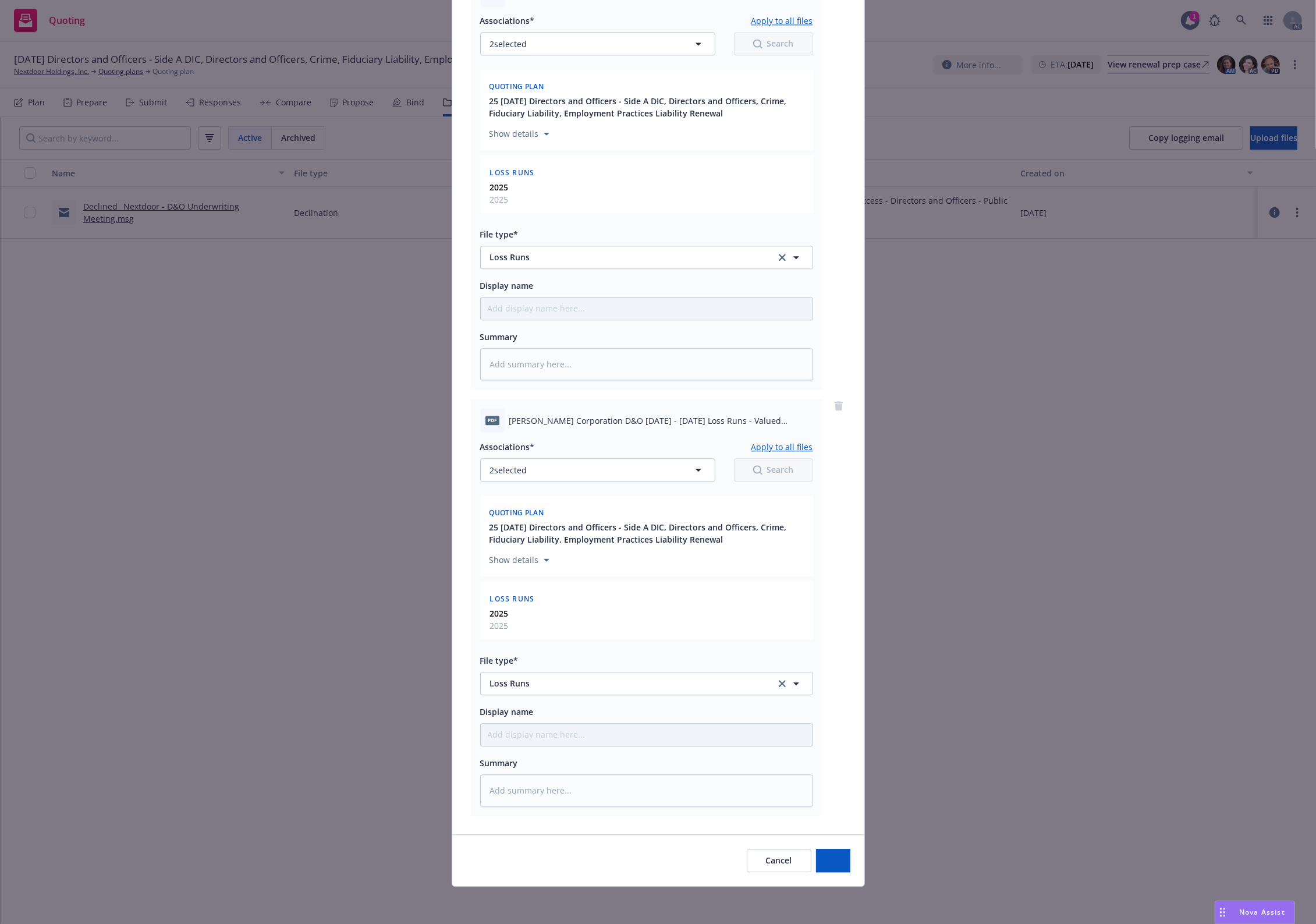
scroll to position [3162, 0]
type textarea "x"
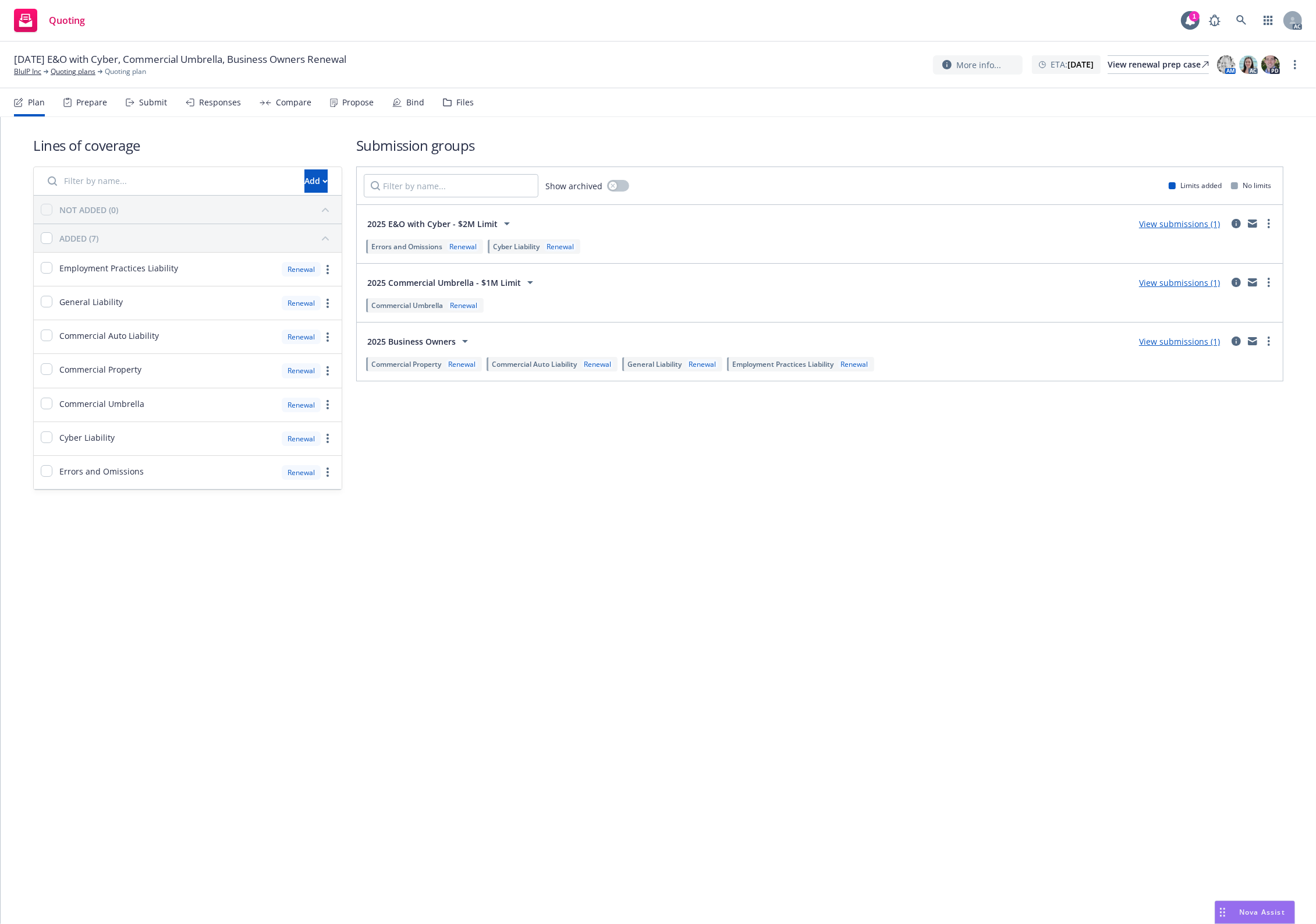
drag, startPoint x: 450, startPoint y: 109, endPoint x: 413, endPoint y: 99, distance: 38.3
click at [450, 109] on div "Files" at bounding box center [458, 103] width 31 height 28
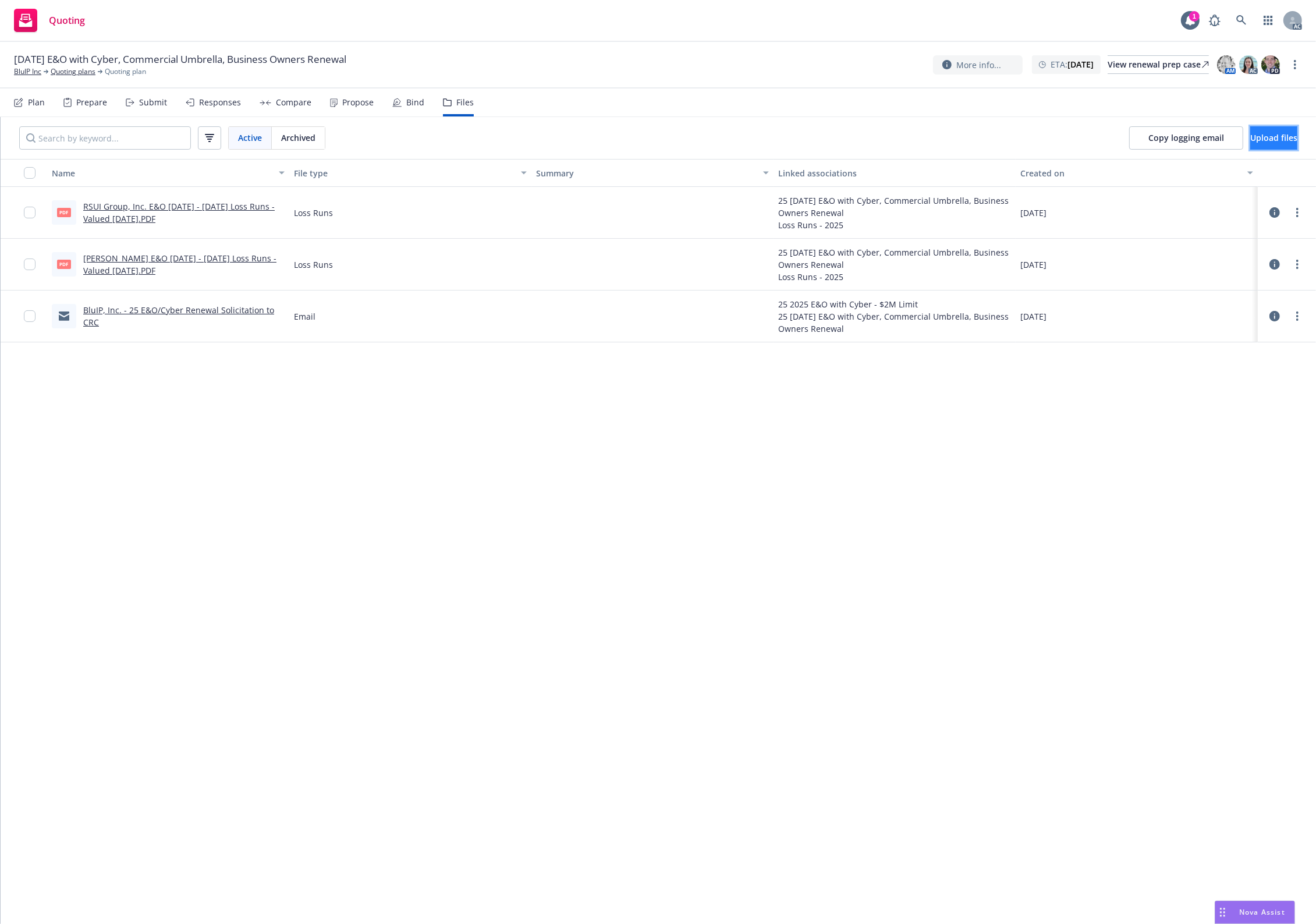
click at [1256, 132] on span "Upload files" at bounding box center [1274, 138] width 47 height 11
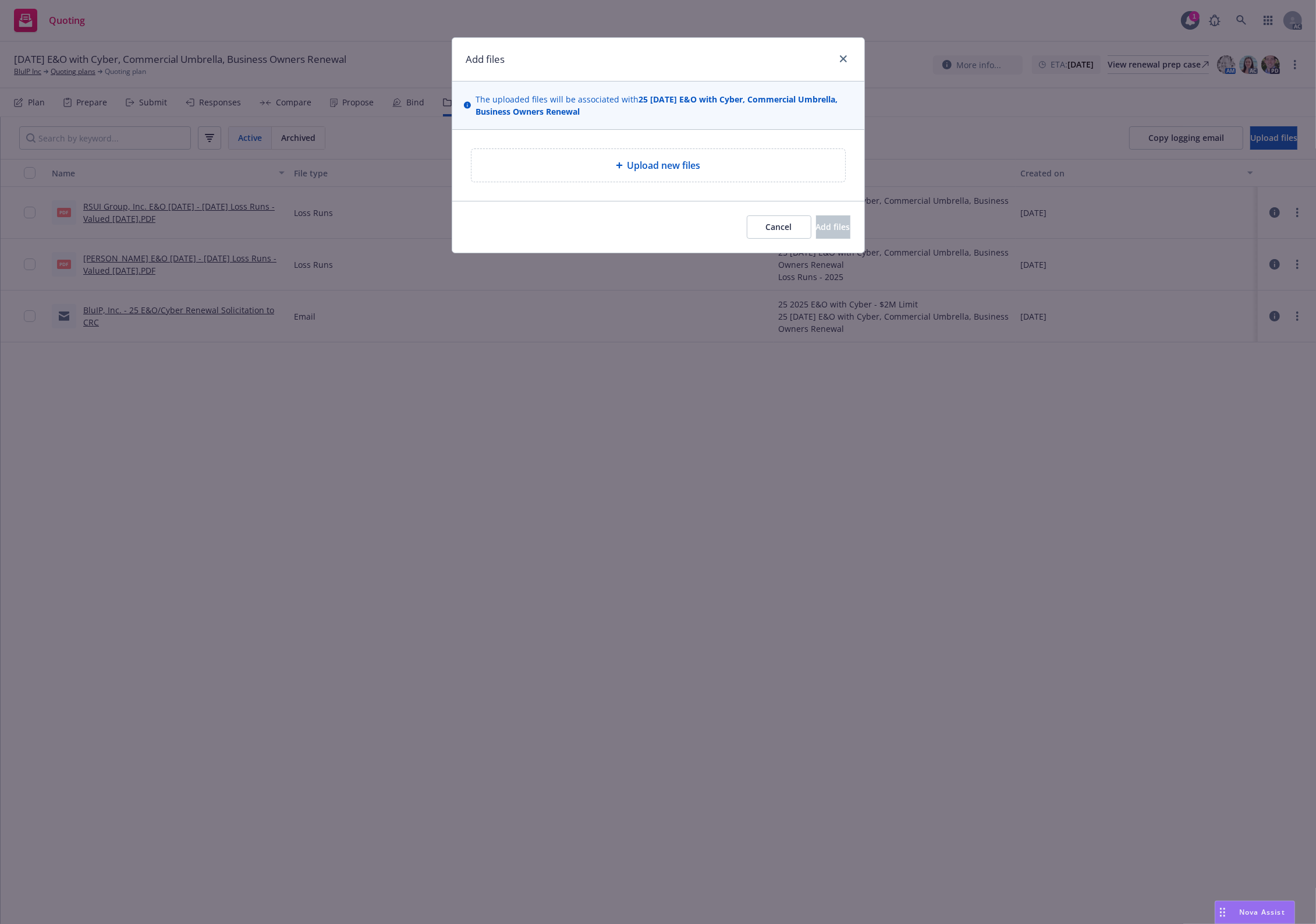
click at [595, 186] on div "Upload new files" at bounding box center [658, 165] width 412 height 71
click at [653, 176] on div "Upload new files" at bounding box center [658, 165] width 373 height 32
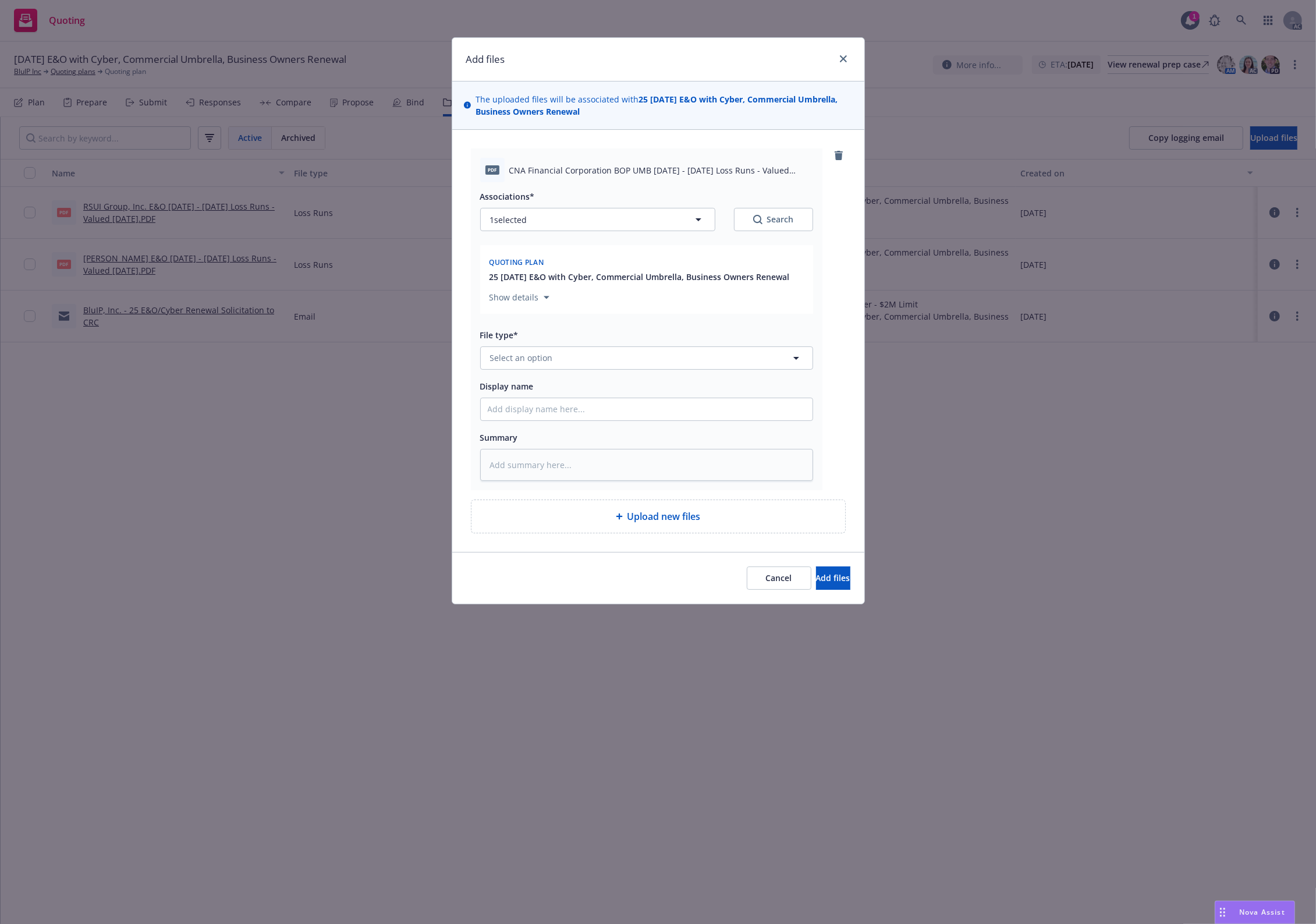
click at [578, 173] on span "CNA Financial Corporation BOP UMB 2020 - 2025 Loss Runs - Valued 2025-08-18.pdf" at bounding box center [661, 170] width 304 height 12
click at [533, 368] on button "Select an option" at bounding box center [647, 358] width 333 height 24
type input "`"
type textarea "x"
paste input "Loss Runs"
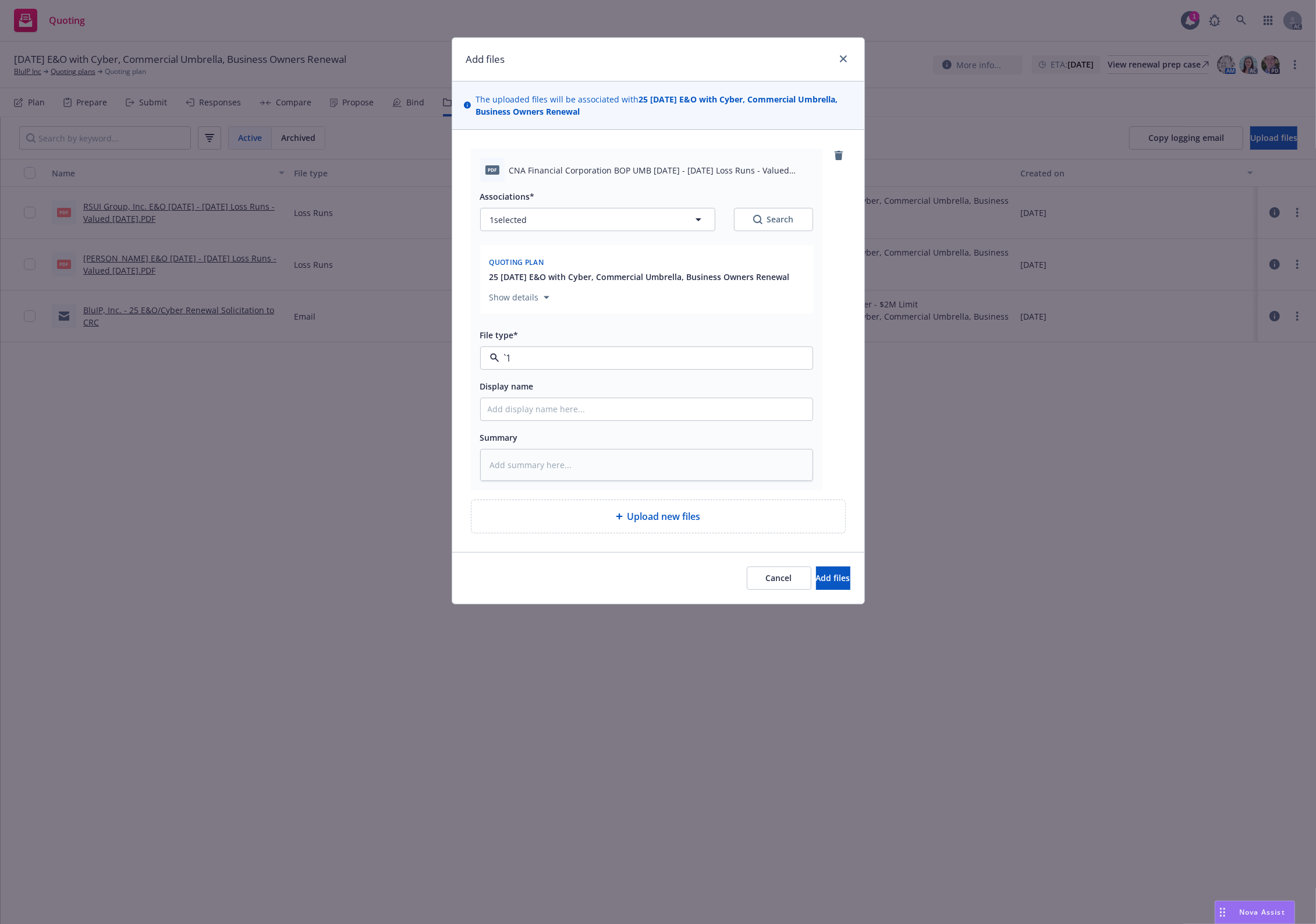
type input "Loss Runs"
click at [528, 391] on span "Loss Runs" at bounding box center [513, 390] width 40 height 12
drag, startPoint x: 656, startPoint y: 307, endPoint x: 697, endPoint y: 292, distance: 43.7
click at [656, 307] on div "Show details" at bounding box center [647, 295] width 319 height 24
drag, startPoint x: 801, startPoint y: 203, endPoint x: 783, endPoint y: 216, distance: 22.2
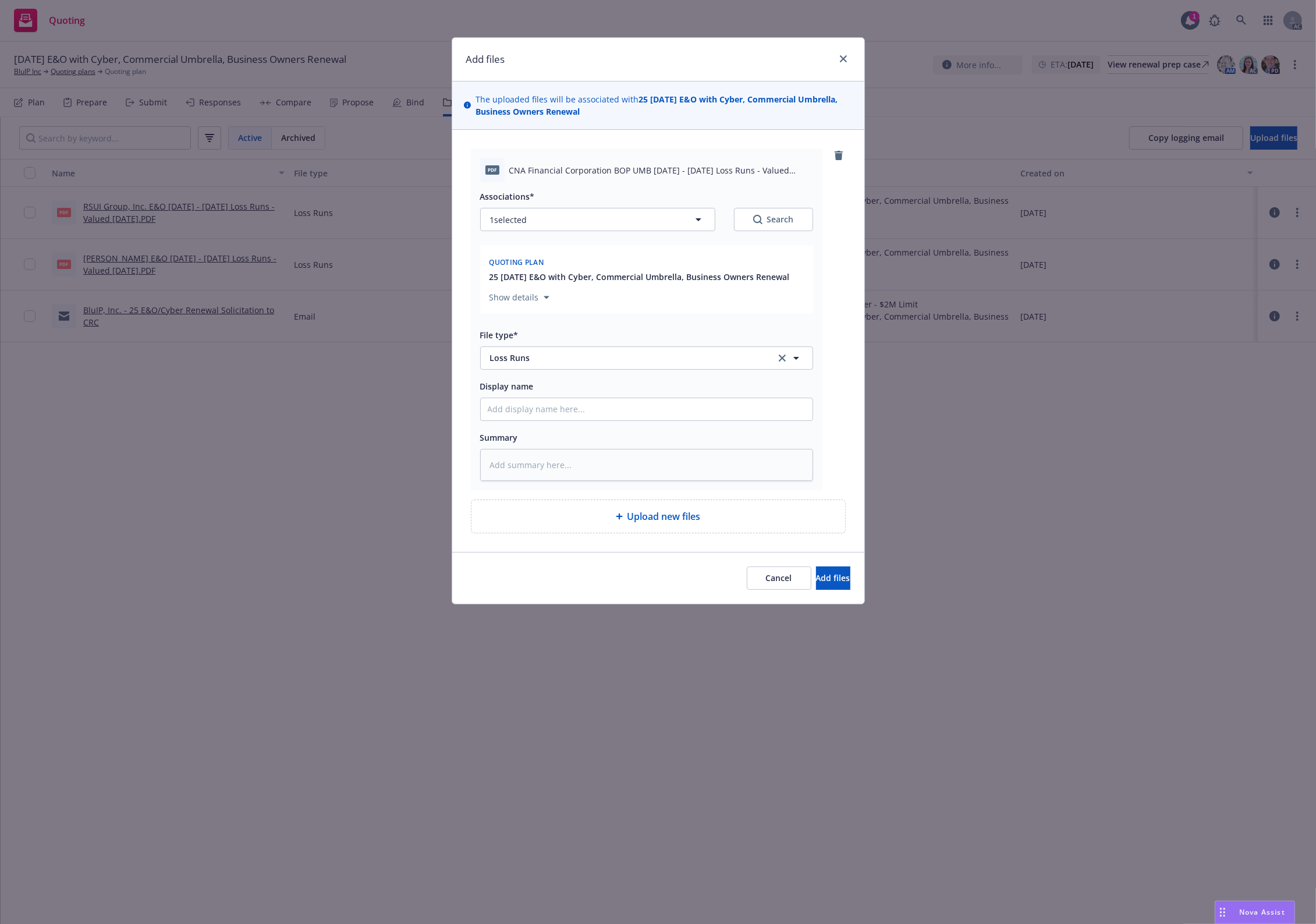
click at [800, 205] on div "Associations* 1 selected Search" at bounding box center [647, 210] width 333 height 42
click at [783, 216] on div "Search" at bounding box center [773, 219] width 40 height 11
type textarea "x"
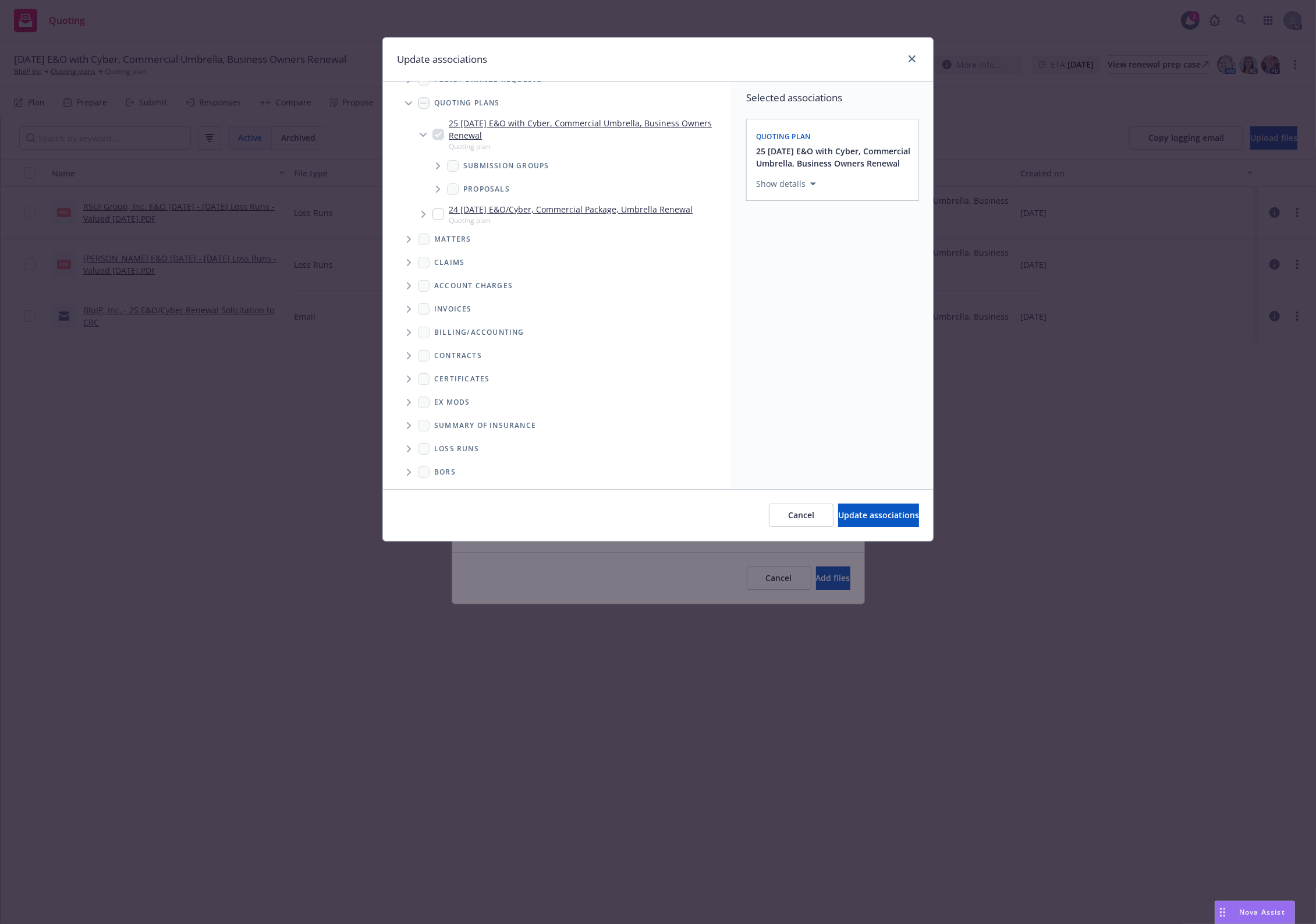
scroll to position [44, 0]
click at [410, 446] on icon "Folder Tree Example" at bounding box center [409, 448] width 4 height 7
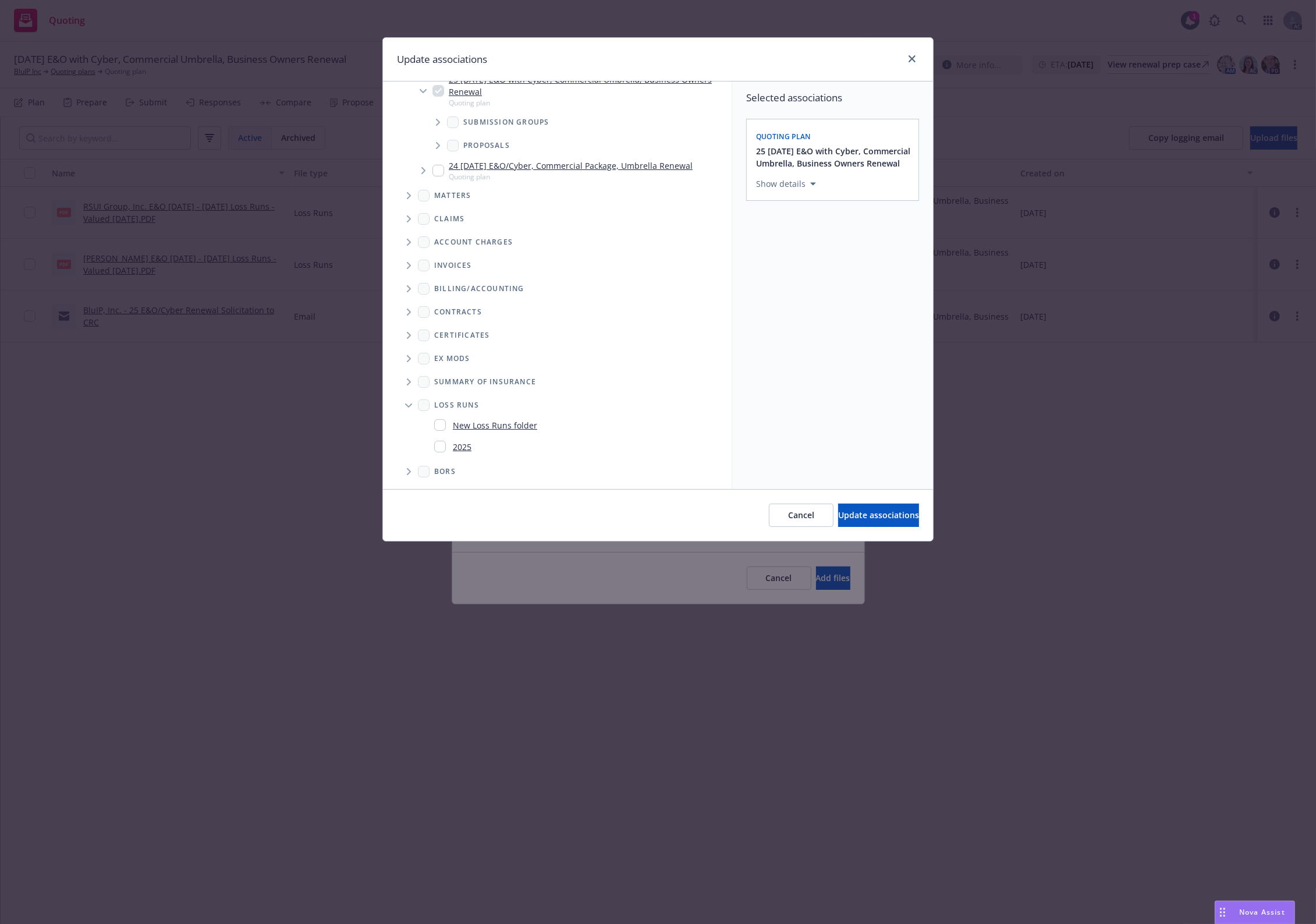
click at [446, 443] on div "2025" at bounding box center [452, 446] width 37 height 17
checkbox input "true"
drag, startPoint x: 821, startPoint y: 363, endPoint x: 904, endPoint y: 517, distance: 174.9
click at [821, 364] on div "Selected associations Quoting plan 25 11/07/25 E&O with Cyber, Commercial Umbre…" at bounding box center [832, 285] width 201 height 408
click at [892, 510] on span "Update associations" at bounding box center [879, 515] width 81 height 11
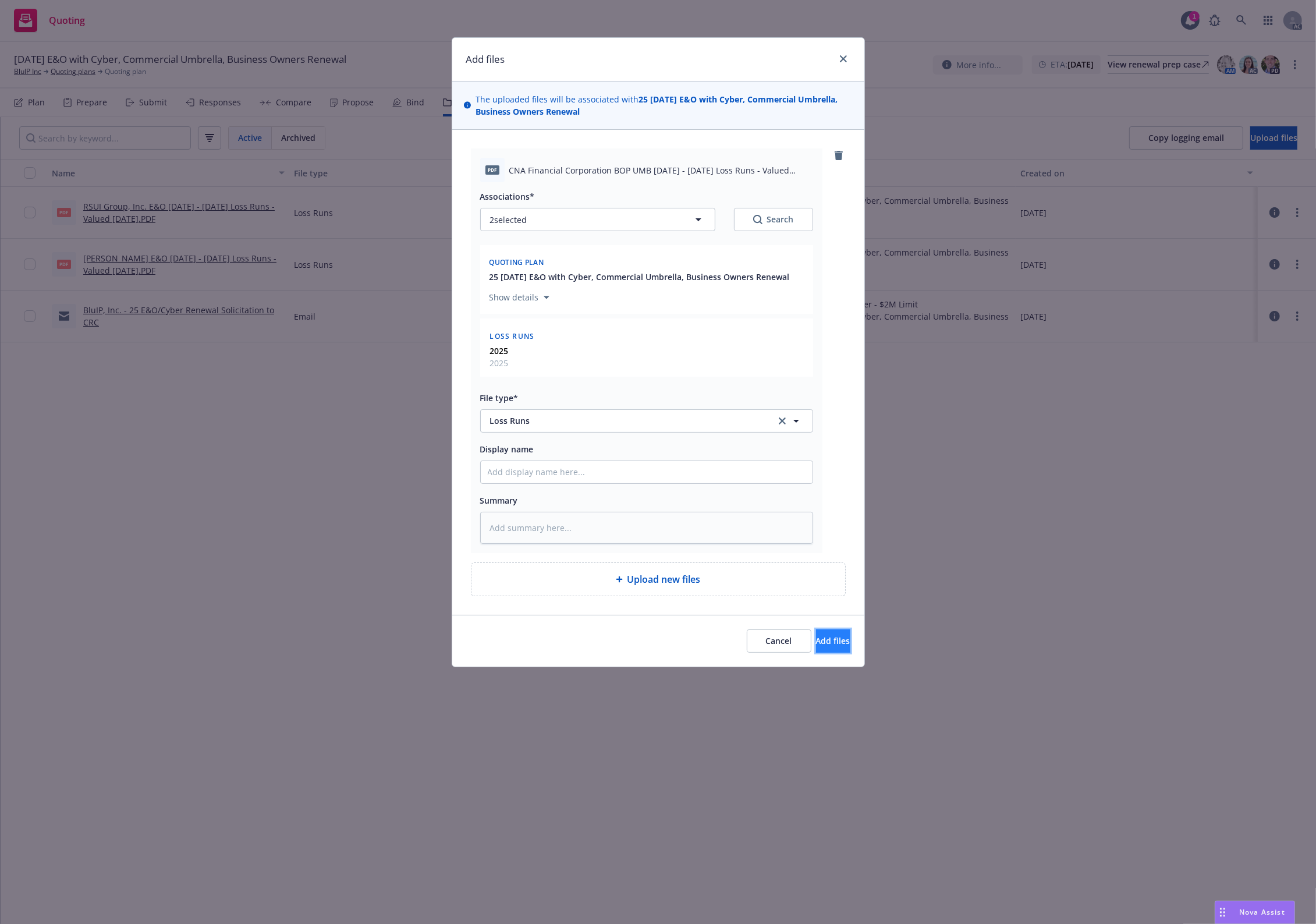
click at [833, 647] on button "Add files" at bounding box center [833, 641] width 34 height 24
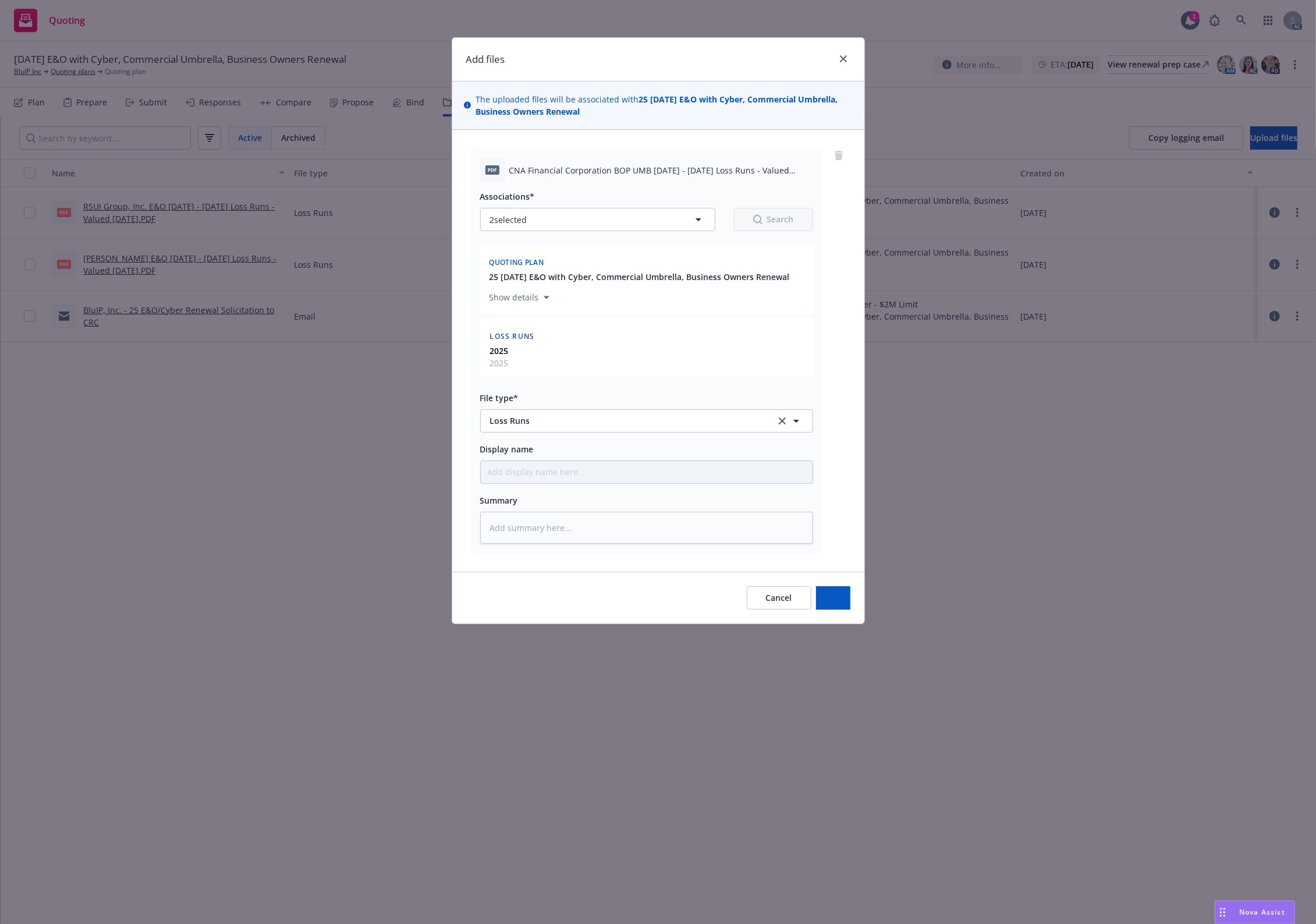
type textarea "x"
